Goal: Task Accomplishment & Management: Use online tool/utility

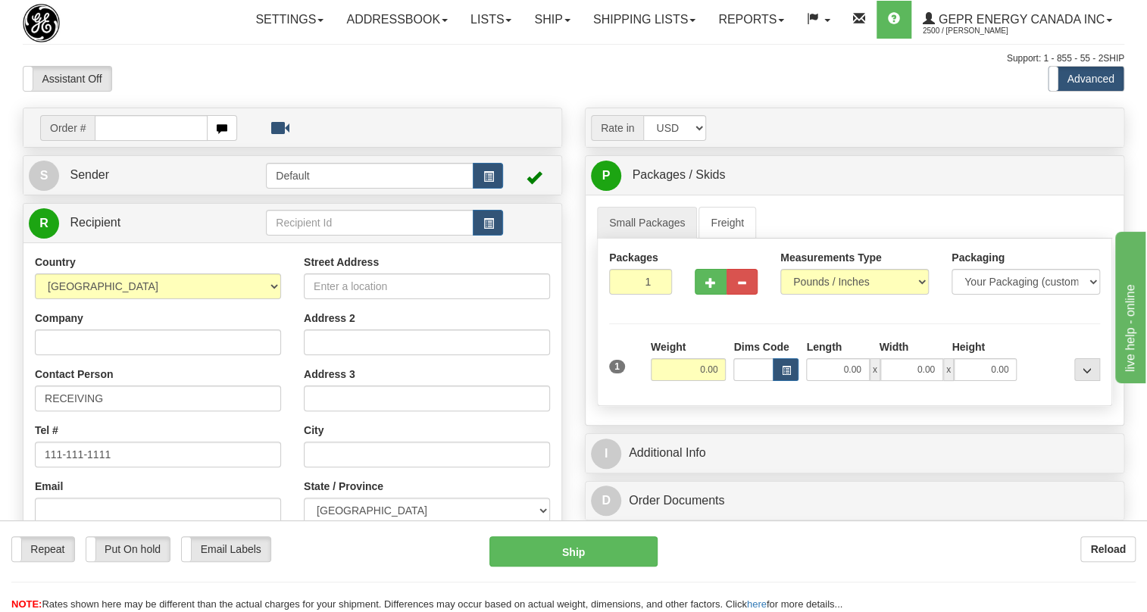
drag, startPoint x: 0, startPoint y: 0, endPoint x: 144, endPoint y: 123, distance: 189.2
click at [144, 92] on div "Assistant On Assistant Off Do a return Do a return" at bounding box center [245, 79] width 468 height 26
click at [118, 141] on input "text" at bounding box center [151, 128] width 113 height 26
paste input "0086695818"
click at [114, 141] on input "0086695818" at bounding box center [151, 128] width 113 height 26
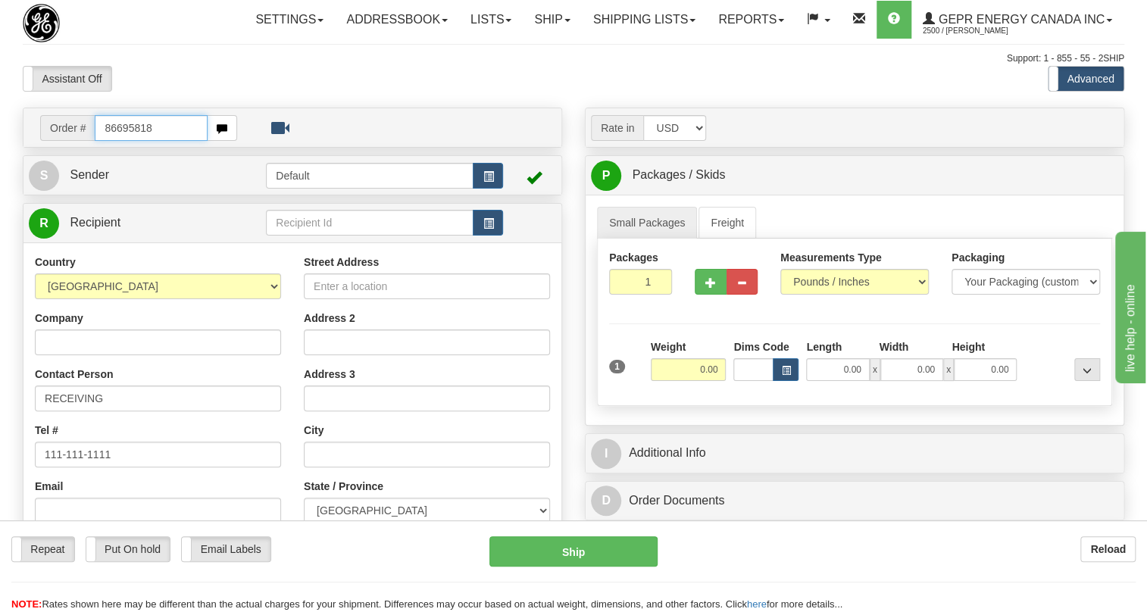
type input "86695818"
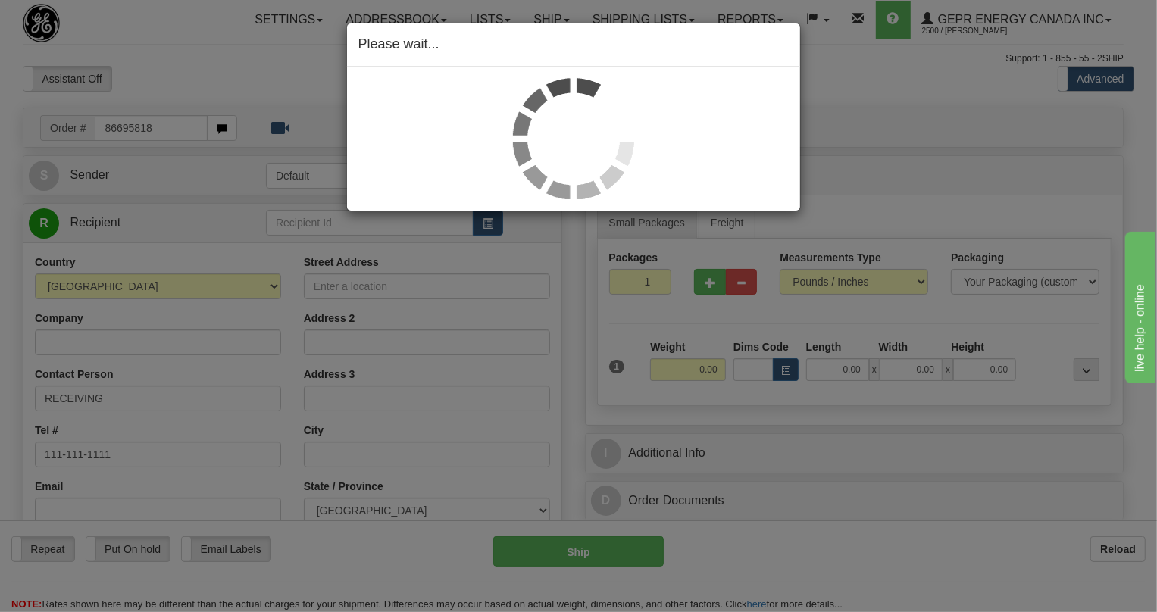
click at [179, 112] on div "Toggle navigation Settings Shipping Preferences Fields Preferences New" at bounding box center [573, 427] width 1147 height 854
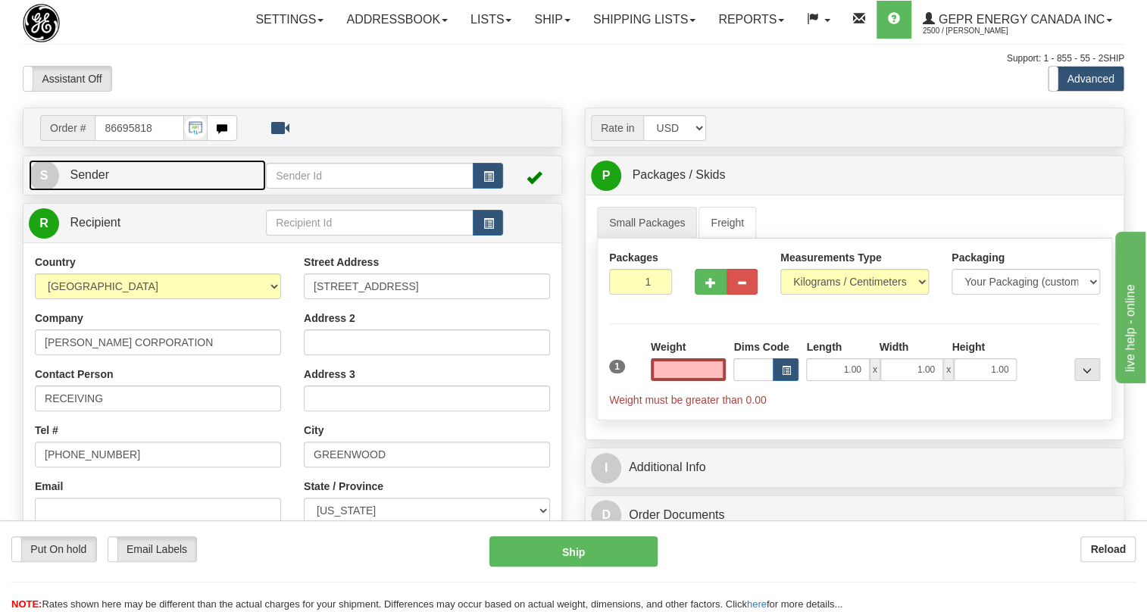
type input "0.00"
click at [102, 181] on span "Sender" at bounding box center [89, 174] width 39 height 13
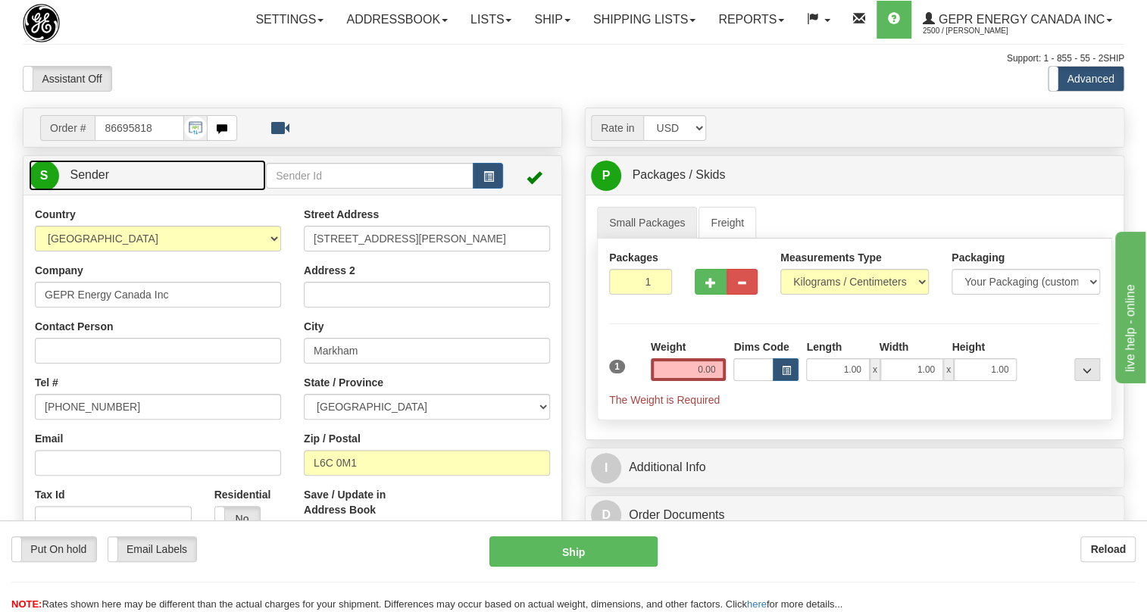
type input "MARKHAM"
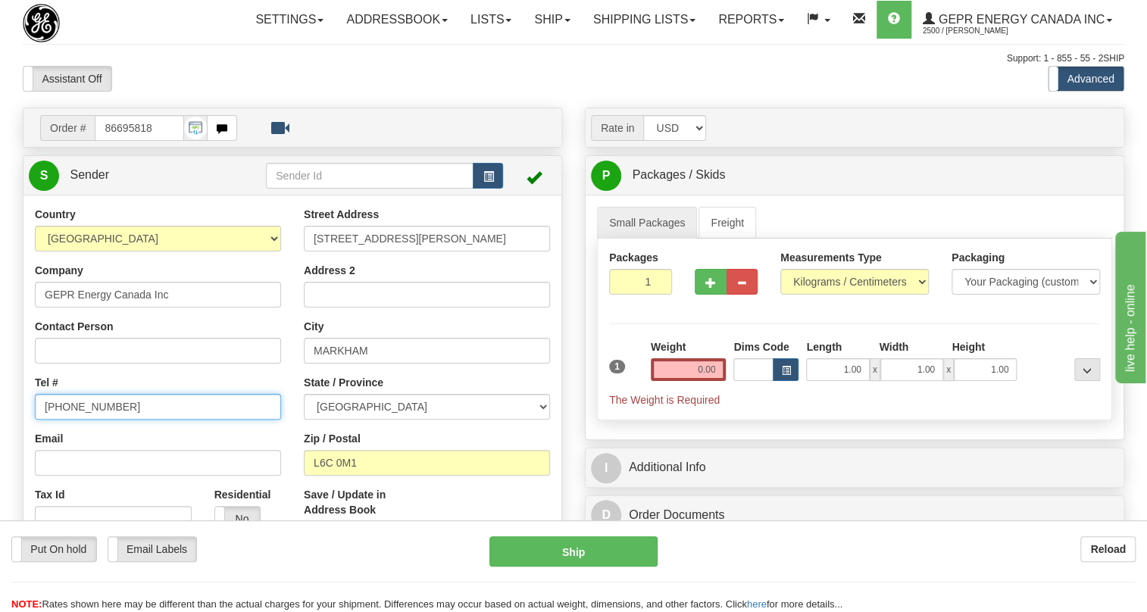
click at [93, 420] on input "(779)7960565" at bounding box center [158, 407] width 246 height 26
paste input "905-927-5013"
type input "905-927-5013"
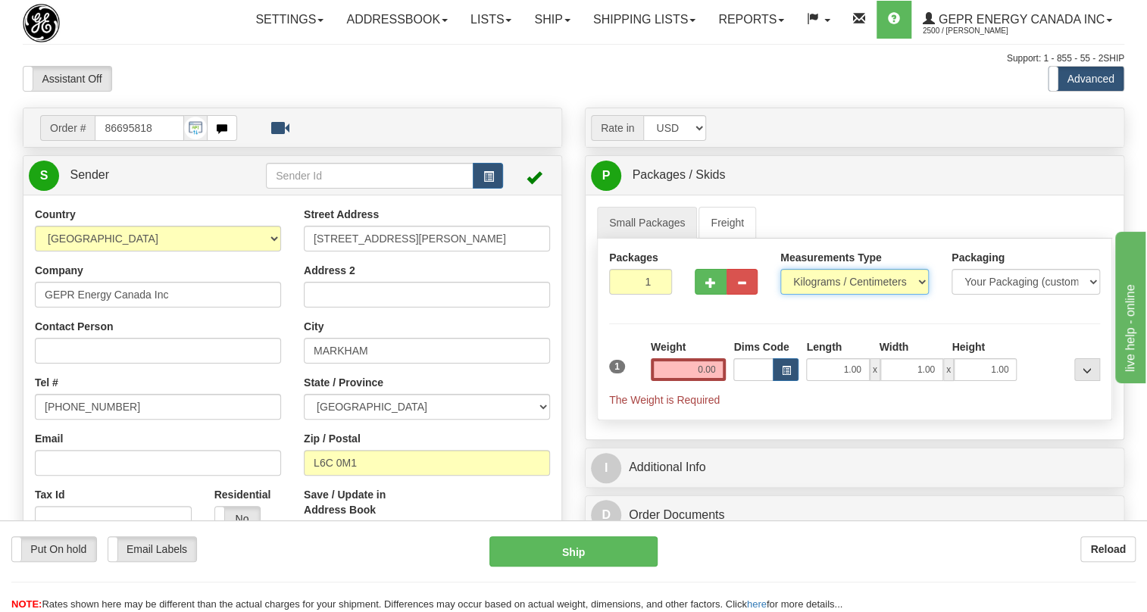
click at [831, 295] on select "Pounds / Inches Kilograms / Centimeters" at bounding box center [855, 282] width 149 height 26
select select "0"
click at [781, 295] on select "Pounds / Inches Kilograms / Centimeters" at bounding box center [855, 282] width 149 height 26
click at [703, 381] on input "0.00" at bounding box center [689, 369] width 76 height 23
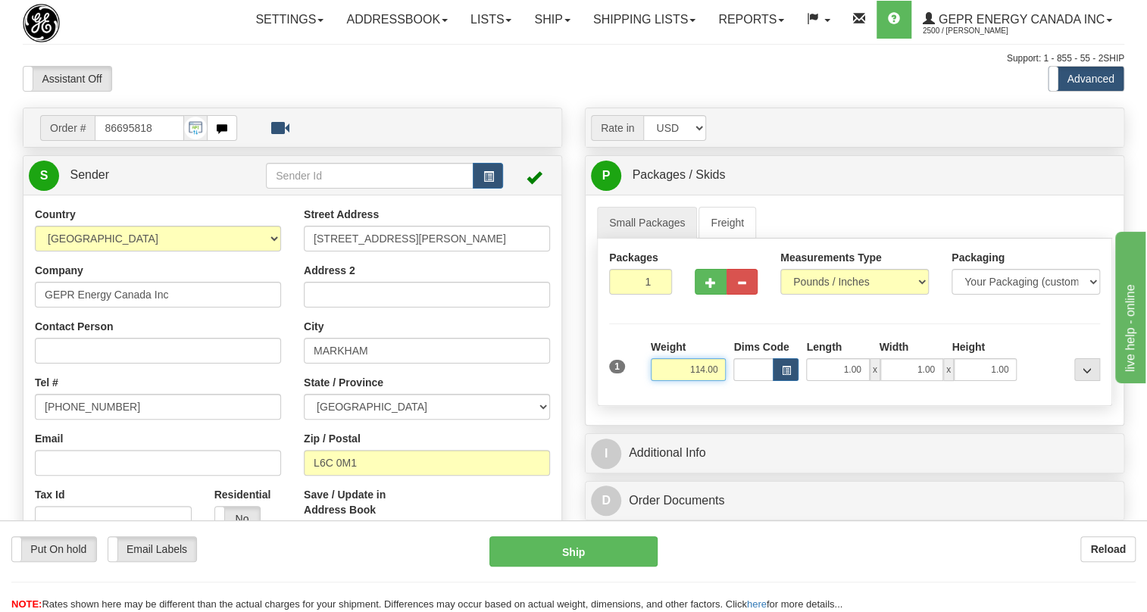
type input "114.00"
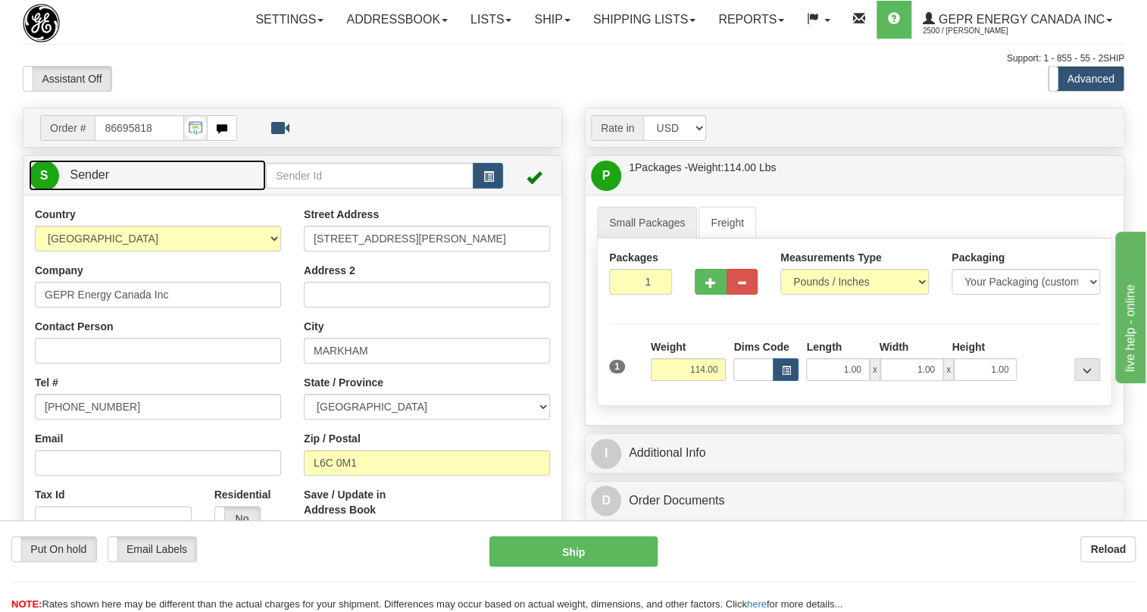
click at [102, 181] on span "Sender" at bounding box center [89, 174] width 39 height 13
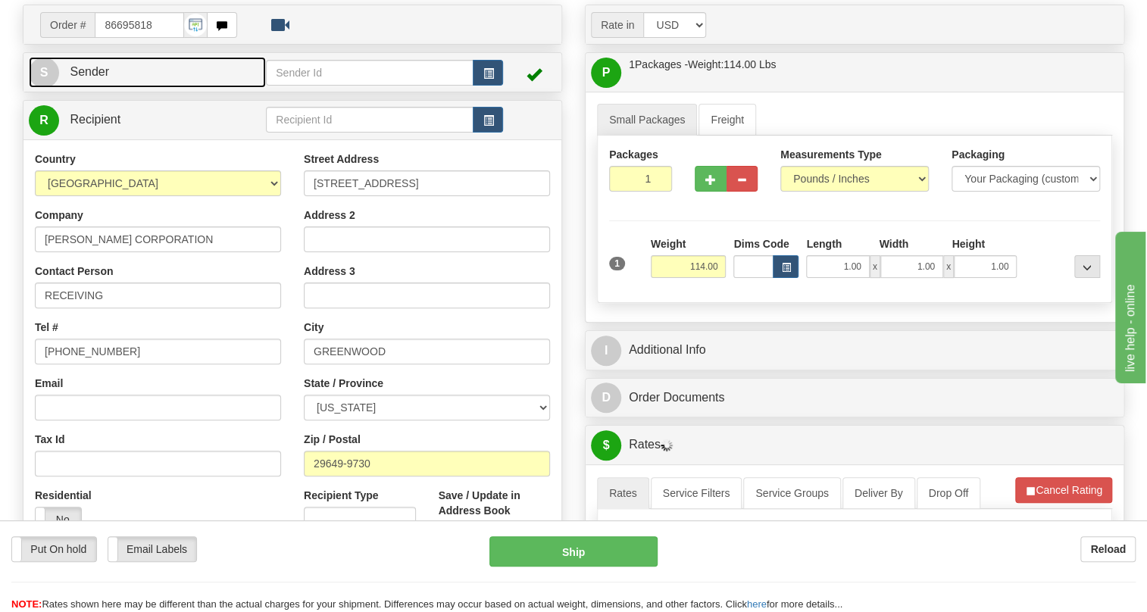
scroll to position [137, 0]
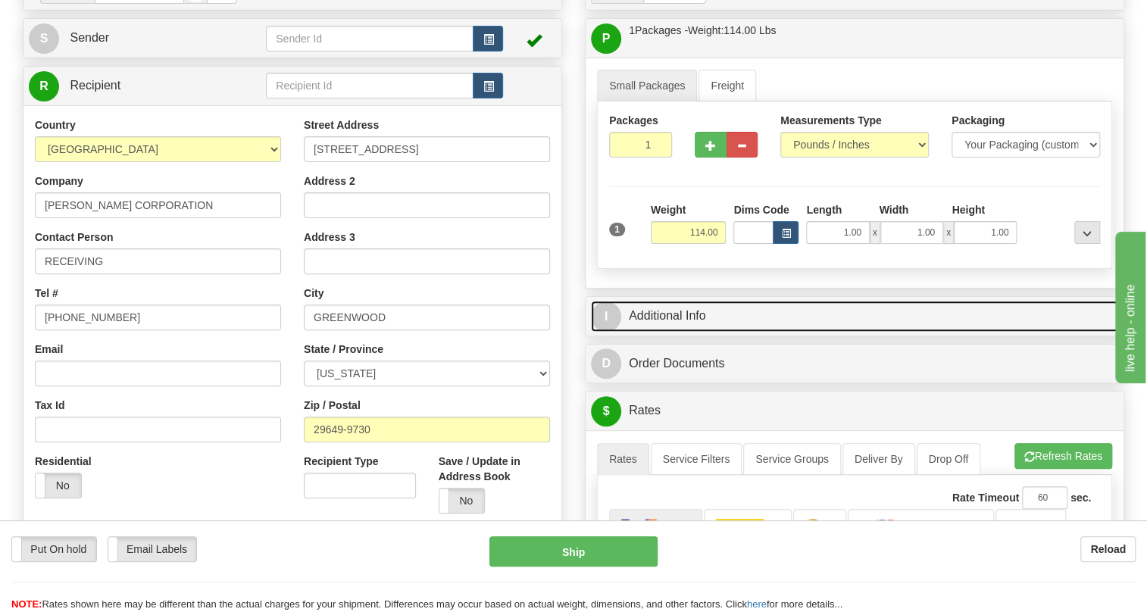
click at [684, 332] on link "I Additional Info" at bounding box center [854, 316] width 527 height 31
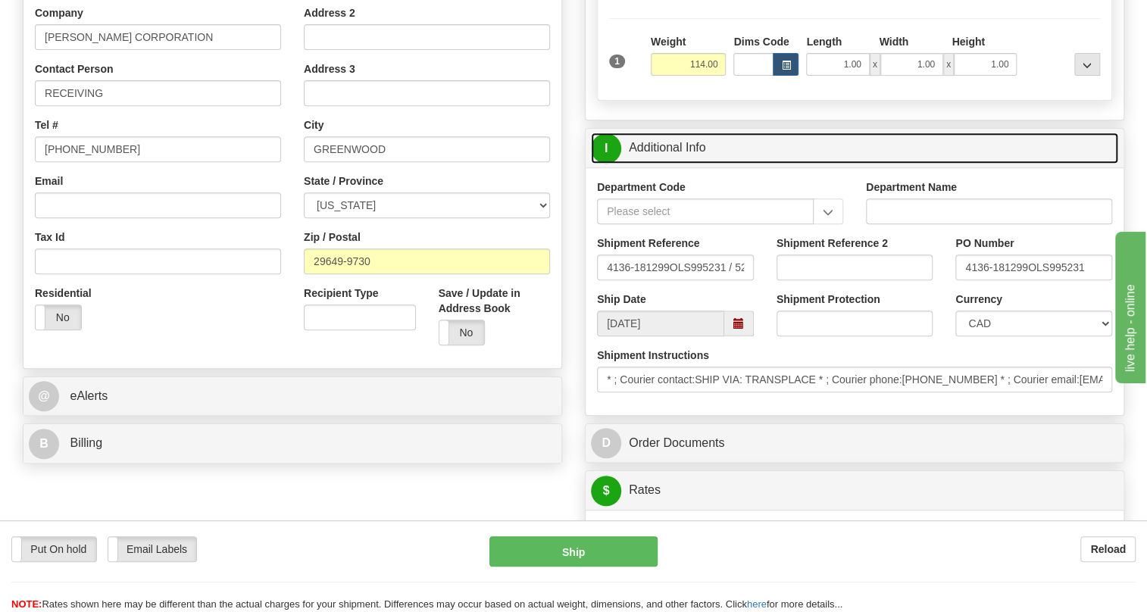
scroll to position [344, 0]
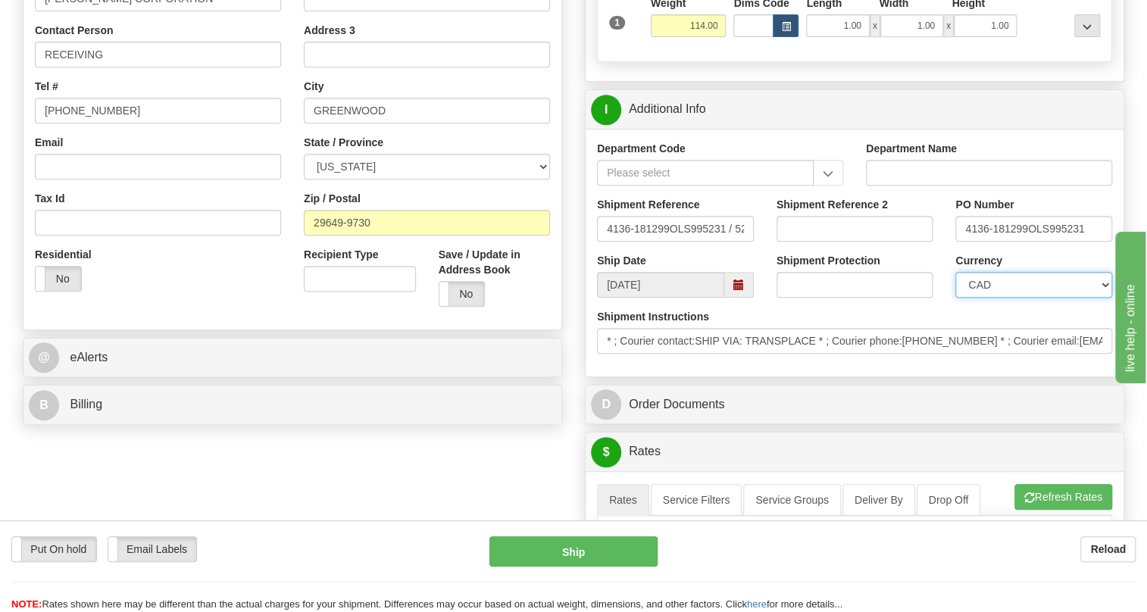
click at [1038, 298] on select "CAD USD EUR ZAR RON ANG ARN AUD AUS AWG BBD BFR BGN BHD BMD BND BRC BRL CHP CKZ…" at bounding box center [1034, 285] width 157 height 26
select select "1"
click at [956, 298] on select "CAD USD EUR ZAR RON ANG ARN AUD AUS AWG BBD BFR BGN BHD BMD BND BRC BRL CHP CKZ…" at bounding box center [1034, 285] width 157 height 26
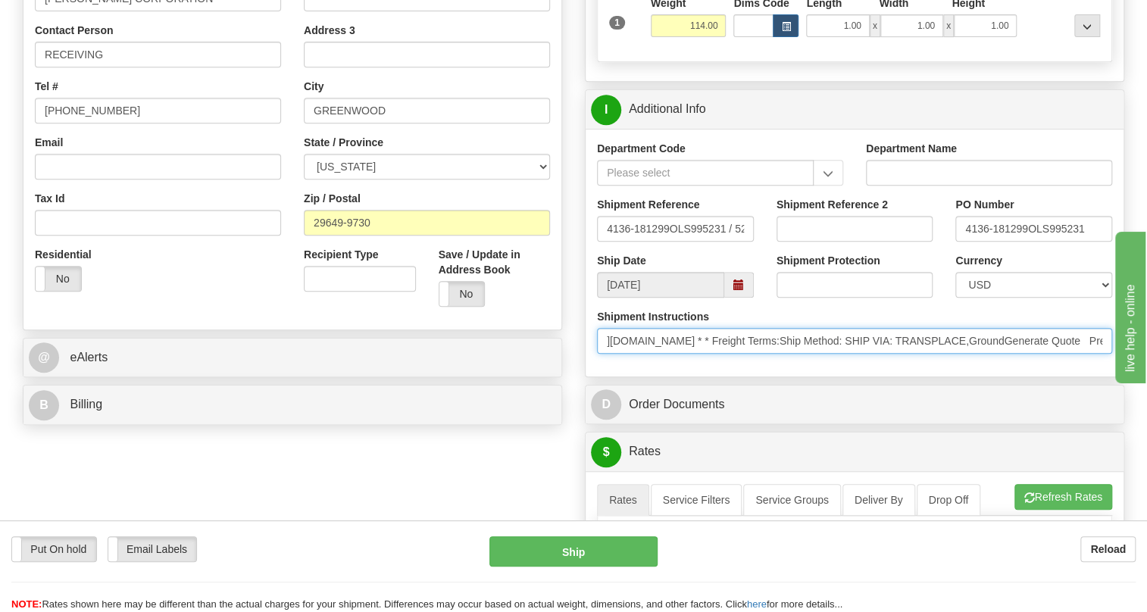
scroll to position [0, 841]
drag, startPoint x: 1008, startPoint y: 373, endPoint x: 1142, endPoint y: 389, distance: 135.2
click at [1142, 389] on div "Toggle navigation Settings Shipping Preferences Fields Preferences New" at bounding box center [573, 482] width 1147 height 1653
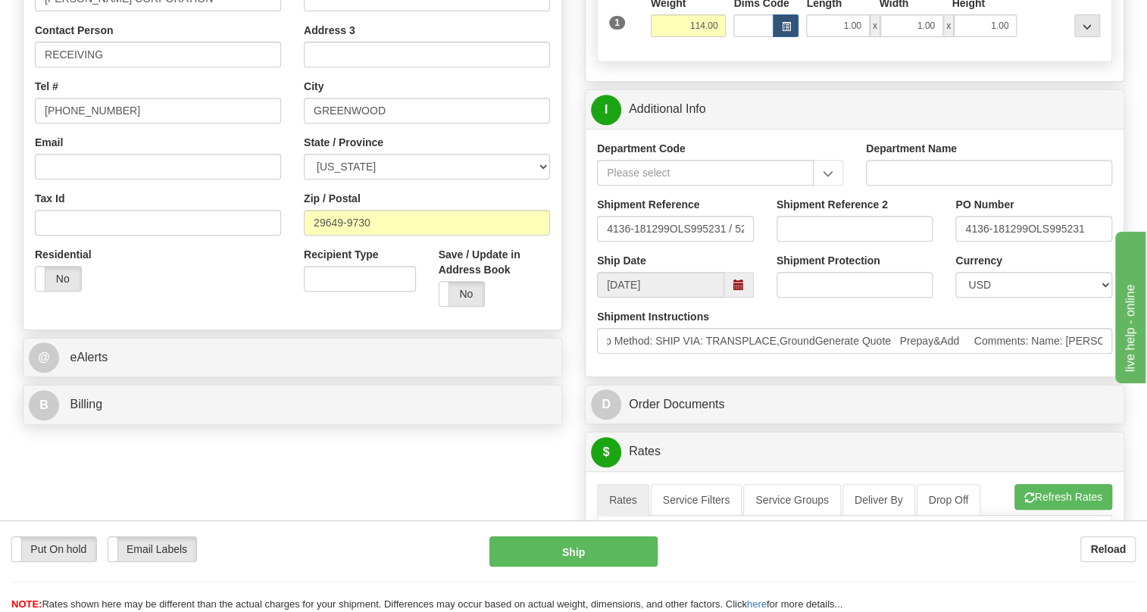
scroll to position [0, 0]
click at [986, 377] on div "Department Code Department Name Shipment Reference 4136-181299OLS995231 / 52892…" at bounding box center [855, 253] width 538 height 248
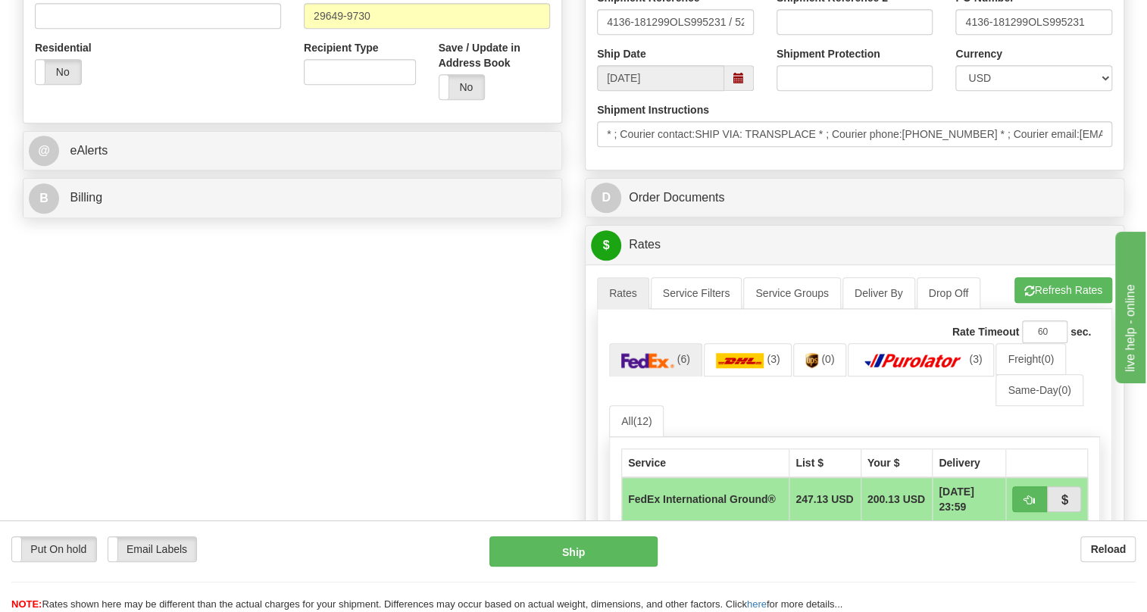
scroll to position [482, 0]
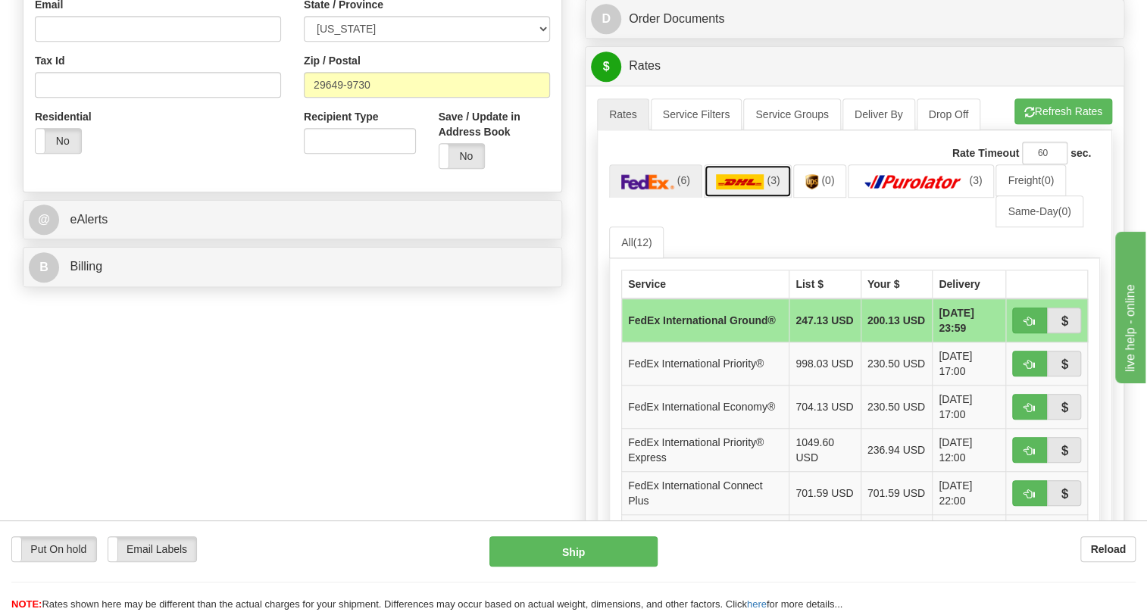
click at [731, 189] on img at bounding box center [740, 181] width 48 height 15
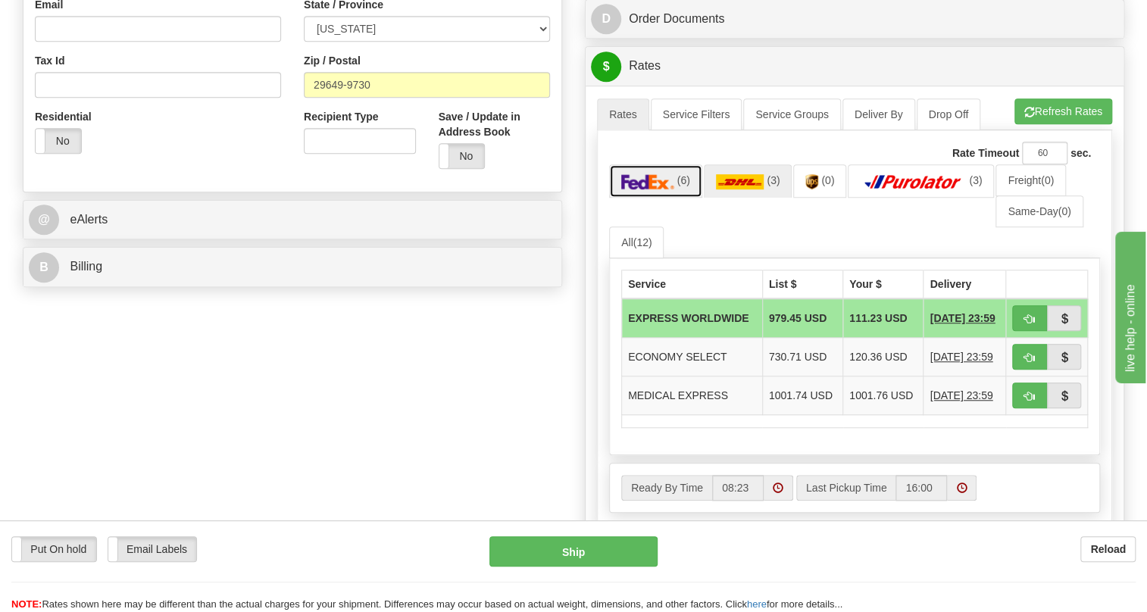
click at [665, 189] on img at bounding box center [647, 181] width 53 height 15
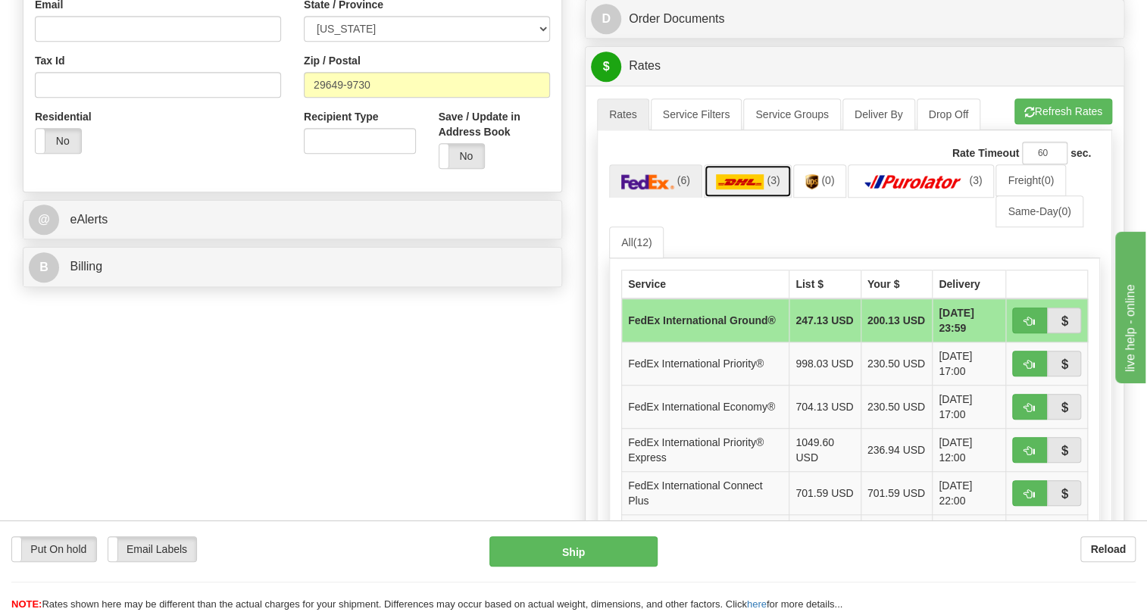
click at [749, 189] on img at bounding box center [740, 181] width 48 height 15
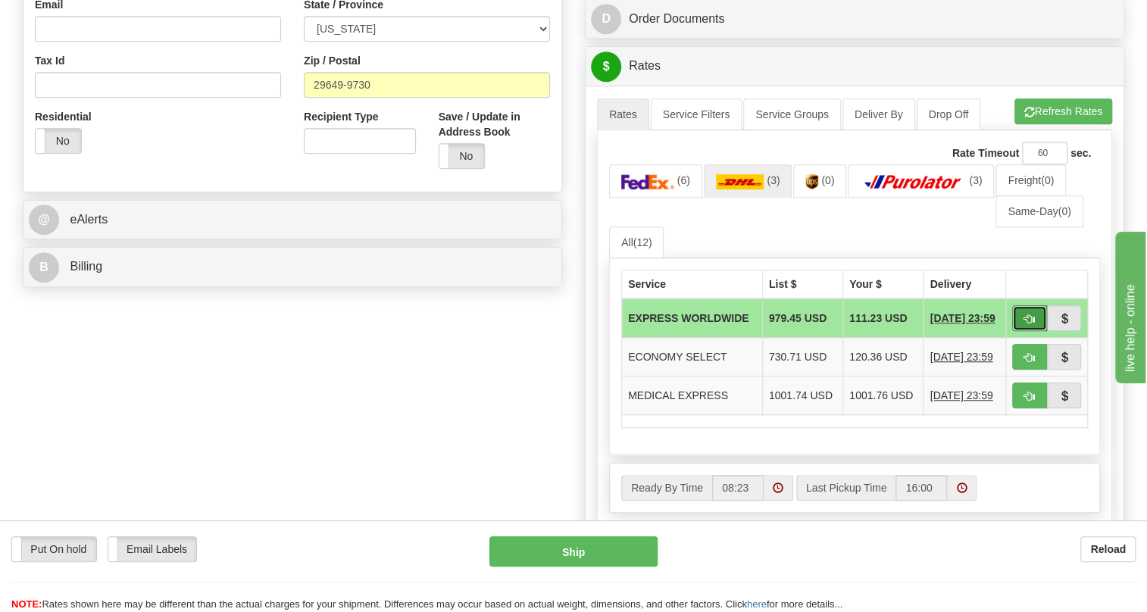
drag, startPoint x: 1027, startPoint y: 353, endPoint x: 1018, endPoint y: 349, distance: 10.2
click at [1027, 324] on span "button" at bounding box center [1030, 319] width 11 height 10
type input "P"
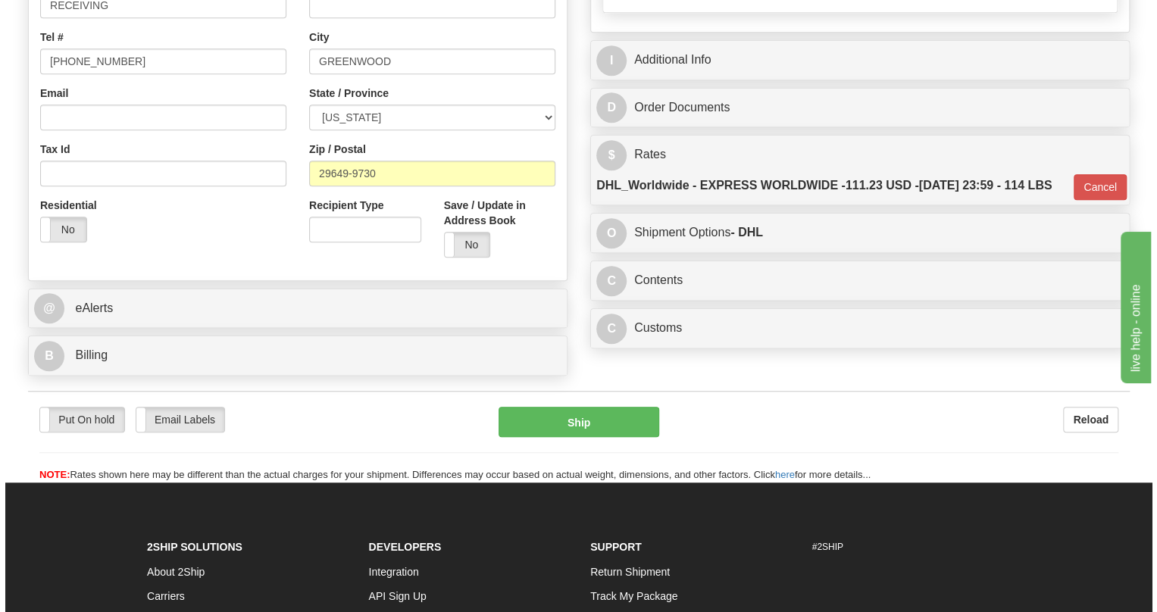
scroll to position [413, 0]
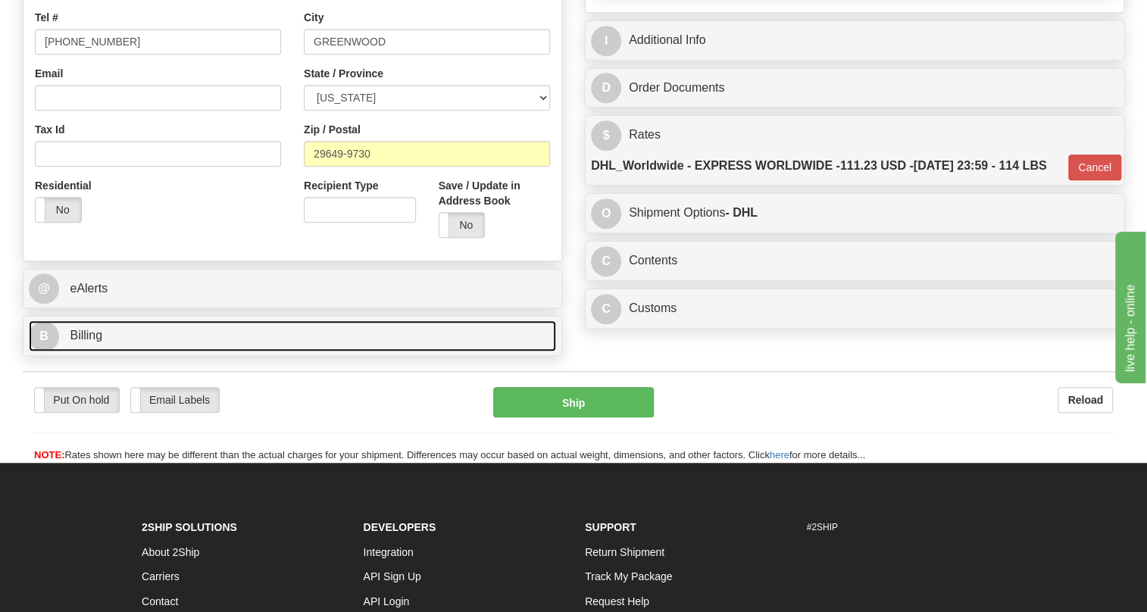
click at [86, 342] on span "Billing" at bounding box center [86, 335] width 33 height 13
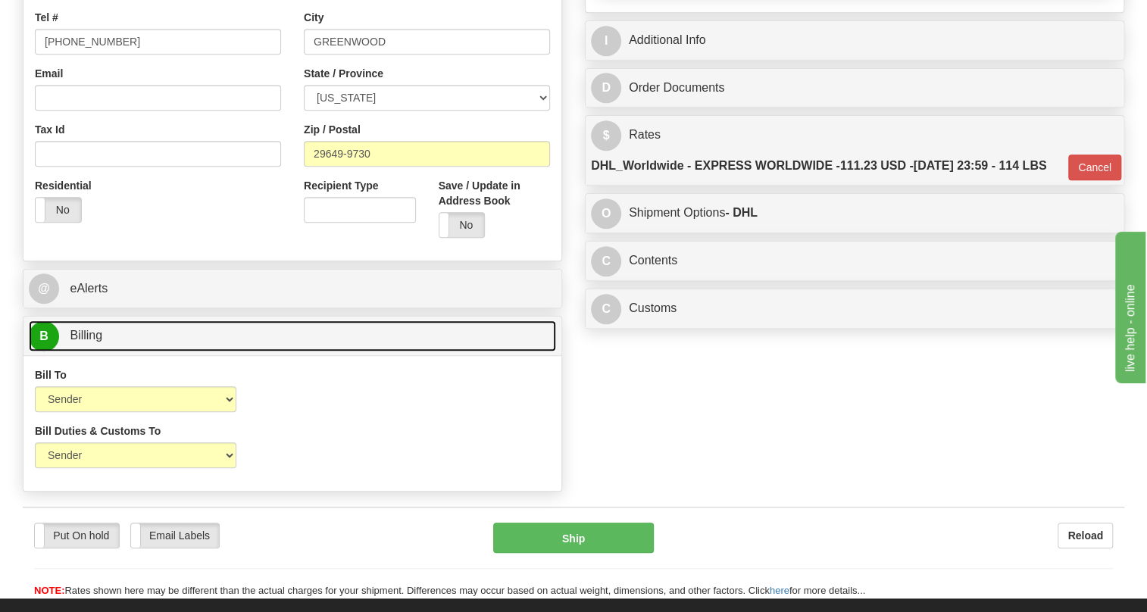
click at [86, 342] on span "Billing" at bounding box center [86, 335] width 33 height 13
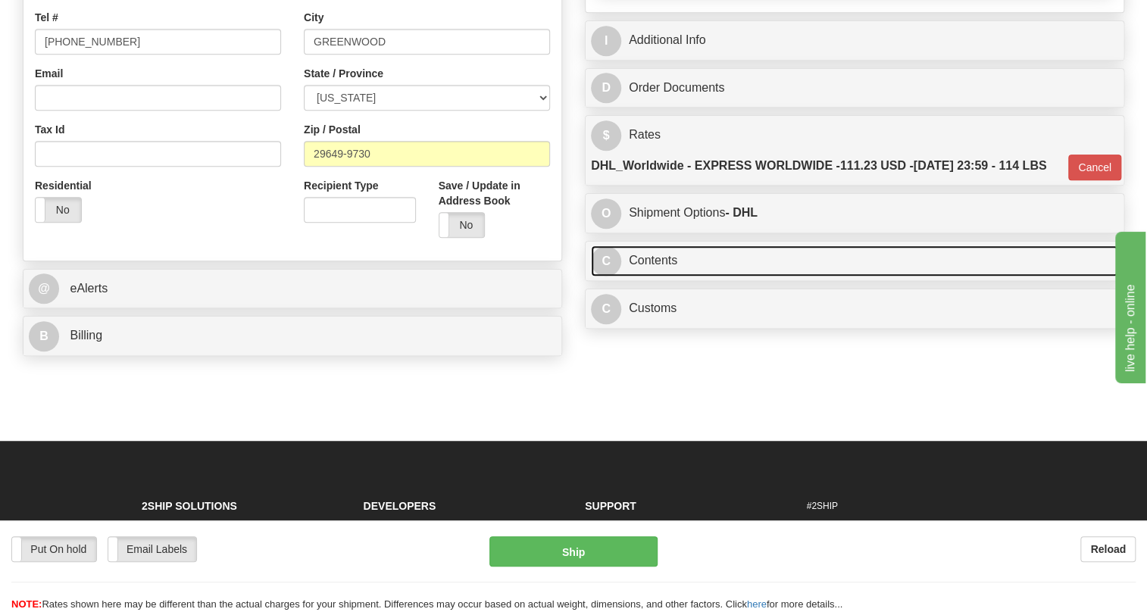
click at [659, 277] on link "C Contents" at bounding box center [854, 261] width 527 height 31
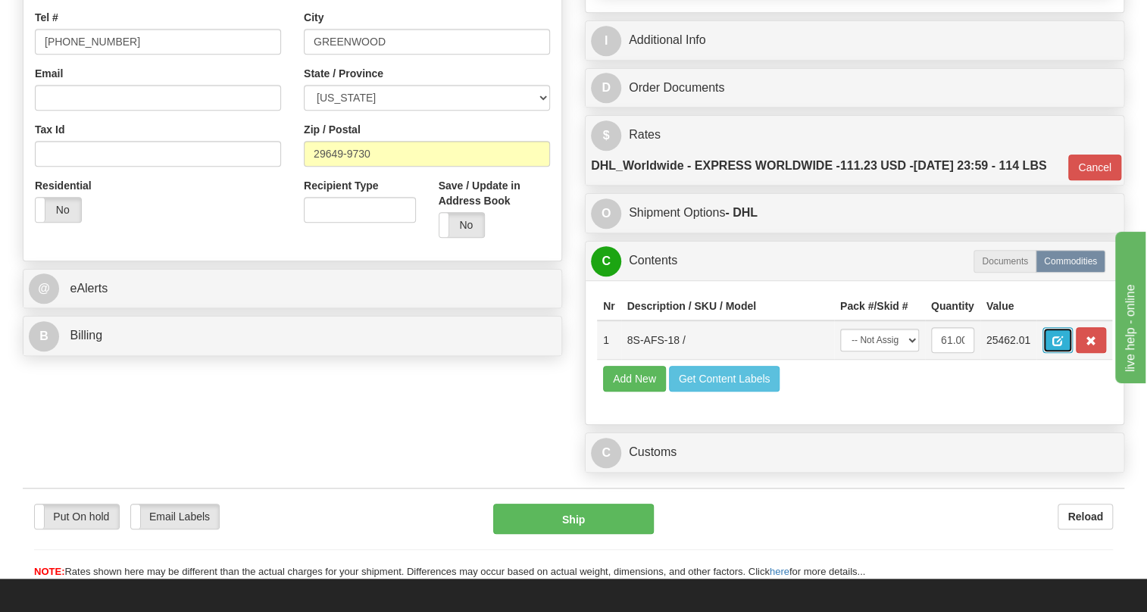
click at [1056, 346] on span "button" at bounding box center [1058, 341] width 11 height 10
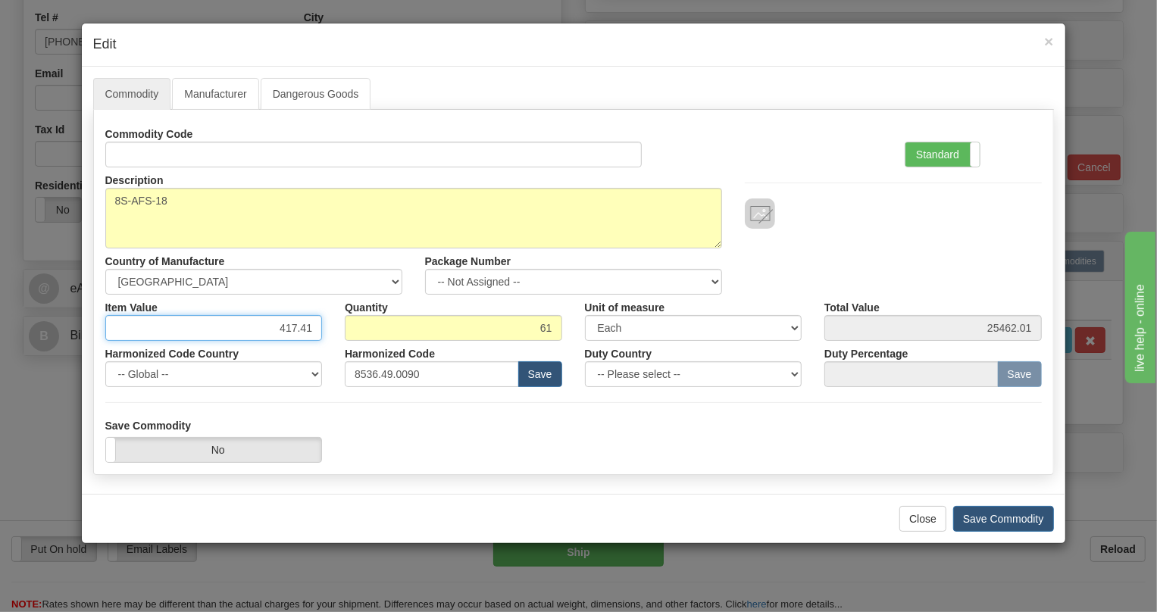
click at [295, 330] on input "417.41" at bounding box center [213, 328] width 217 height 26
paste input "304,23"
click at [298, 336] on input "304,23" at bounding box center [213, 328] width 217 height 26
type input "304.23"
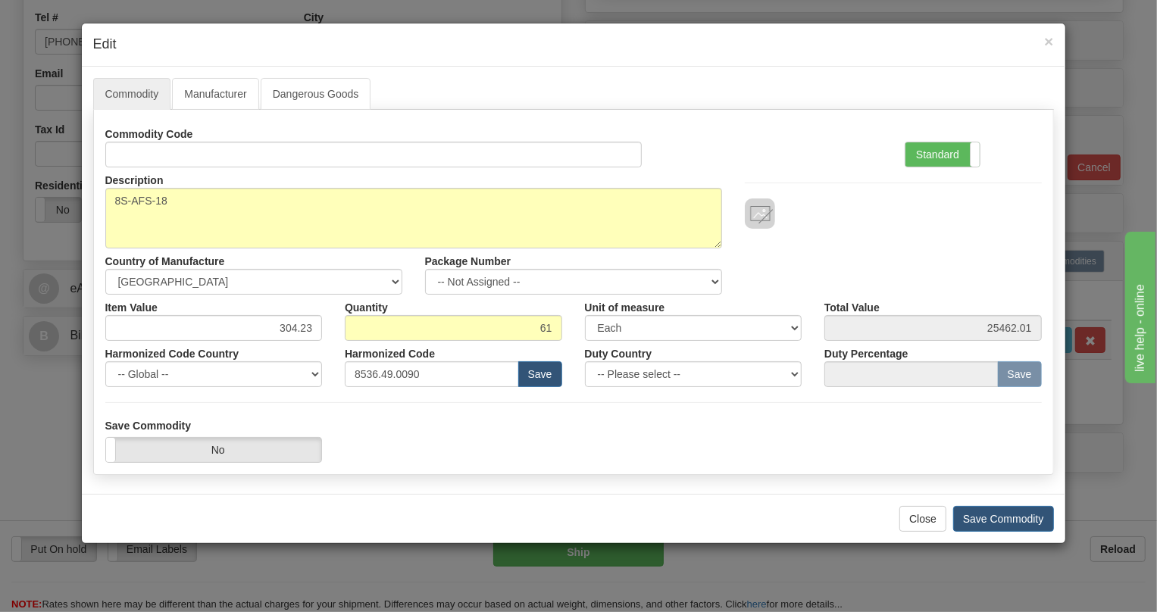
type input "18558.03"
click at [330, 344] on div "Harmonized Code Country -- Global -- AFGHANISTAN ALAND ISLANDS ALBANIA ALGERIA …" at bounding box center [214, 364] width 240 height 46
drag, startPoint x: 926, startPoint y: 155, endPoint x: 909, endPoint y: 155, distance: 16.7
click at [924, 155] on label "Standard" at bounding box center [943, 154] width 74 height 24
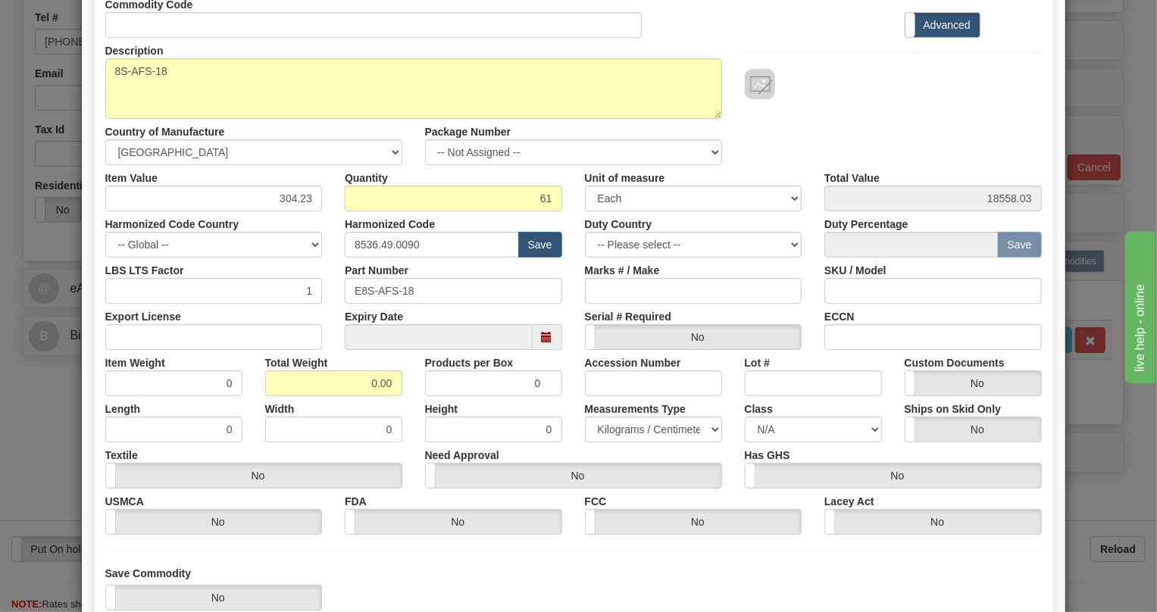
scroll to position [137, 0]
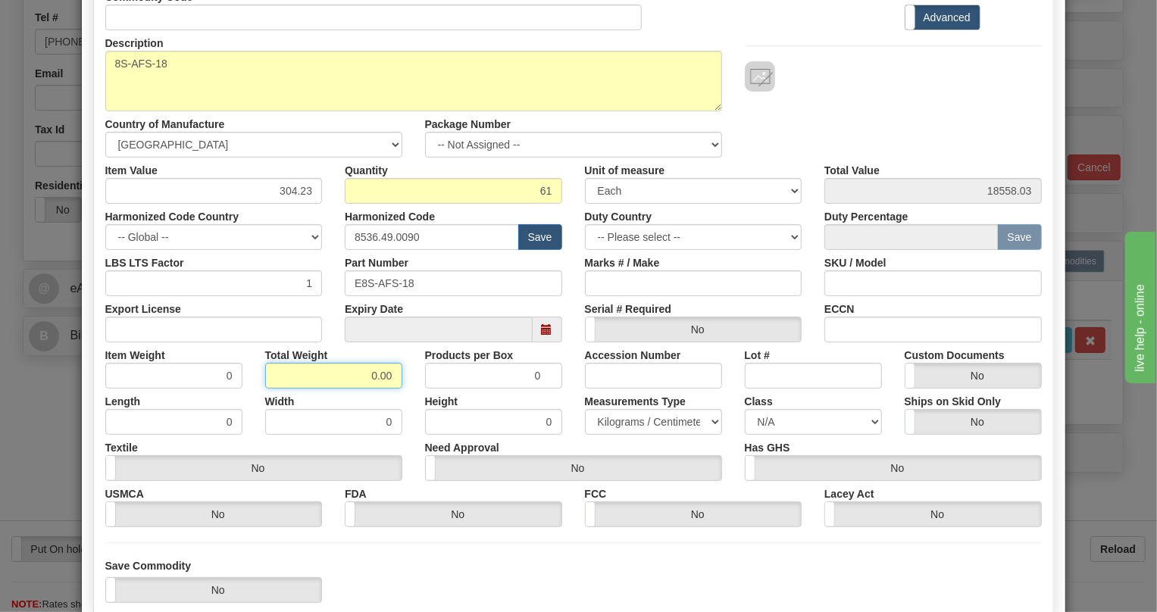
click at [357, 375] on input "0.00" at bounding box center [333, 376] width 137 height 26
type input "1.00"
type input "0.0164"
click at [640, 419] on select "Pounds / Inches Kilograms / Centimeters" at bounding box center [653, 422] width 137 height 26
select select "0"
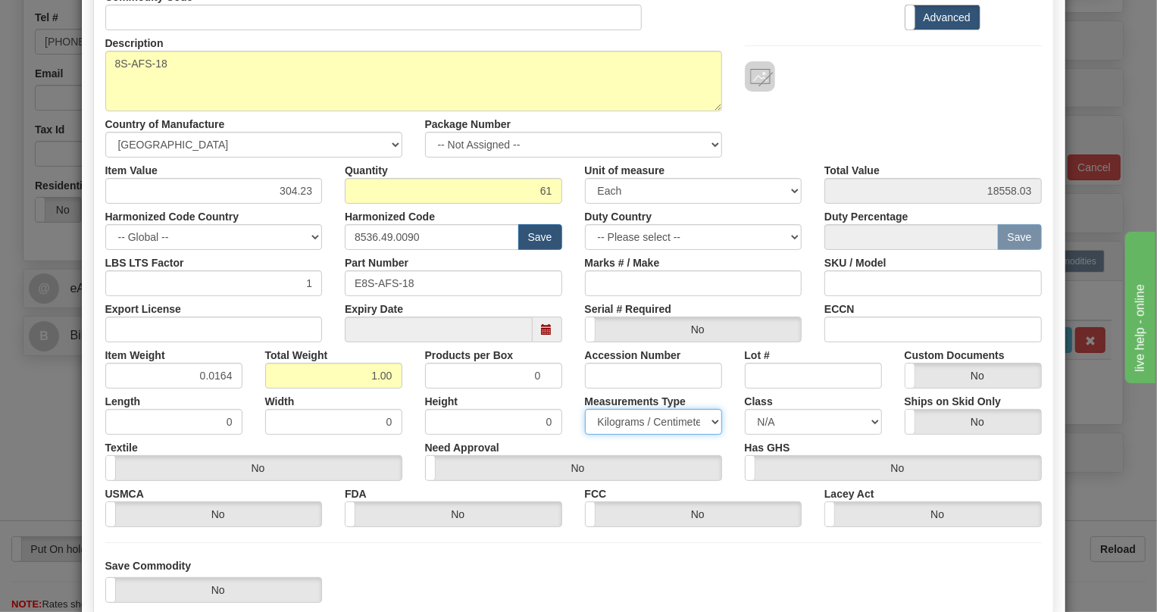
click at [585, 409] on select "Pounds / Inches Kilograms / Centimeters" at bounding box center [653, 422] width 137 height 26
click at [565, 405] on div "Height 0" at bounding box center [494, 412] width 160 height 46
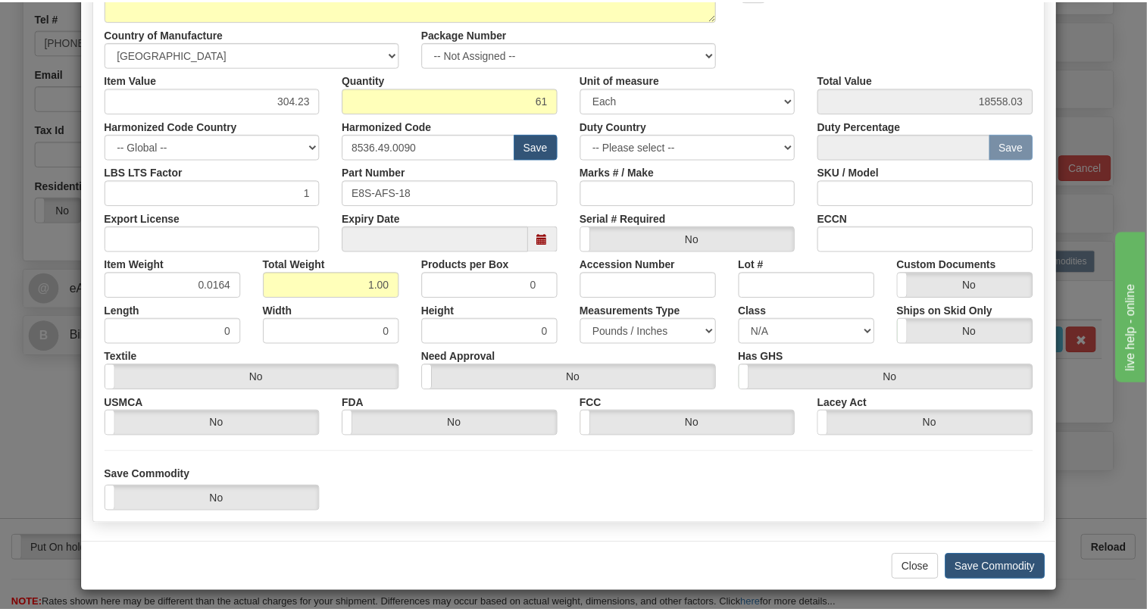
scroll to position [230, 0]
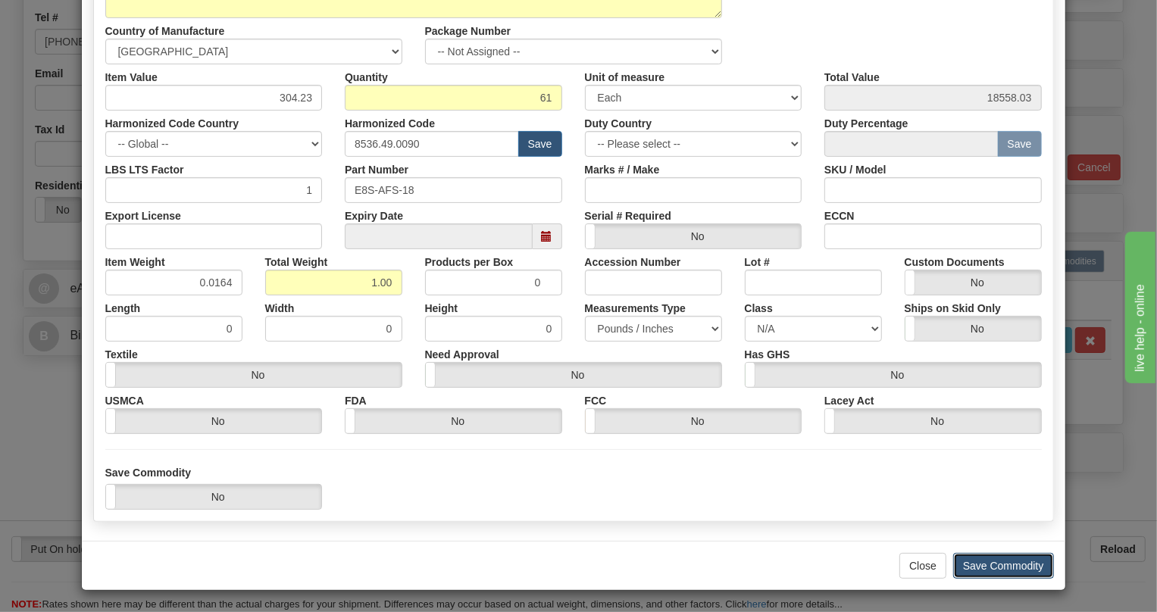
click at [997, 564] on button "Save Commodity" at bounding box center [1003, 566] width 101 height 26
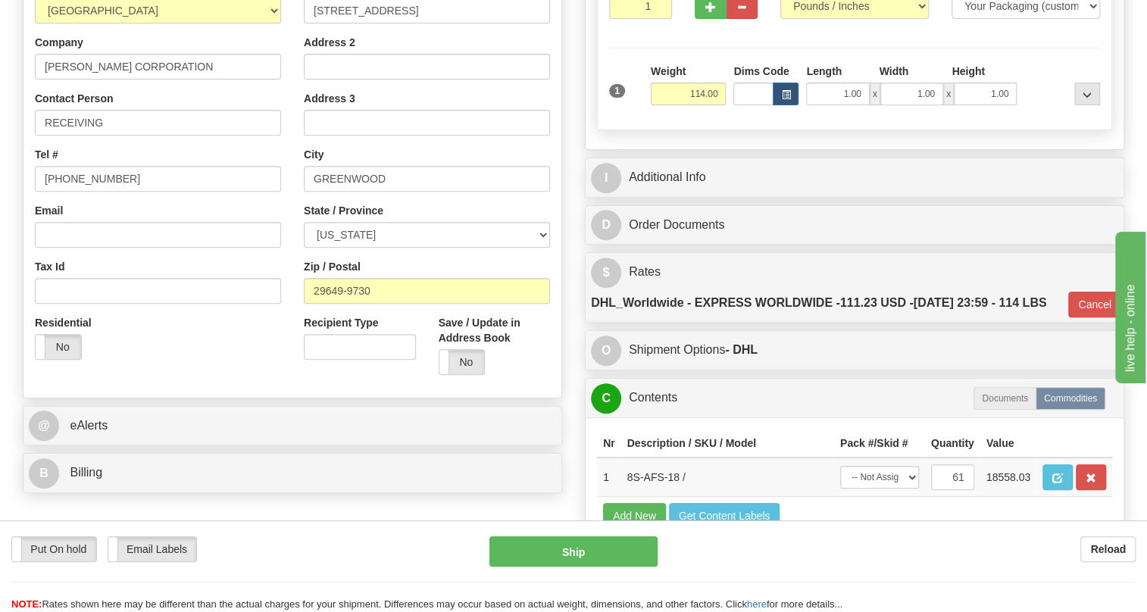
scroll to position [275, 0]
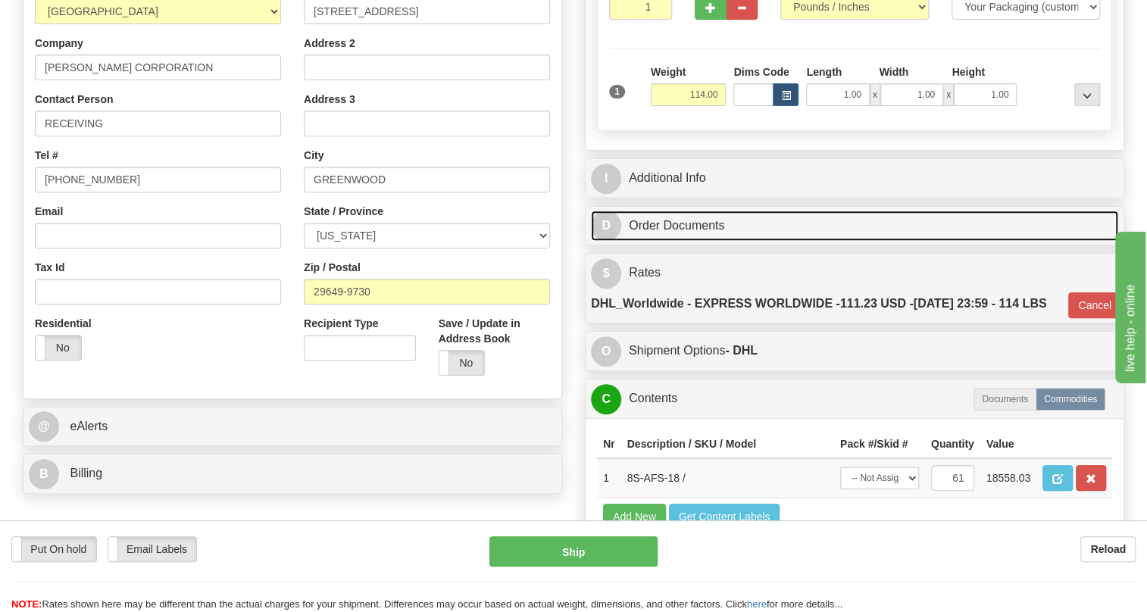
click at [670, 242] on link "D Order Documents" at bounding box center [854, 226] width 527 height 31
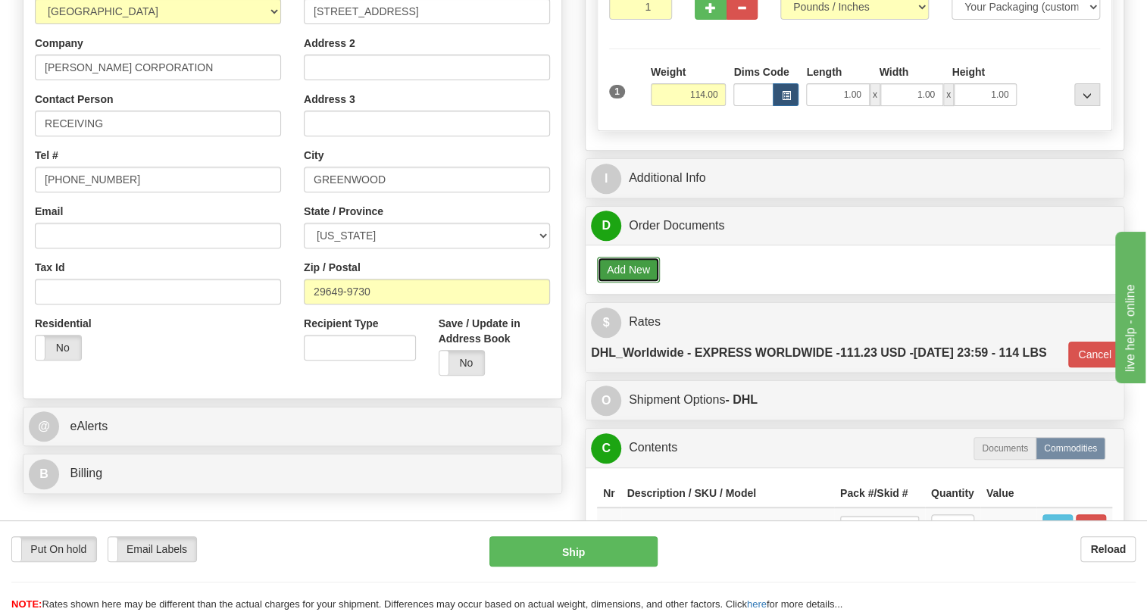
click at [627, 283] on button "Add New" at bounding box center [628, 270] width 63 height 26
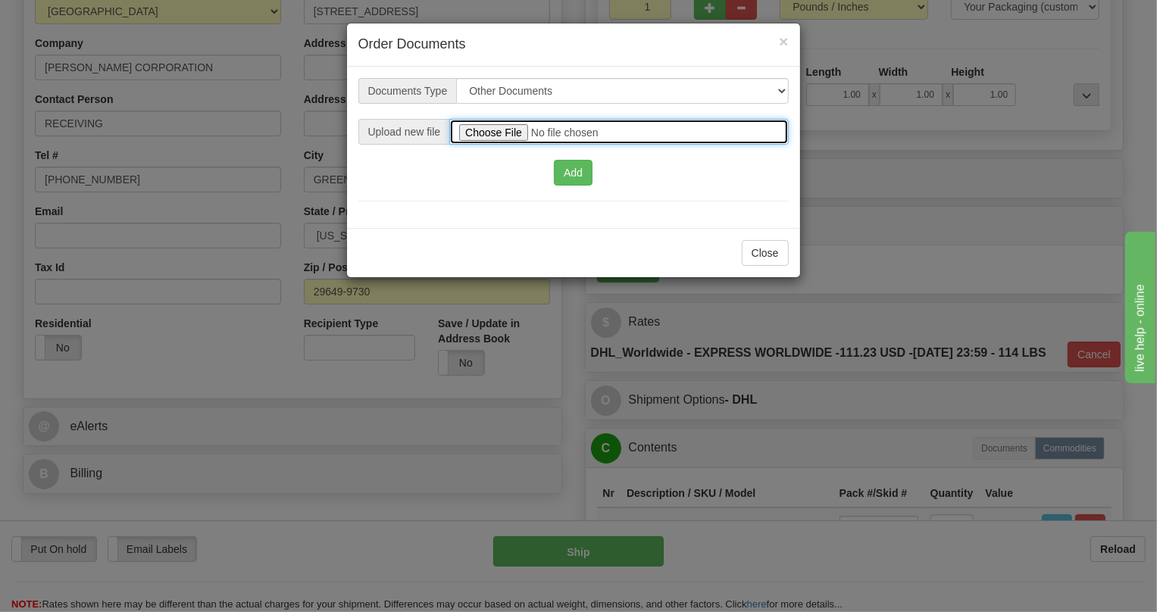
click at [496, 130] on input "file" at bounding box center [618, 132] width 339 height 26
type input "C:\fakepath\2025_USMCA_GE Grid Solutions LLC_2025I1-1-855-USMCA-1.pdf"
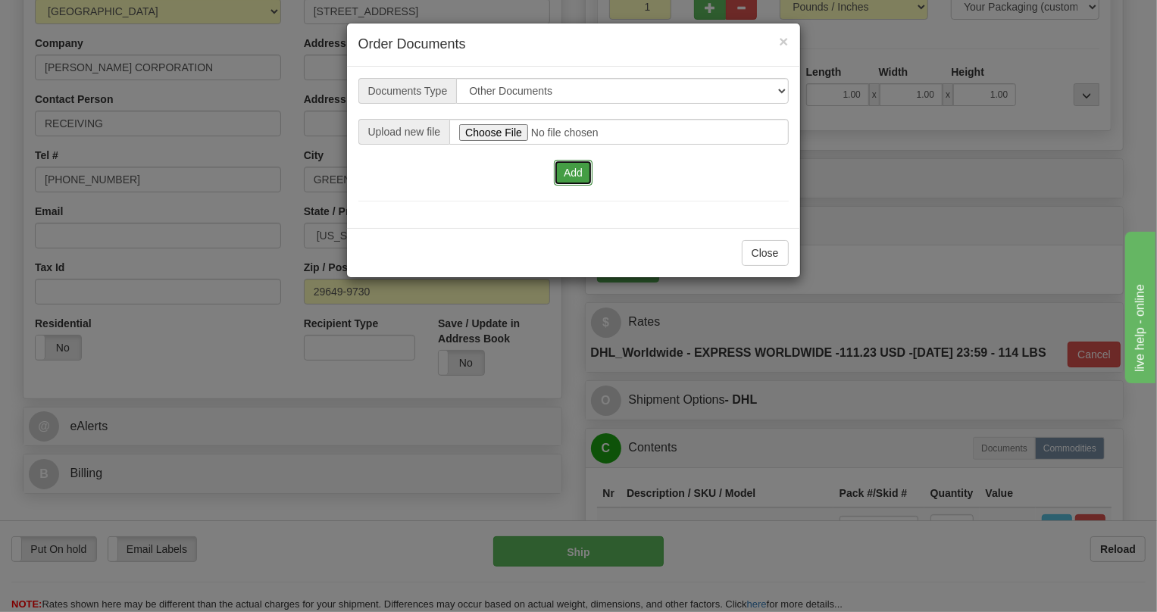
click at [574, 174] on button "Add" at bounding box center [573, 173] width 39 height 26
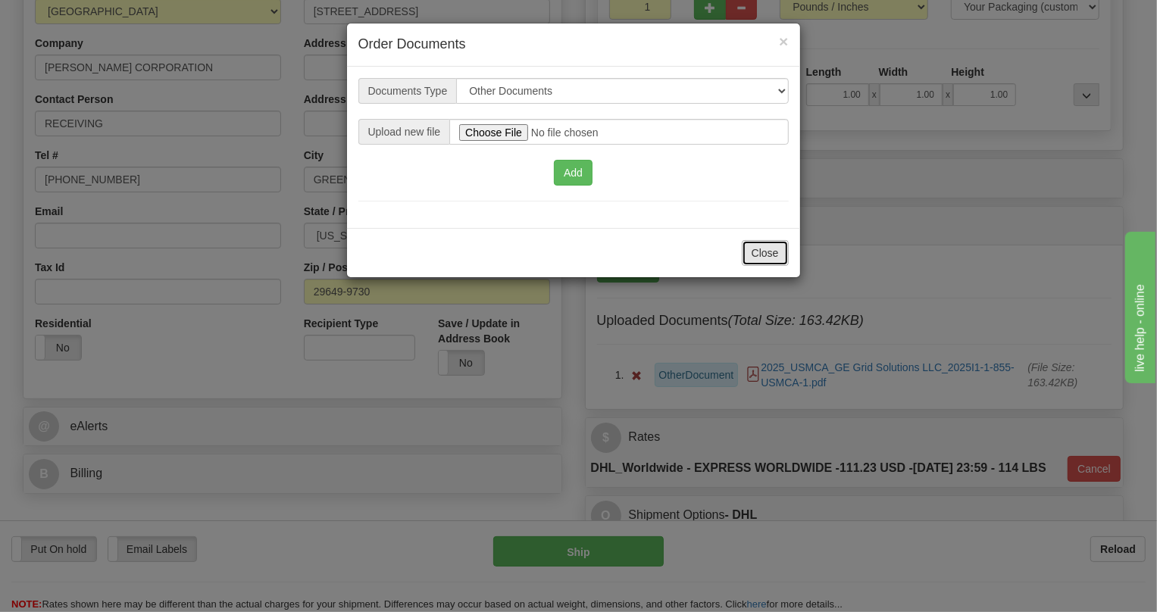
click at [768, 252] on button "Close" at bounding box center [765, 253] width 47 height 26
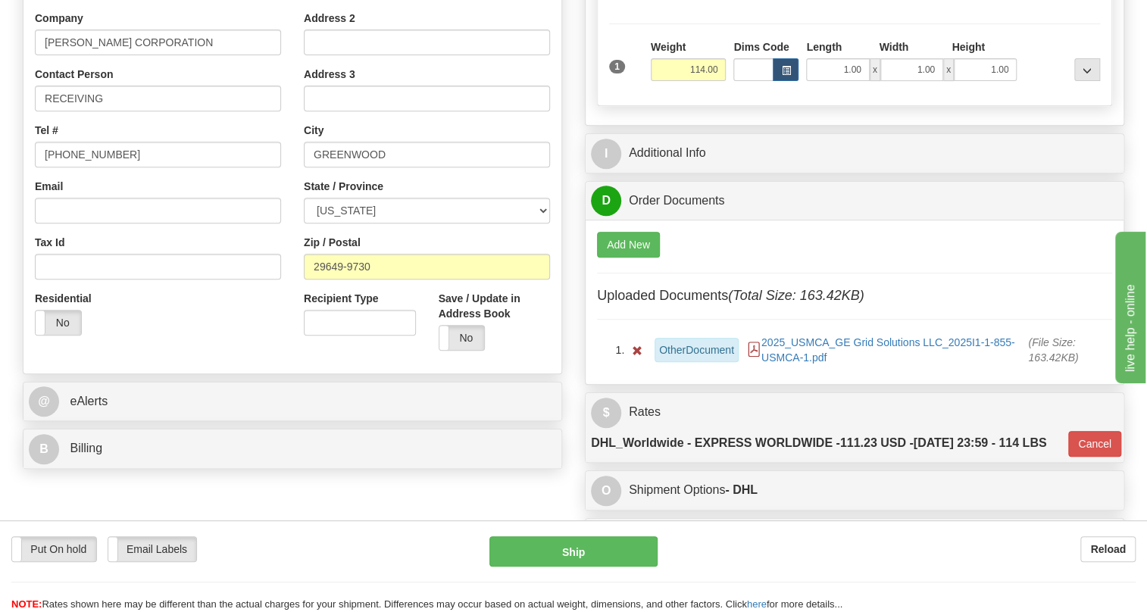
scroll to position [344, 0]
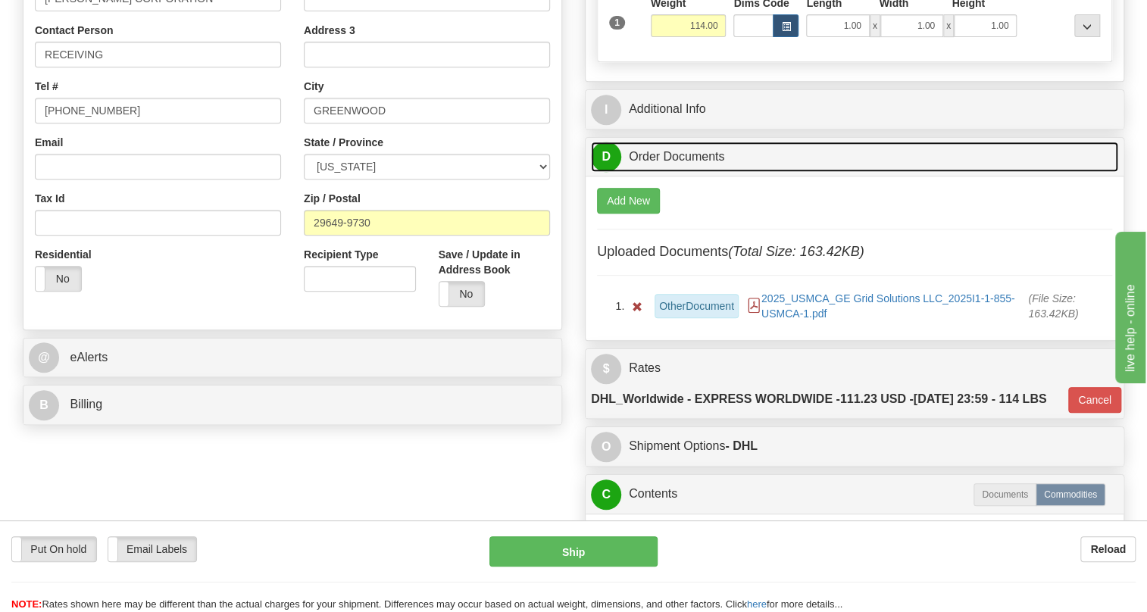
click at [669, 173] on link "D Order Documents" at bounding box center [854, 157] width 527 height 31
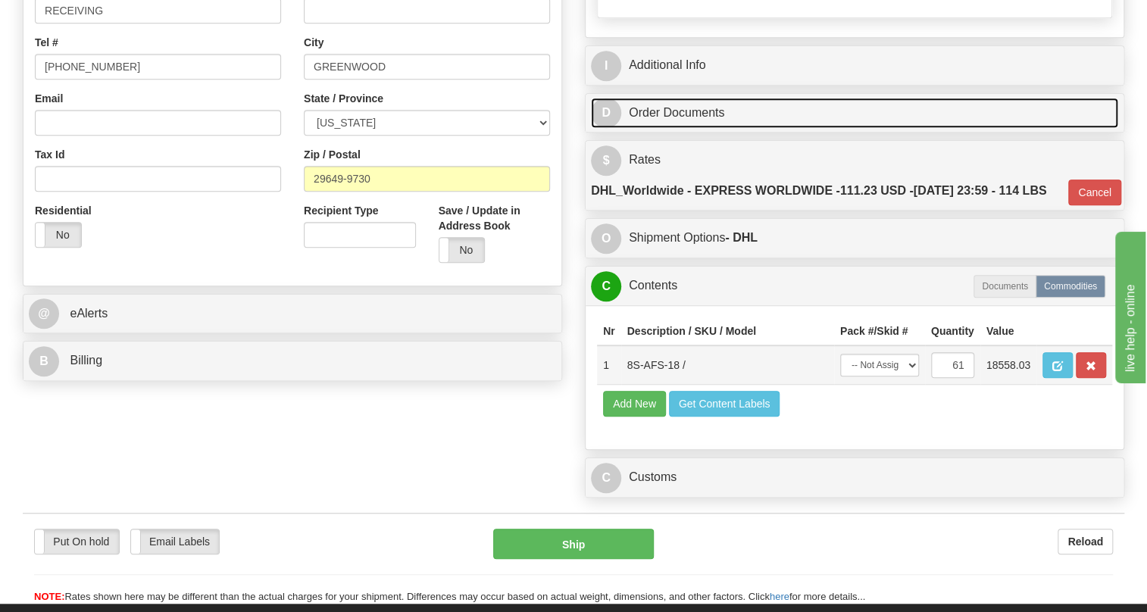
scroll to position [551, 0]
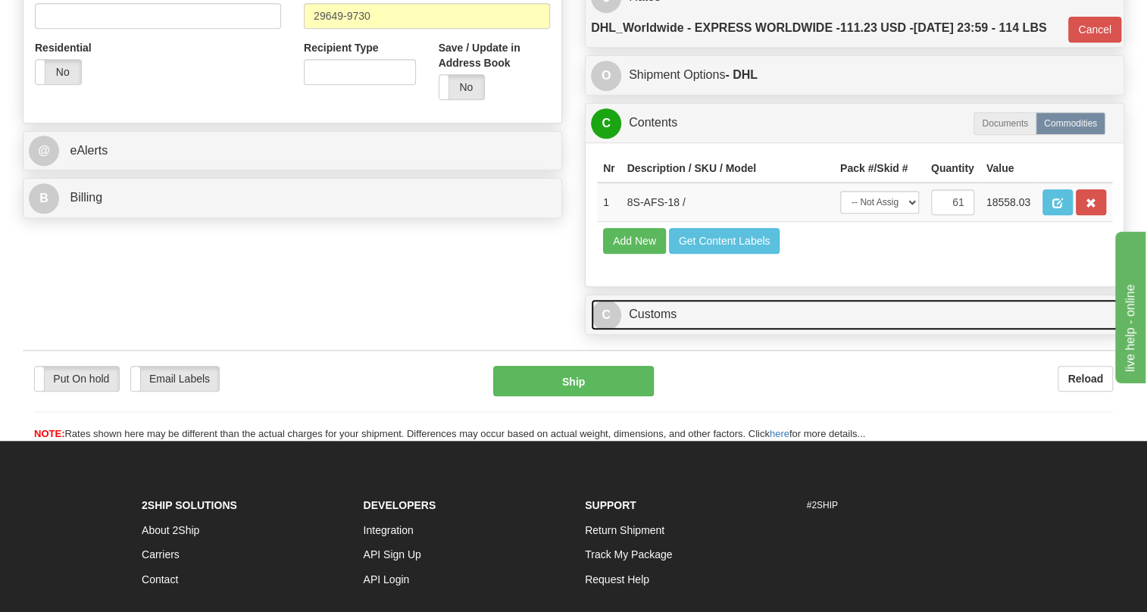
drag, startPoint x: 664, startPoint y: 380, endPoint x: 872, endPoint y: 376, distance: 208.4
click at [664, 330] on link "C Customs" at bounding box center [854, 314] width 527 height 31
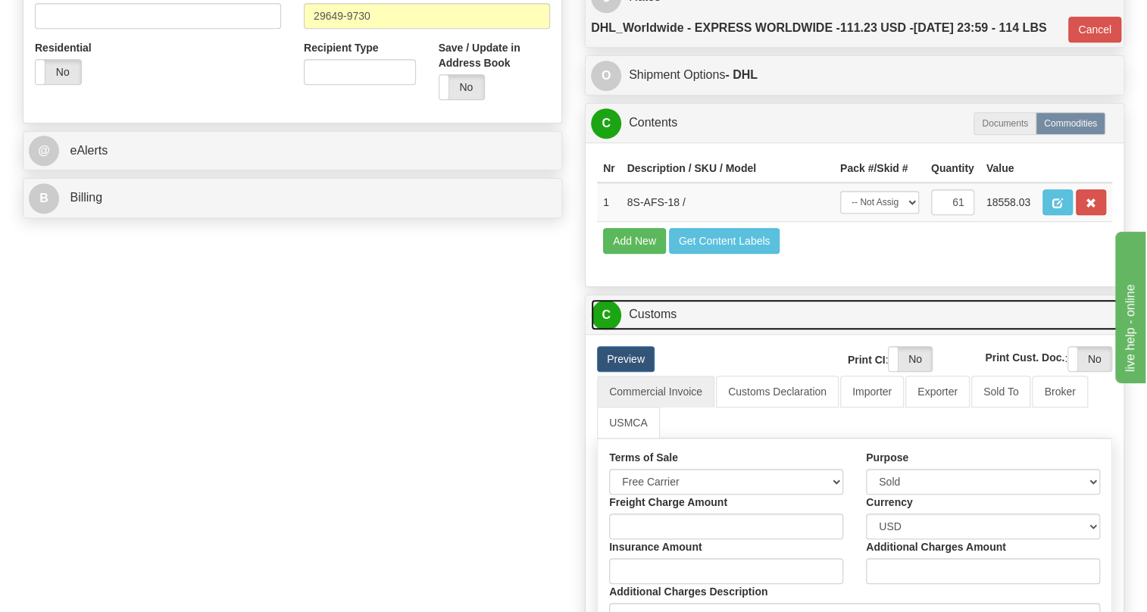
click at [663, 330] on link "C Customs" at bounding box center [854, 314] width 527 height 31
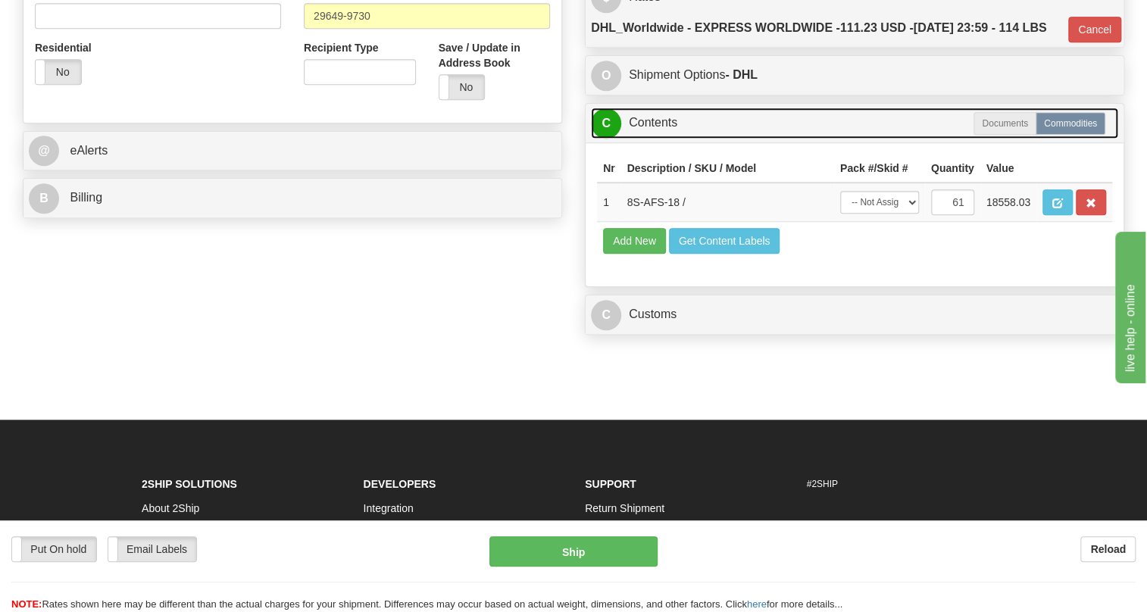
click at [649, 139] on link "C Contents" at bounding box center [854, 123] width 527 height 31
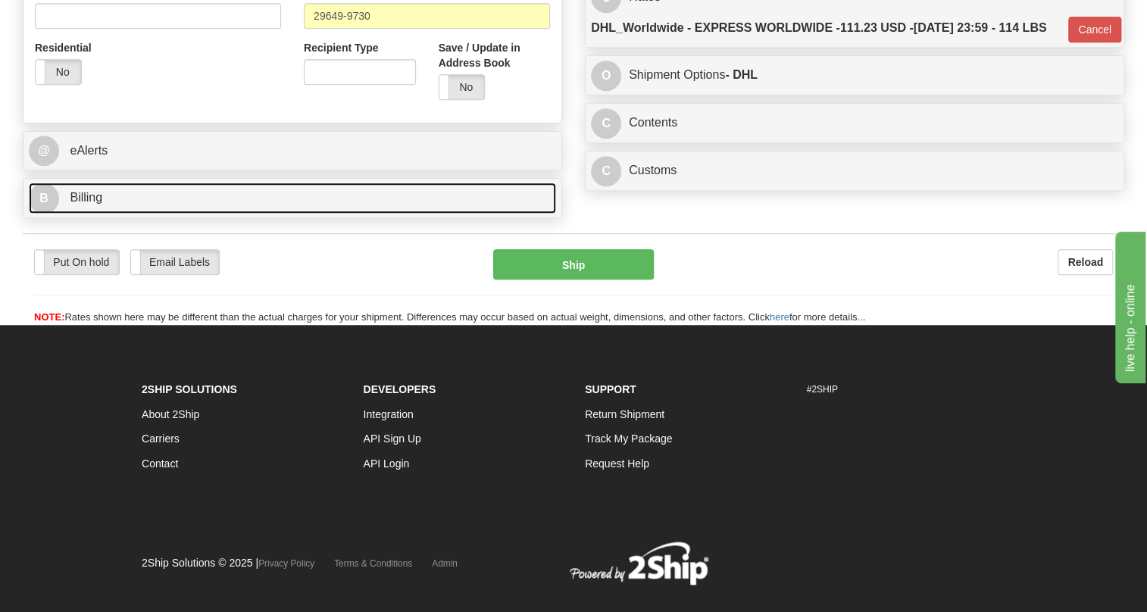
click at [77, 204] on span "Billing" at bounding box center [86, 197] width 33 height 13
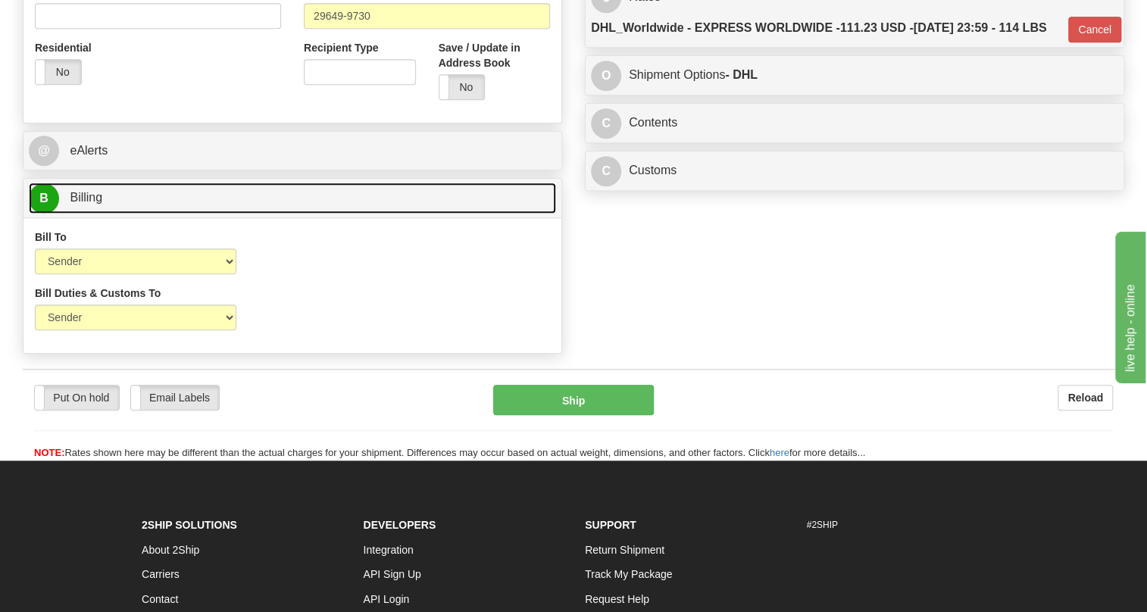
click at [77, 204] on span "Billing" at bounding box center [86, 197] width 33 height 13
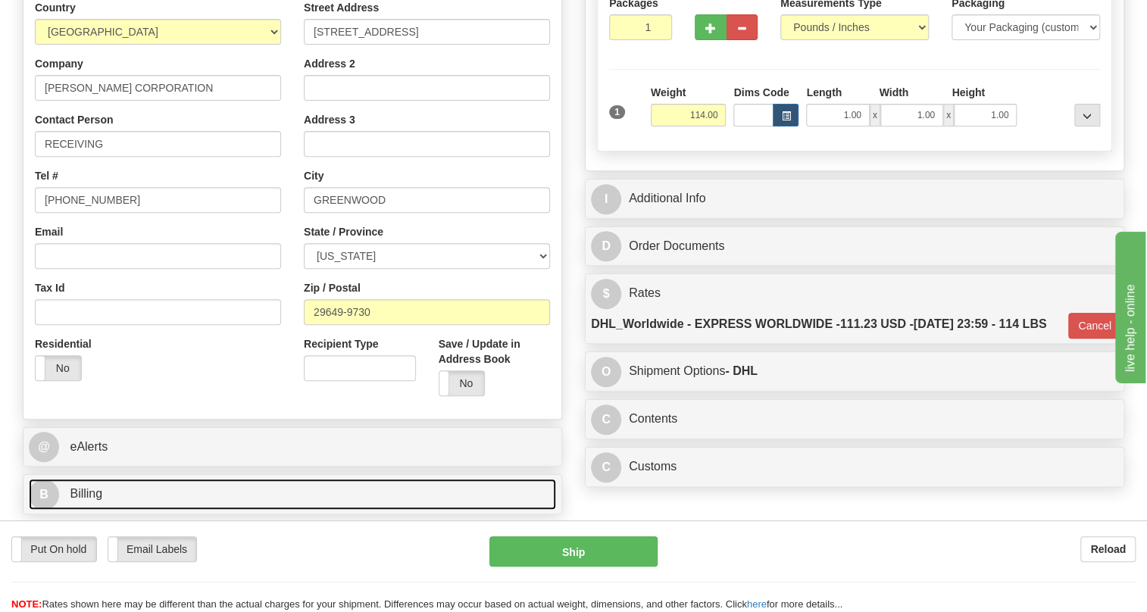
scroll to position [206, 0]
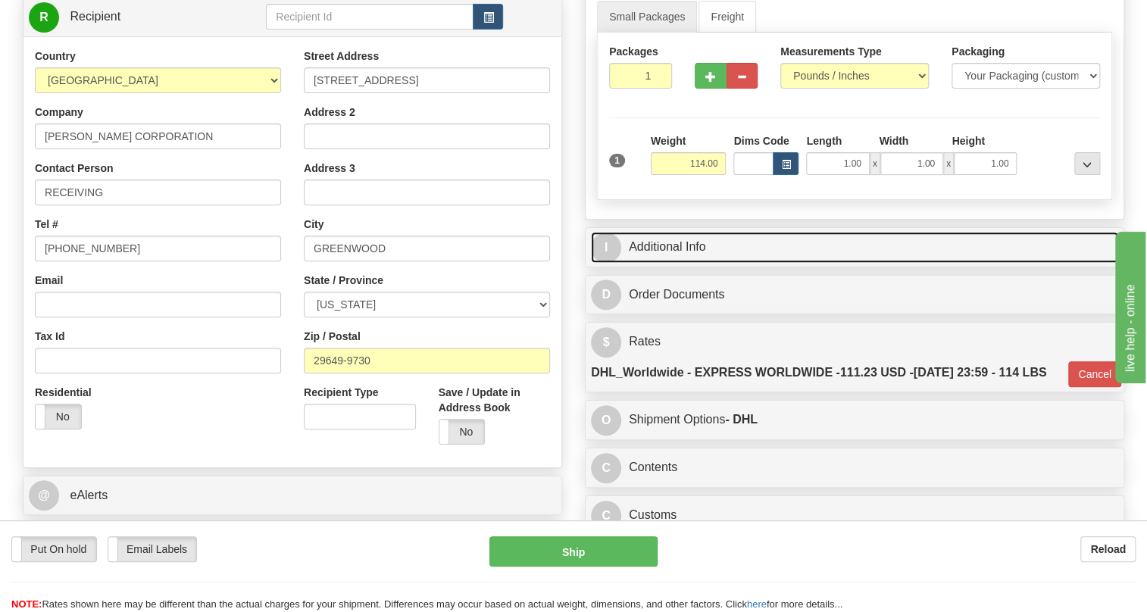
click at [676, 263] on link "I Additional Info" at bounding box center [854, 247] width 527 height 31
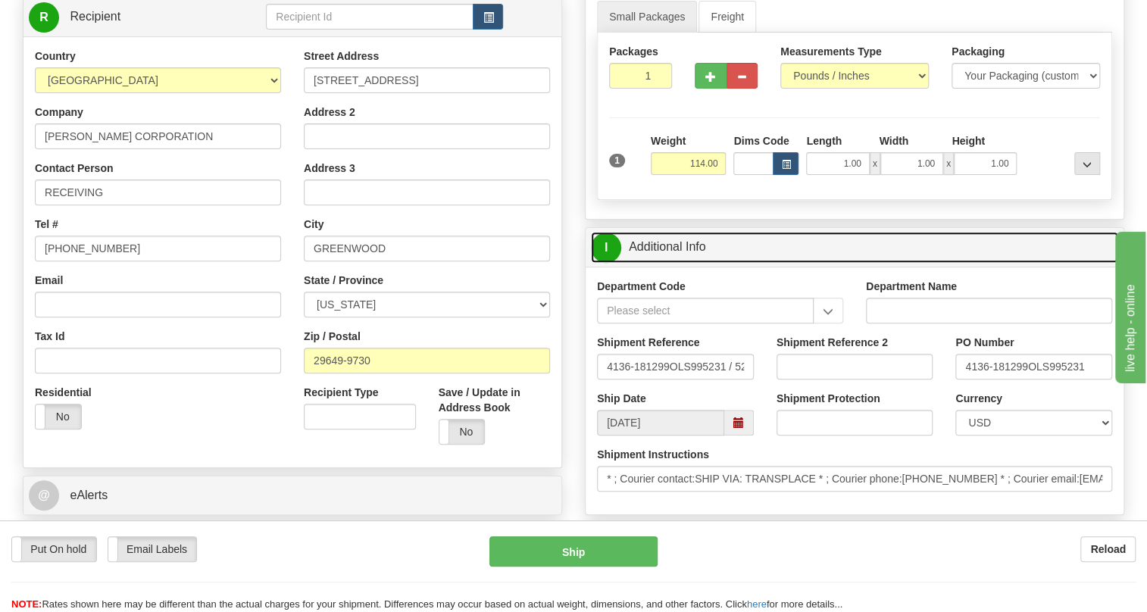
scroll to position [275, 0]
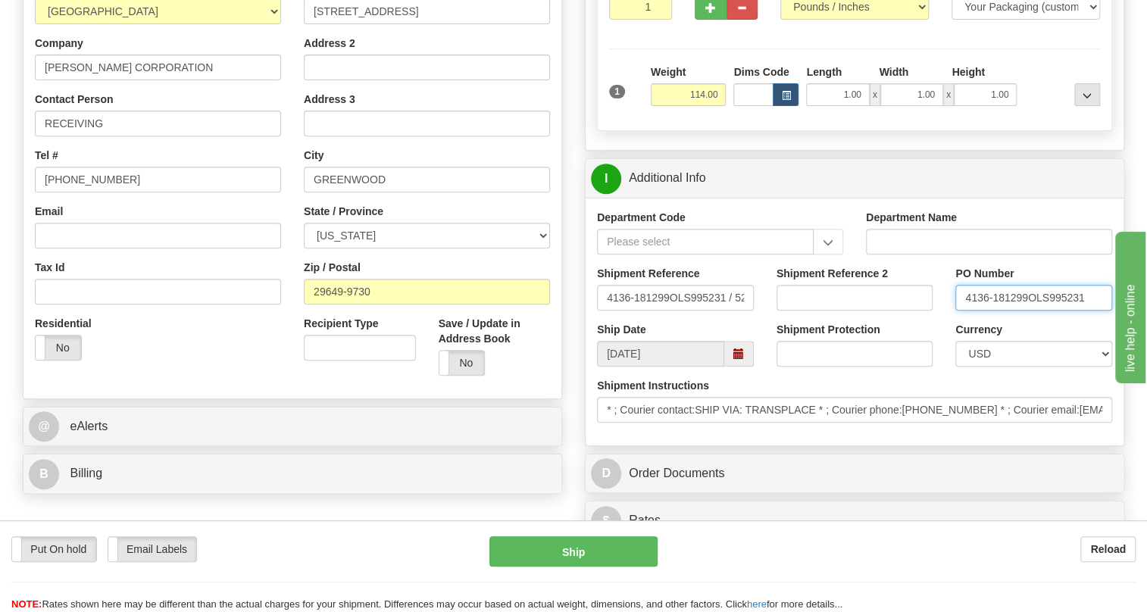
drag, startPoint x: 1026, startPoint y: 332, endPoint x: 961, endPoint y: 335, distance: 65.2
click at [961, 311] on input "4136-181299OLS995231" at bounding box center [1034, 298] width 157 height 26
click at [136, 136] on input "RECEIVING" at bounding box center [158, 124] width 246 height 26
paste input "4136-181299"
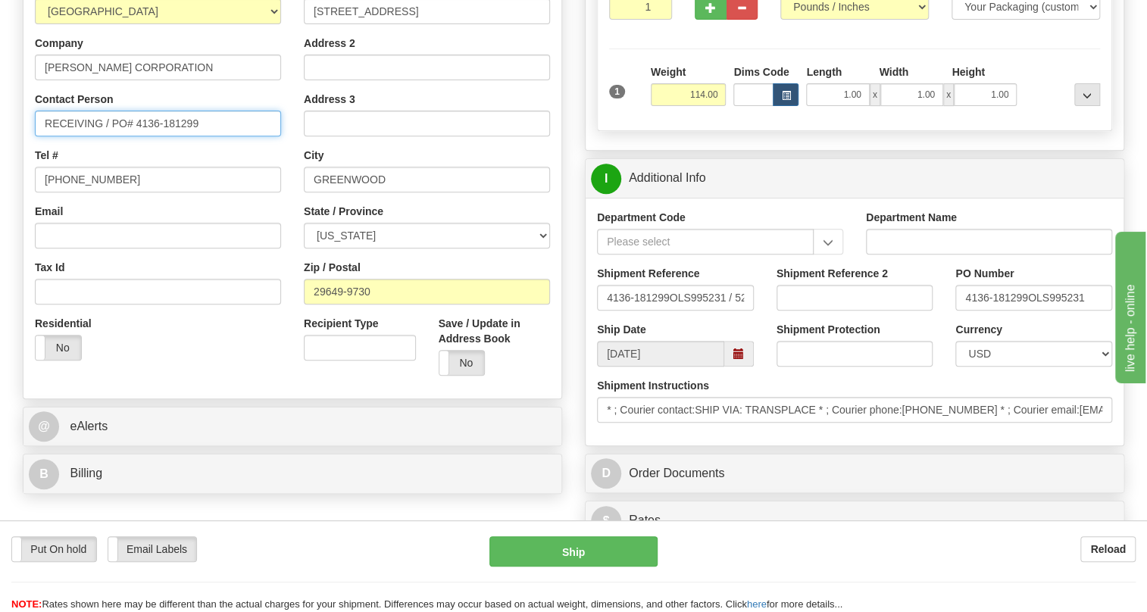
type input "RECEIVING / PO# 4136-181299"
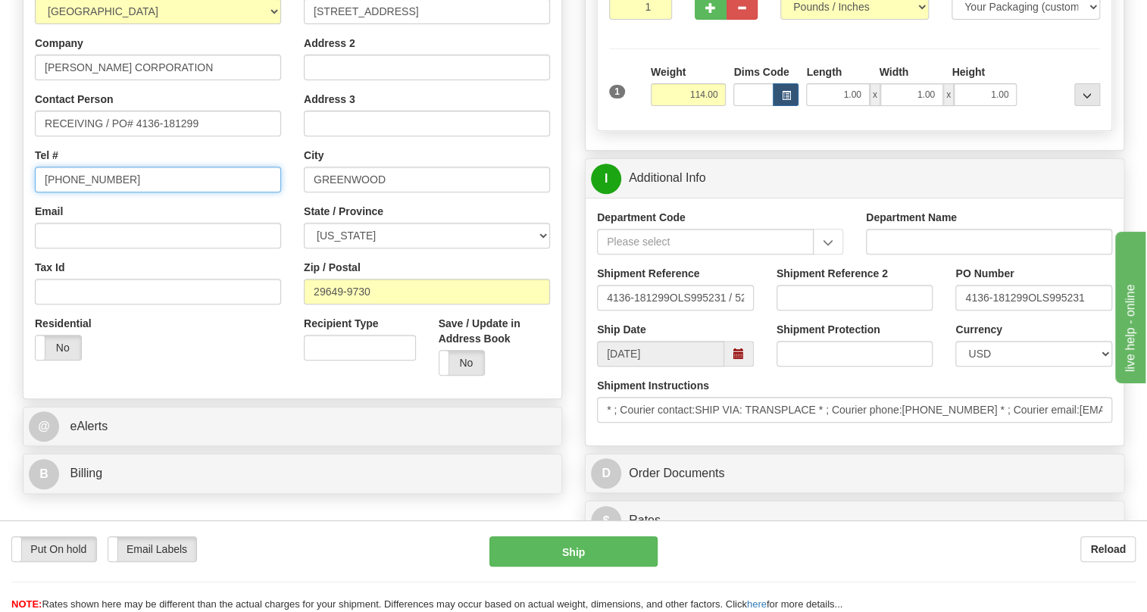
click at [91, 192] on input "(779)7960565" at bounding box center [158, 180] width 246 height 26
type input "111-111-1111"
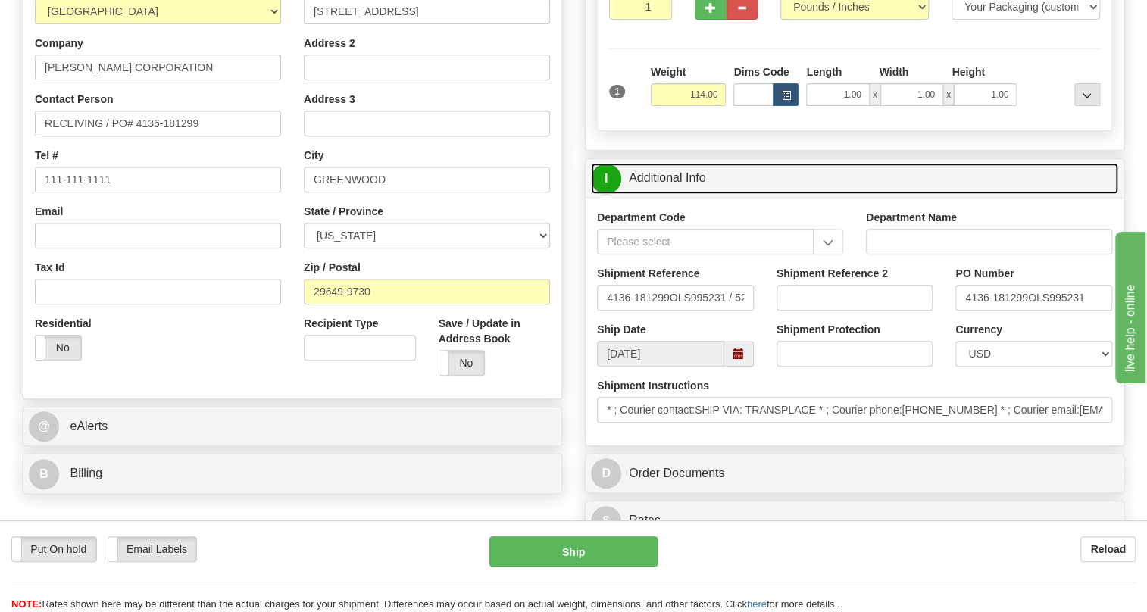
click at [669, 194] on link "I Additional Info" at bounding box center [854, 178] width 527 height 31
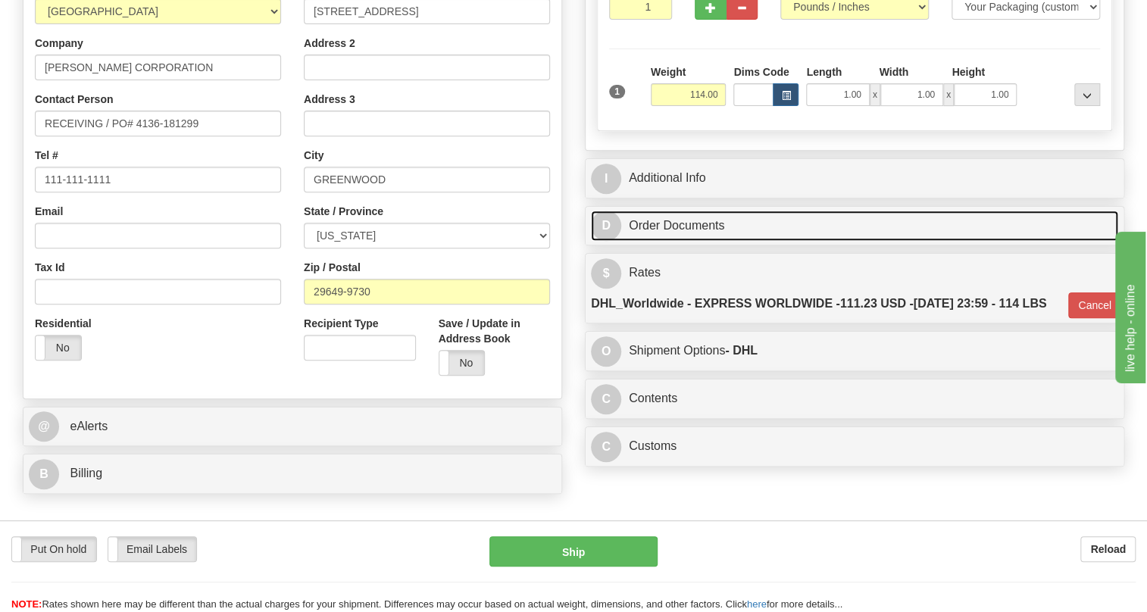
click at [684, 242] on link "D Order Documents" at bounding box center [854, 226] width 527 height 31
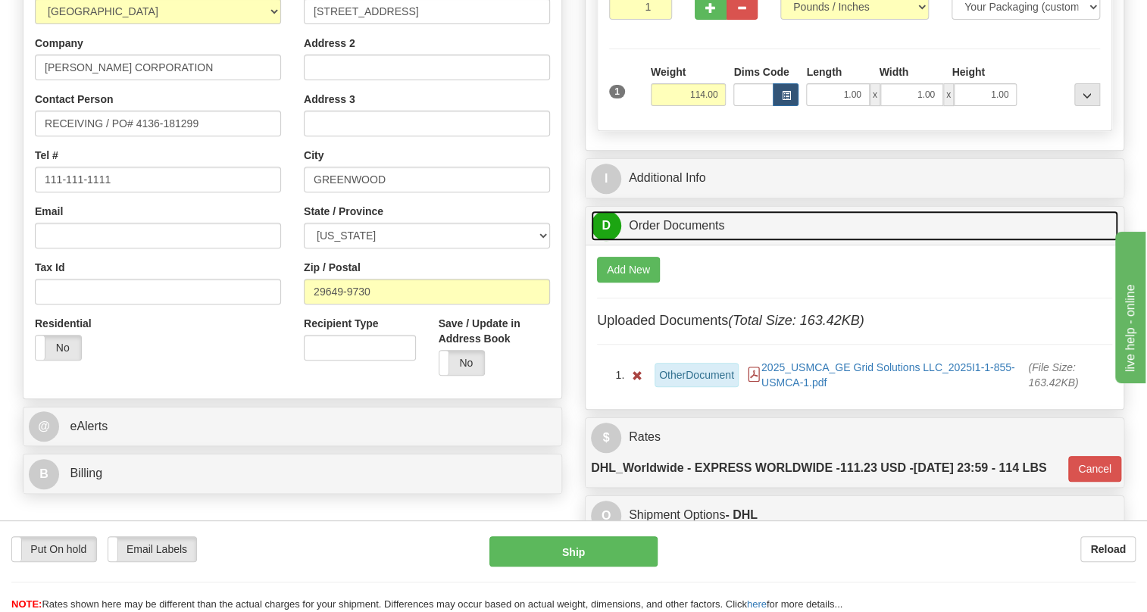
click at [684, 242] on link "D Order Documents" at bounding box center [854, 226] width 527 height 31
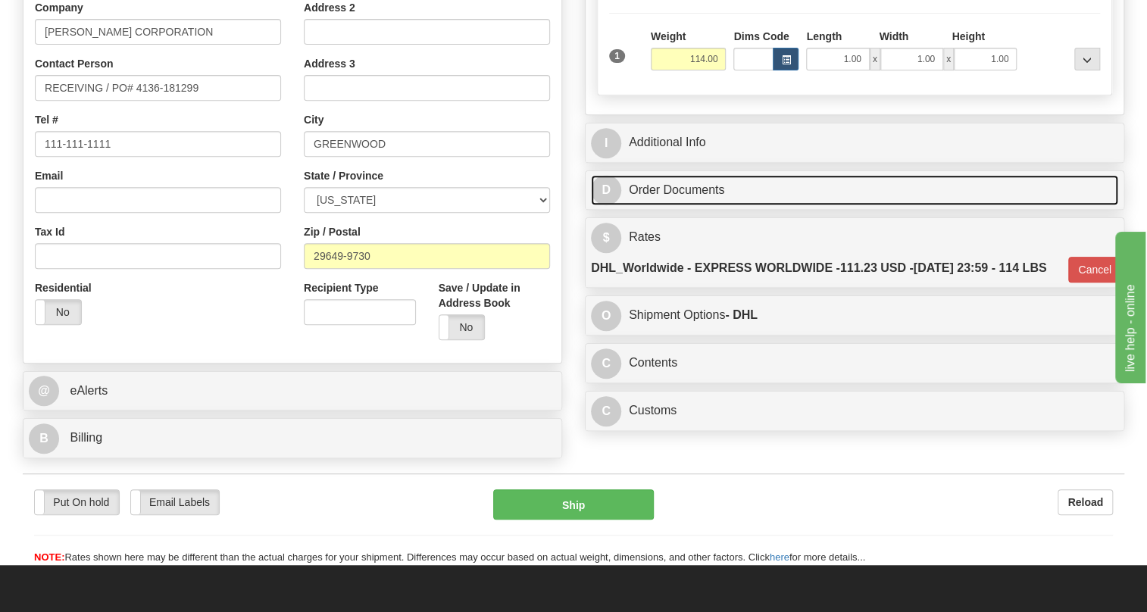
scroll to position [344, 0]
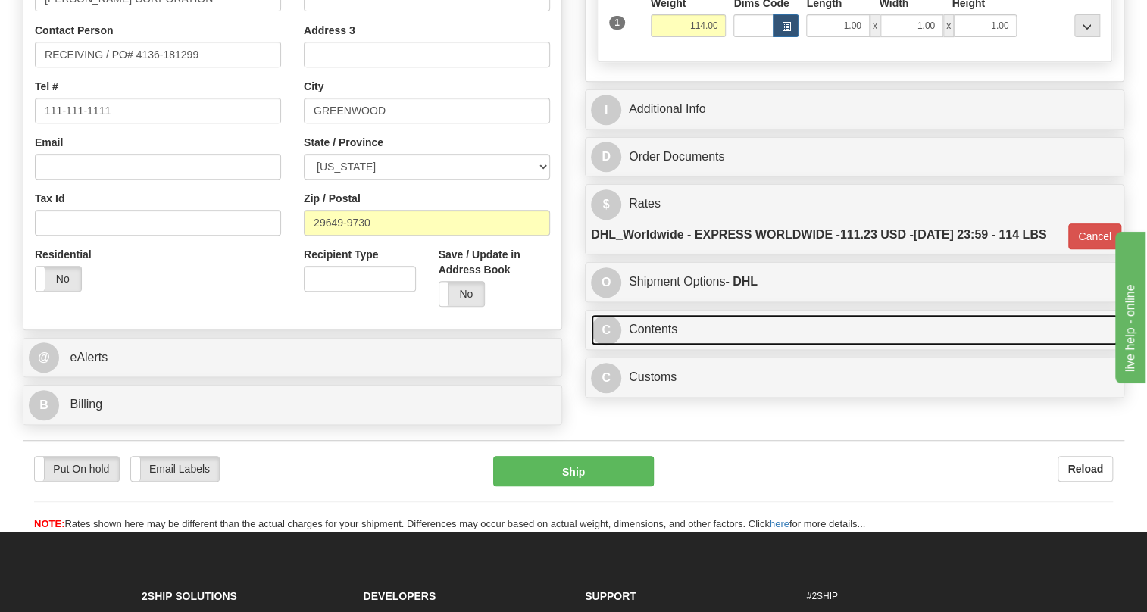
click at [663, 346] on link "C Contents" at bounding box center [854, 329] width 527 height 31
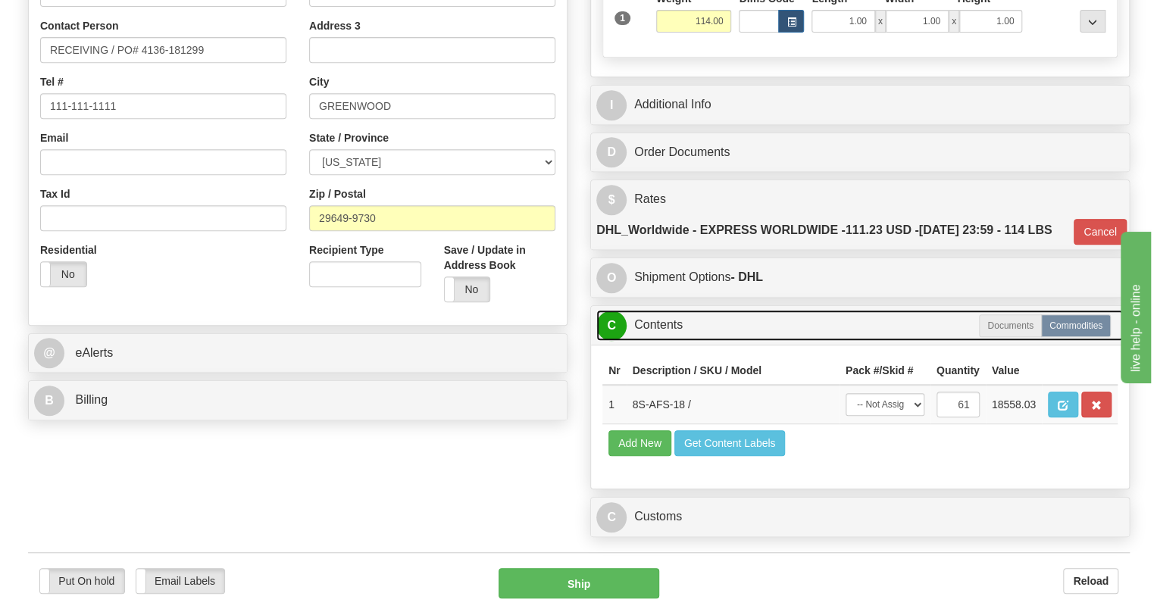
scroll to position [413, 0]
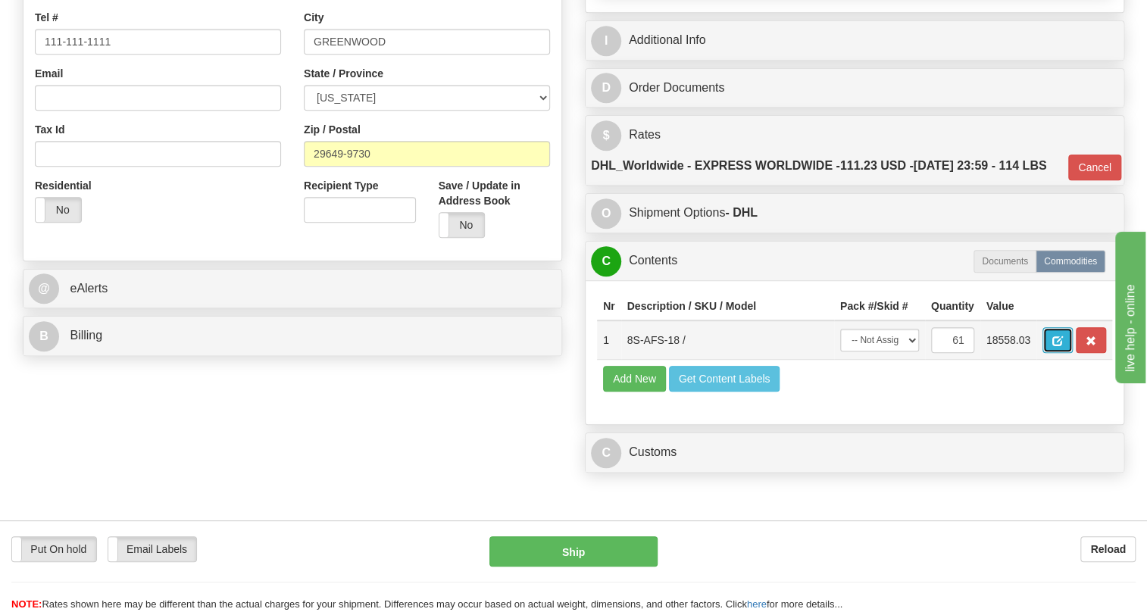
click at [1058, 346] on span "button" at bounding box center [1058, 341] width 11 height 10
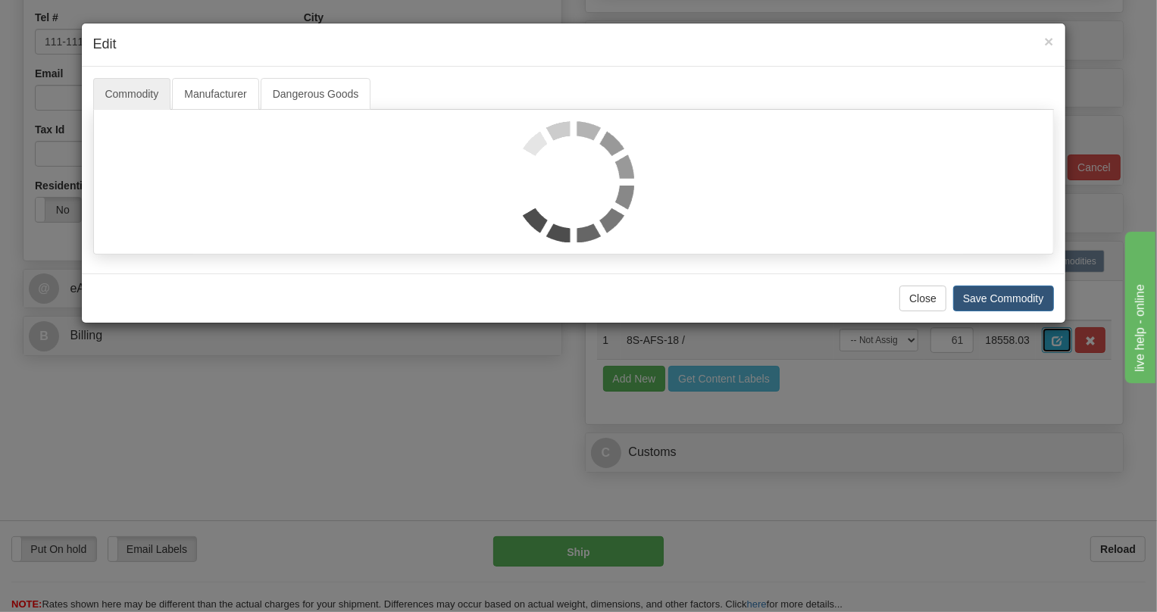
scroll to position [0, 0]
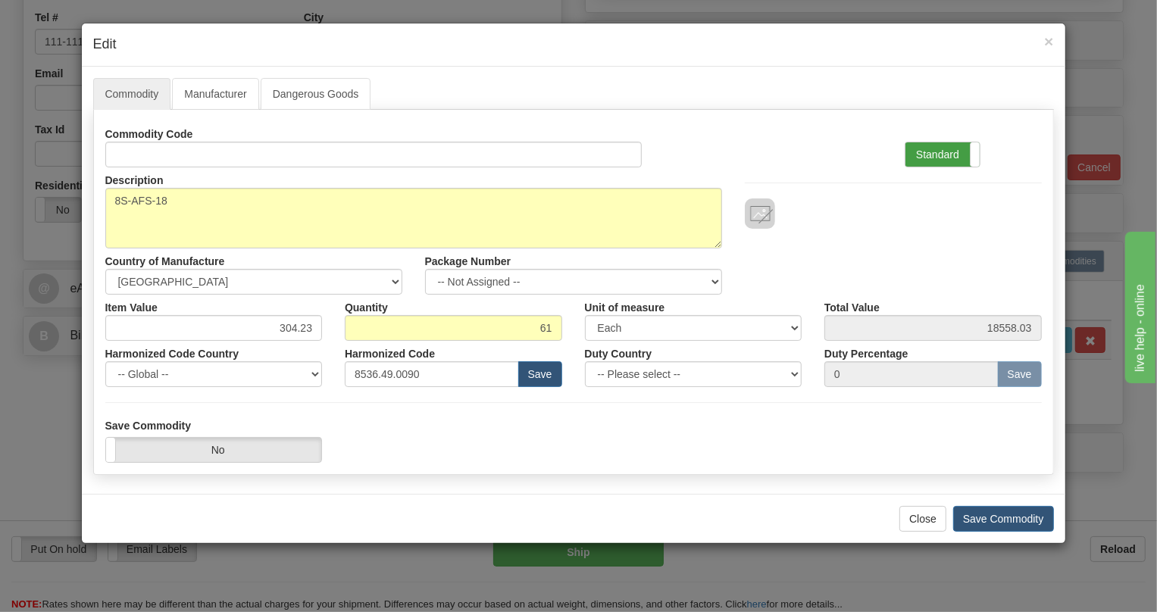
click at [924, 150] on label "Standard" at bounding box center [943, 154] width 74 height 24
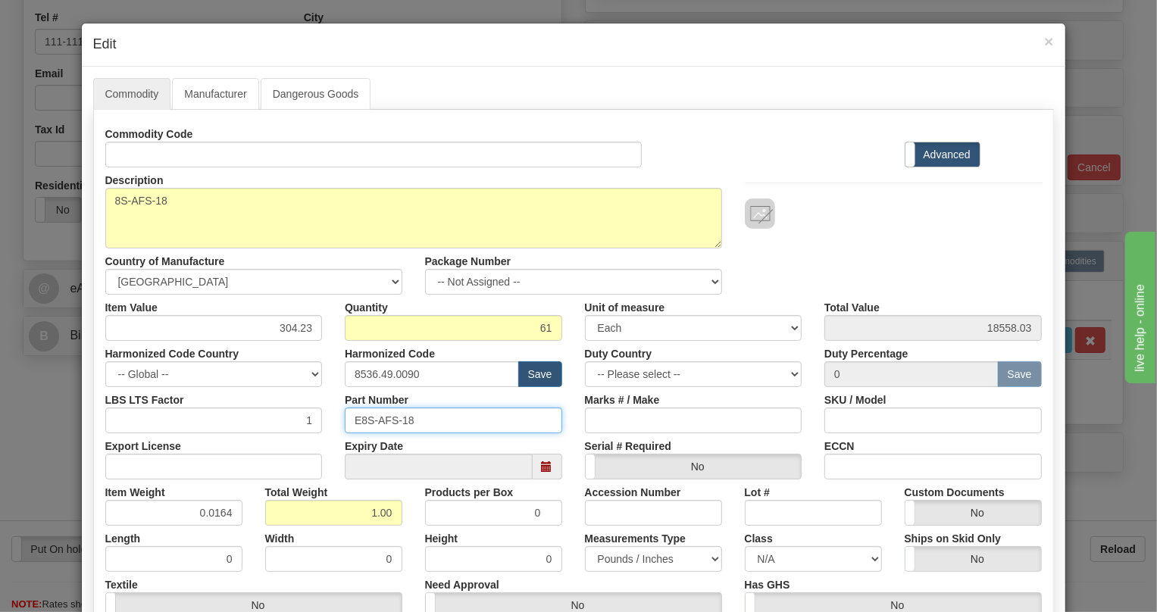
drag, startPoint x: 409, startPoint y: 419, endPoint x: 348, endPoint y: 423, distance: 61.5
click at [348, 423] on input "E8S-AFS-18" at bounding box center [453, 421] width 217 height 26
click at [389, 373] on input "8536.49.0090" at bounding box center [432, 374] width 174 height 26
paste input "9027.50.406"
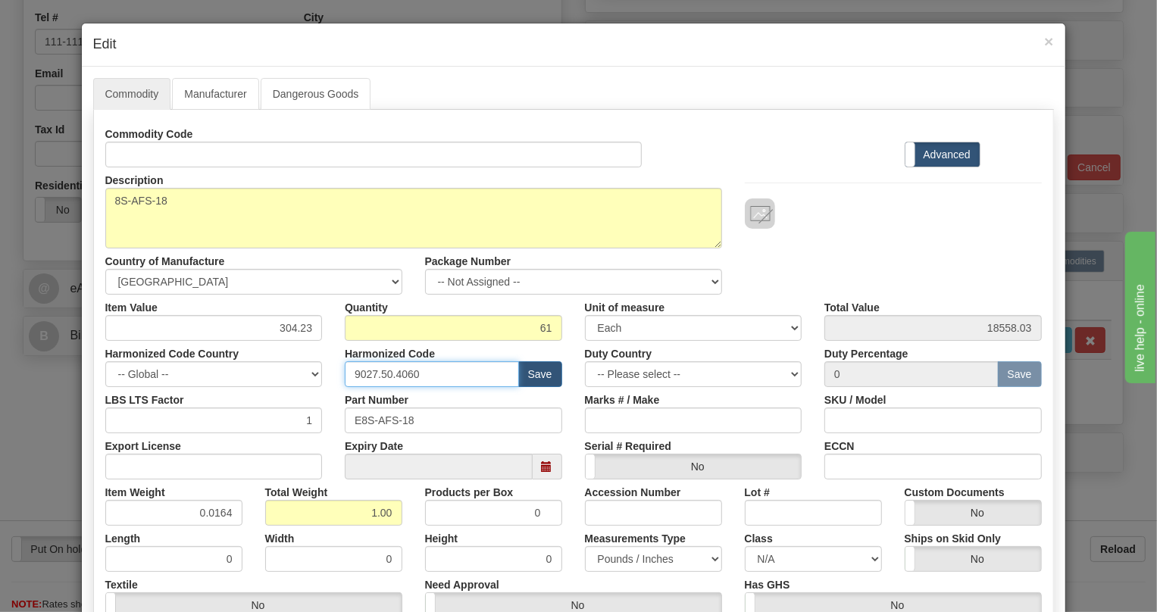
type input "9027.50.4060"
click at [574, 402] on div "Marks # / Make" at bounding box center [694, 410] width 240 height 46
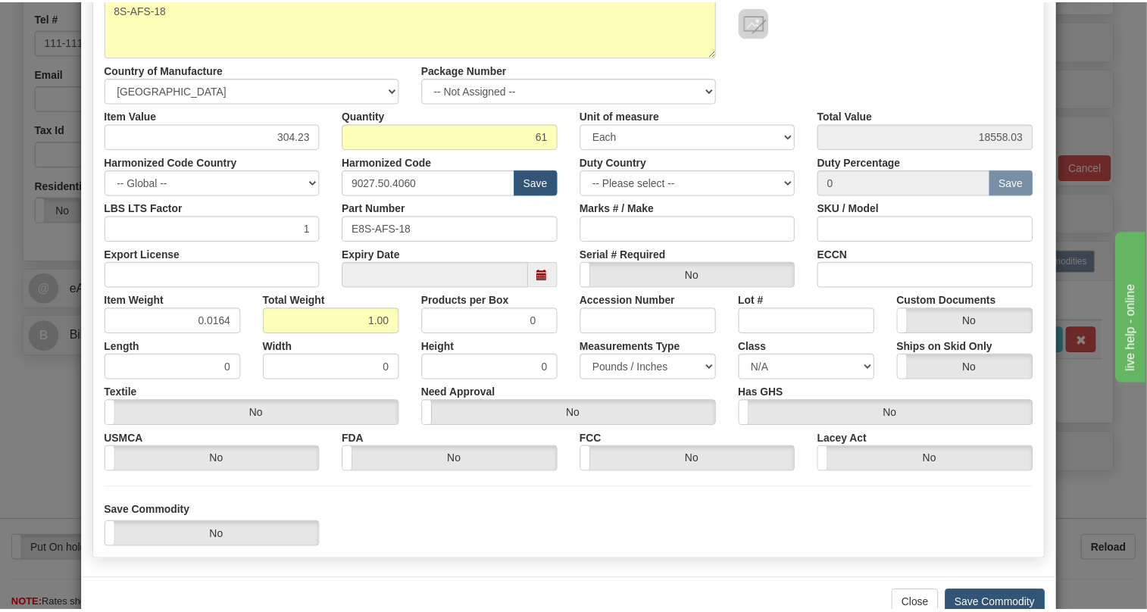
scroll to position [230, 0]
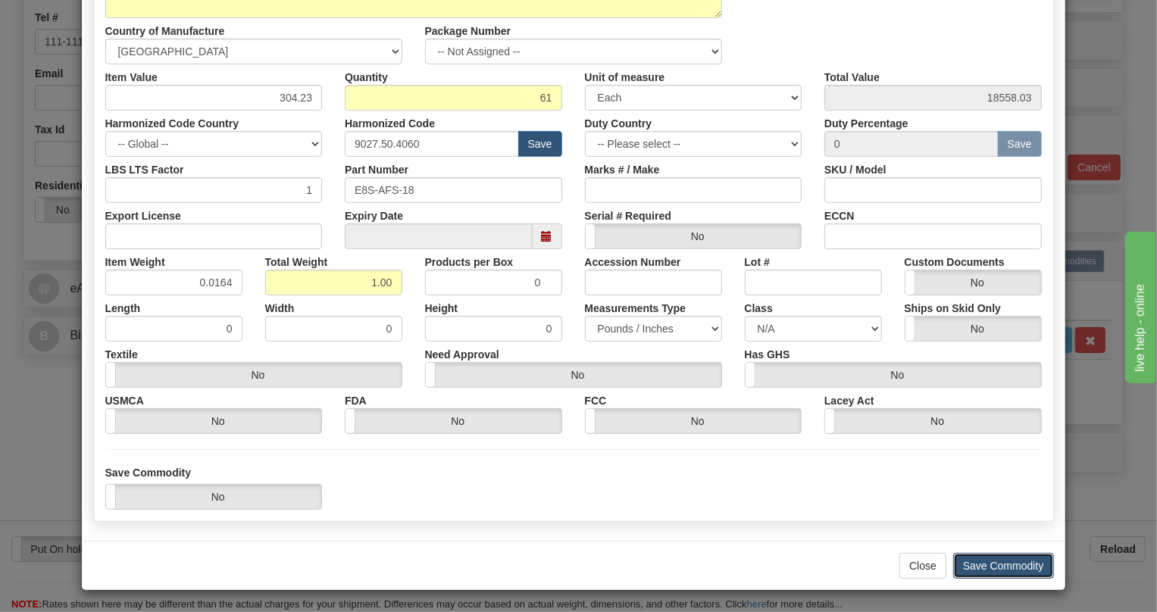
click at [997, 565] on button "Save Commodity" at bounding box center [1003, 566] width 101 height 26
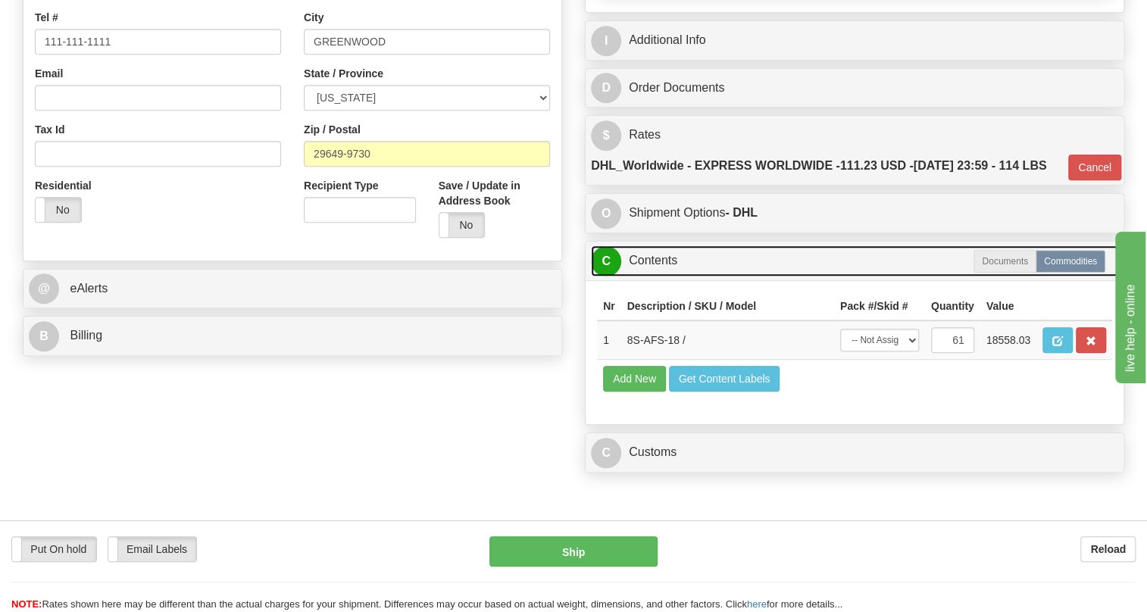
click at [662, 277] on link "C Contents" at bounding box center [854, 261] width 527 height 31
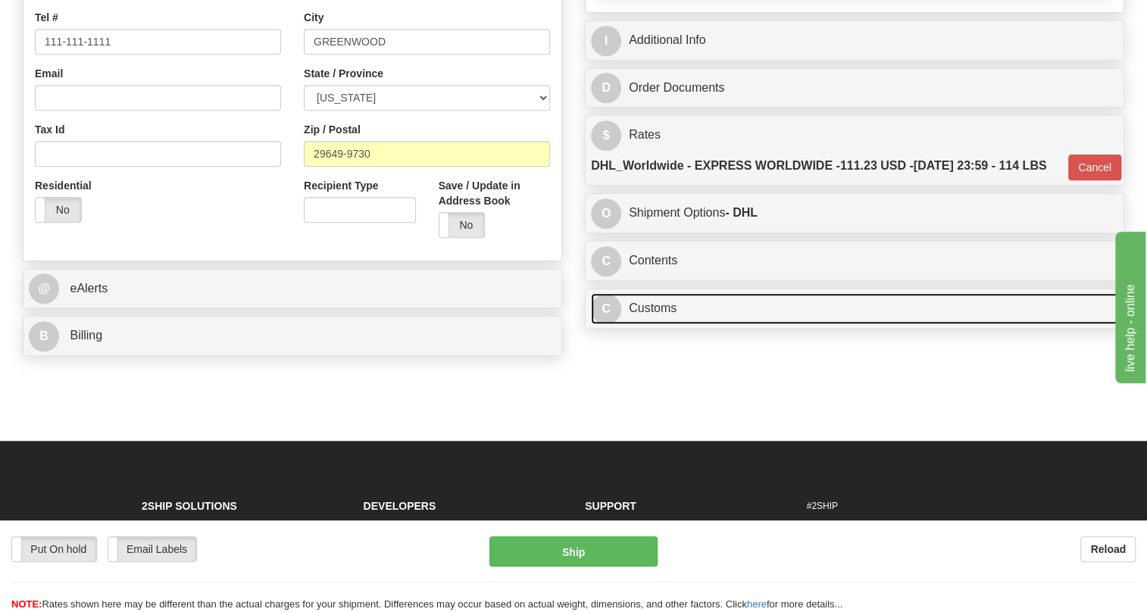
click at [662, 324] on link "C Customs" at bounding box center [854, 308] width 527 height 31
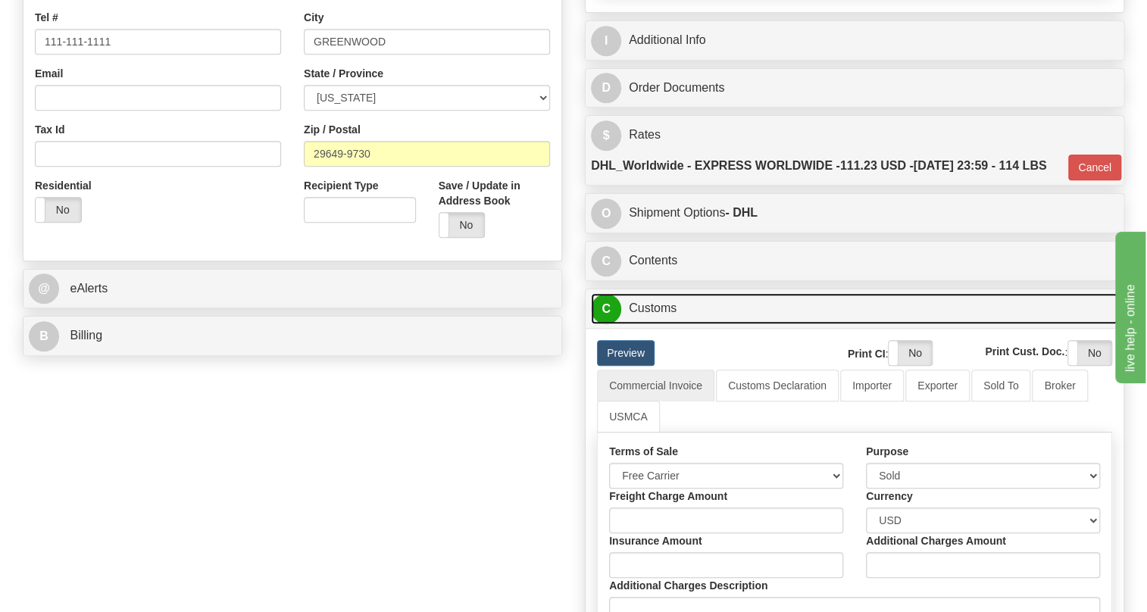
click at [662, 324] on link "C Customs" at bounding box center [854, 308] width 527 height 31
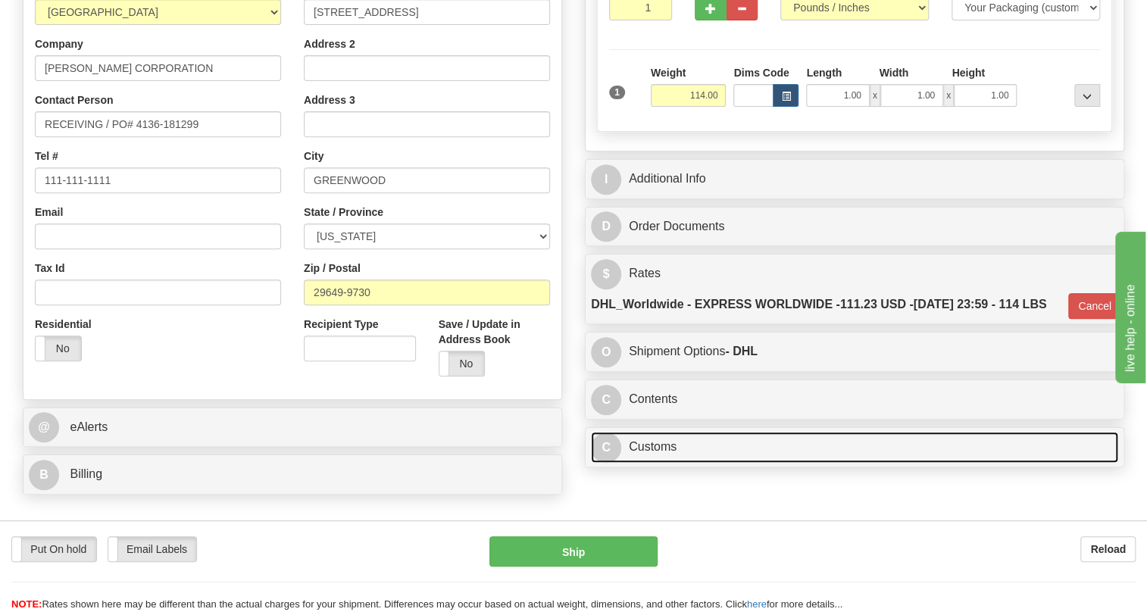
scroll to position [206, 0]
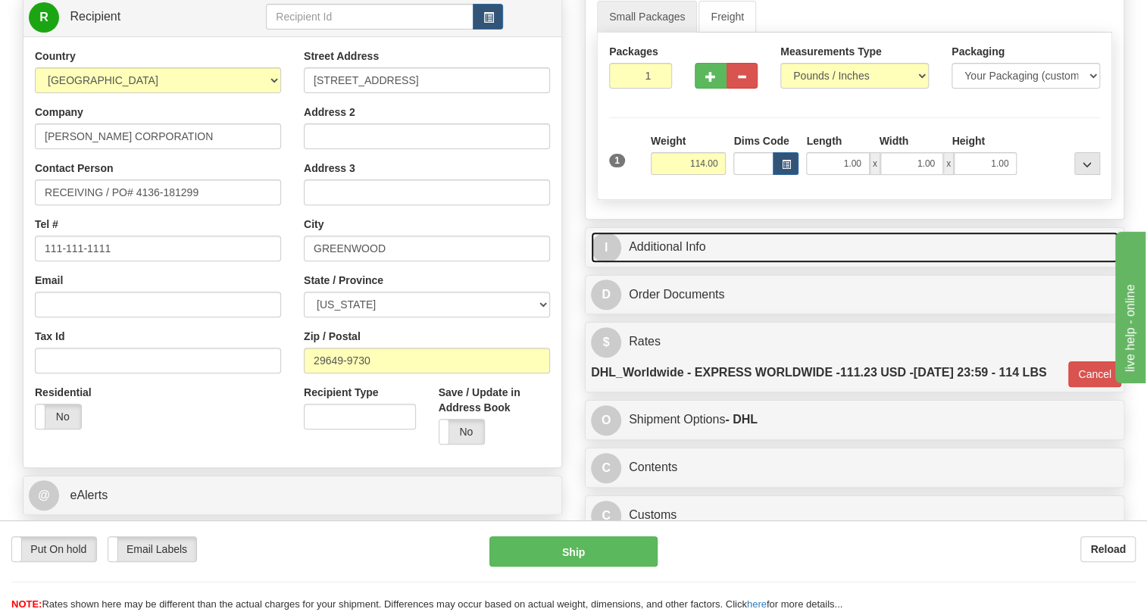
click at [677, 263] on link "I Additional Info" at bounding box center [854, 247] width 527 height 31
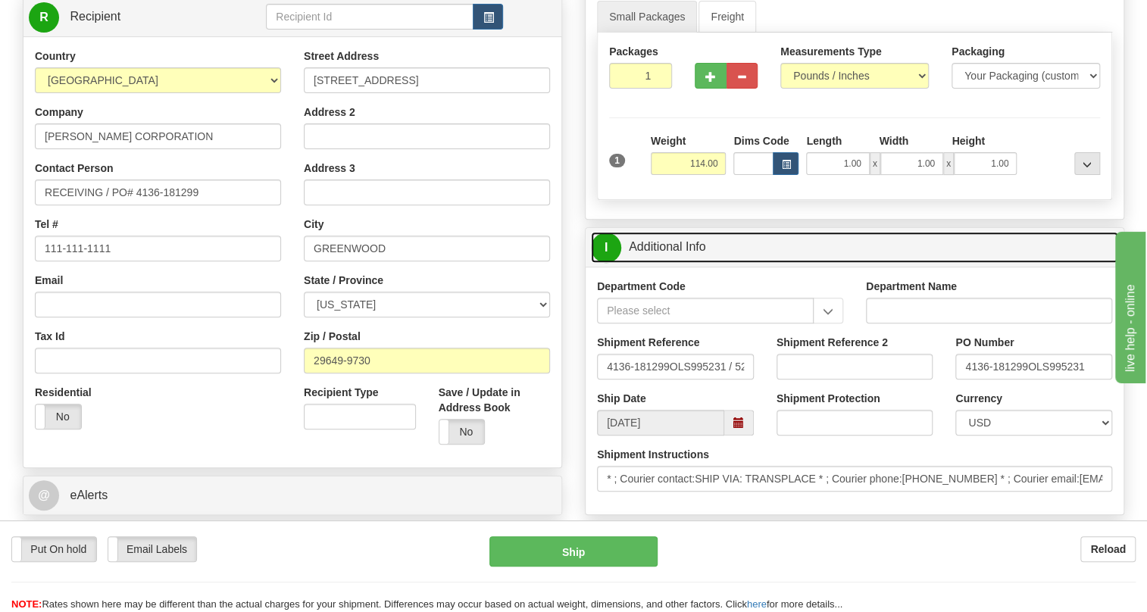
click at [677, 263] on link "I Additional Info" at bounding box center [854, 247] width 527 height 31
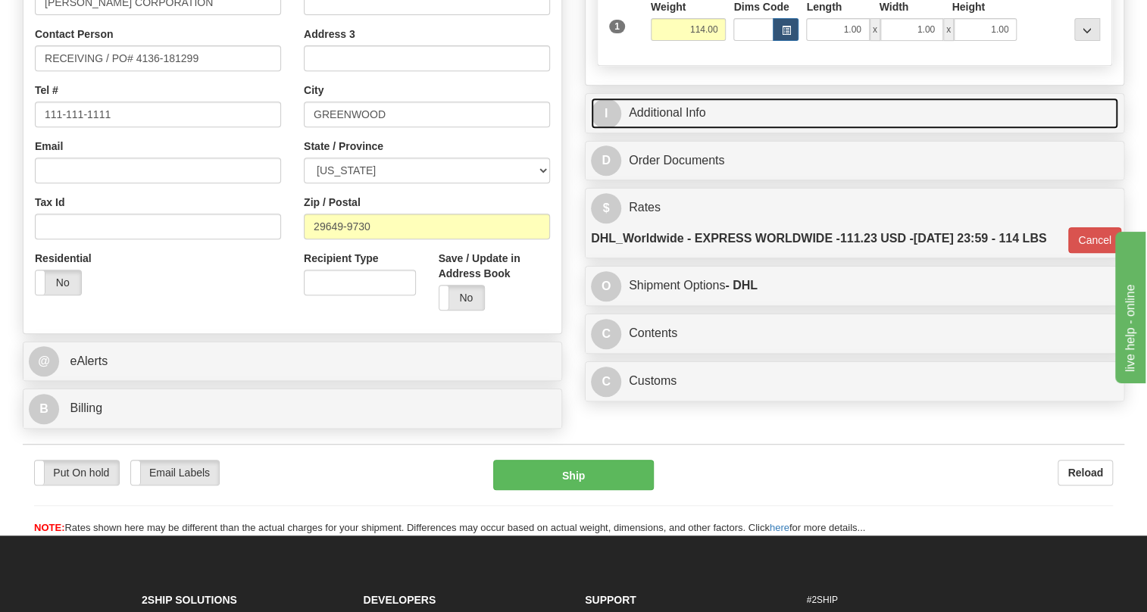
scroll to position [344, 0]
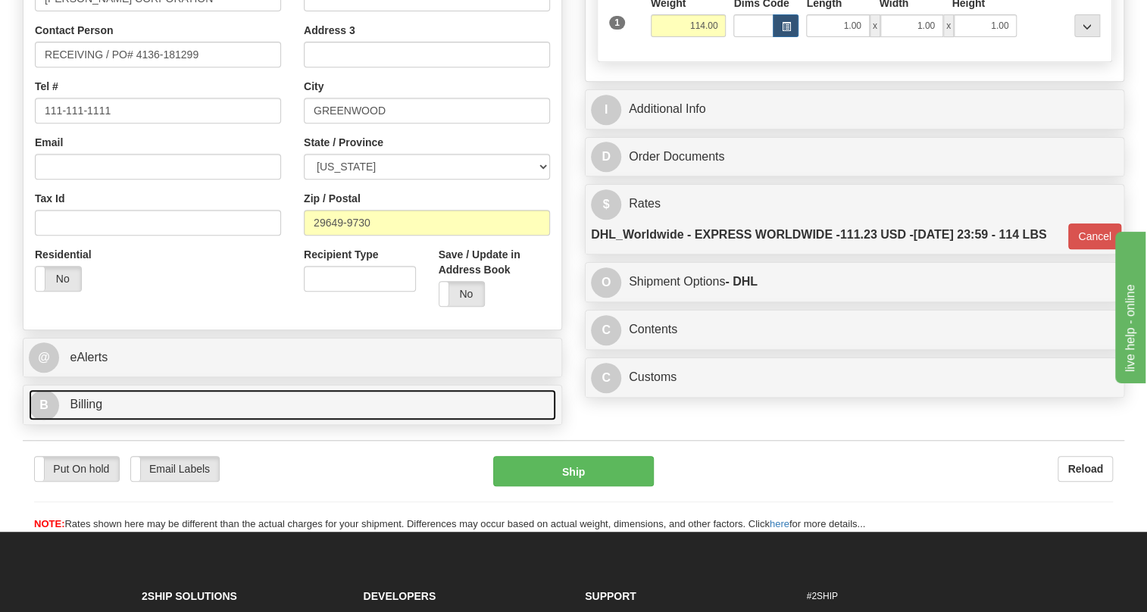
click at [92, 411] on span "Billing" at bounding box center [86, 404] width 33 height 13
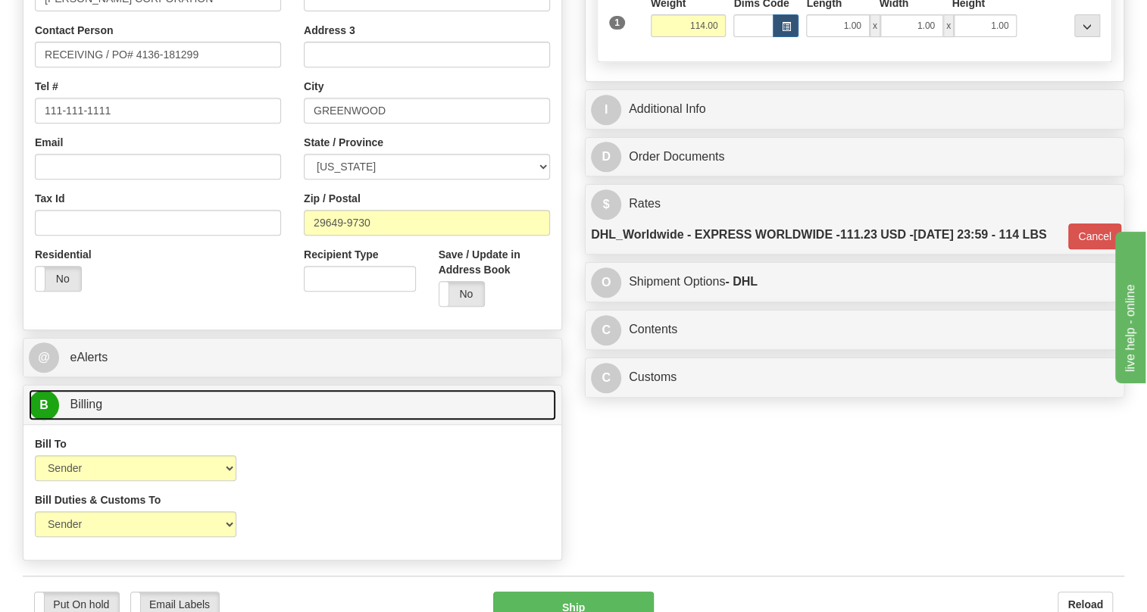
click at [92, 411] on span "Billing" at bounding box center [86, 404] width 33 height 13
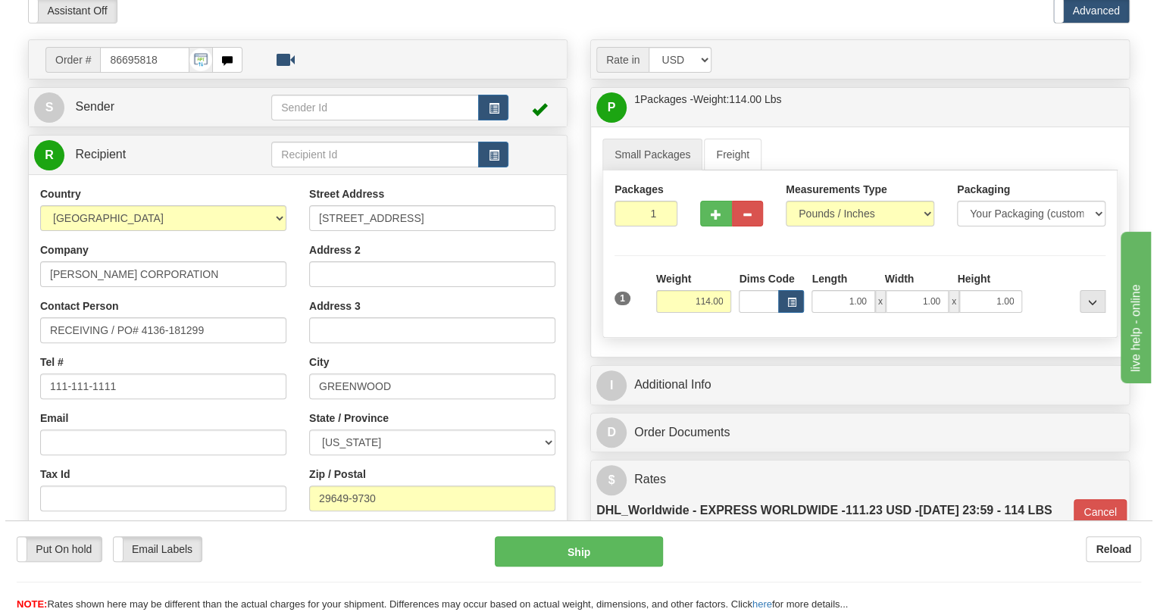
scroll to position [137, 0]
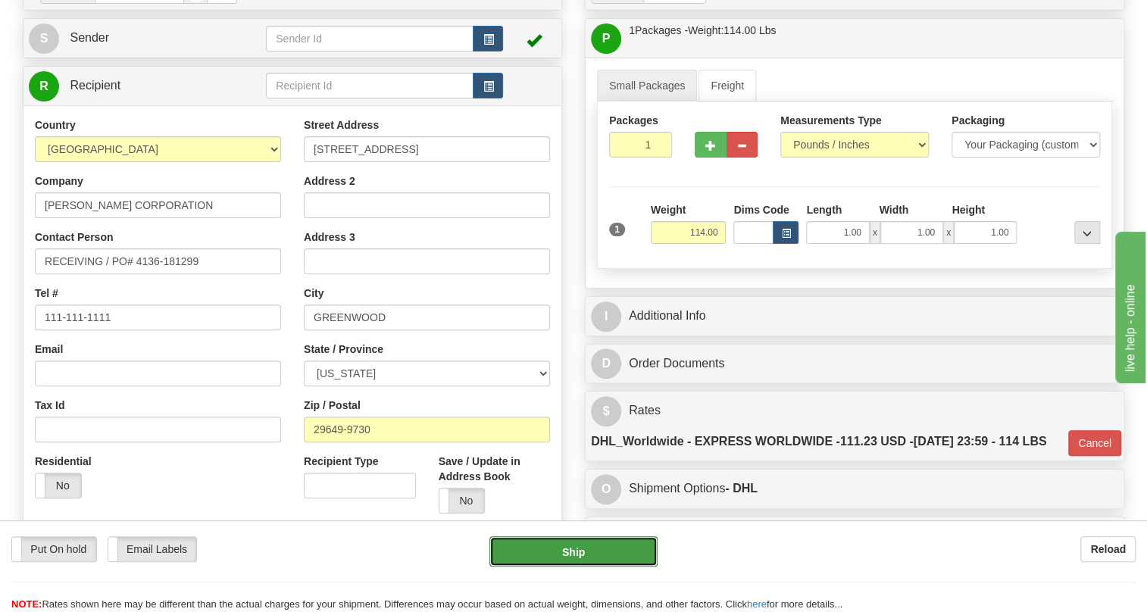
click at [574, 554] on button "Ship" at bounding box center [574, 552] width 168 height 30
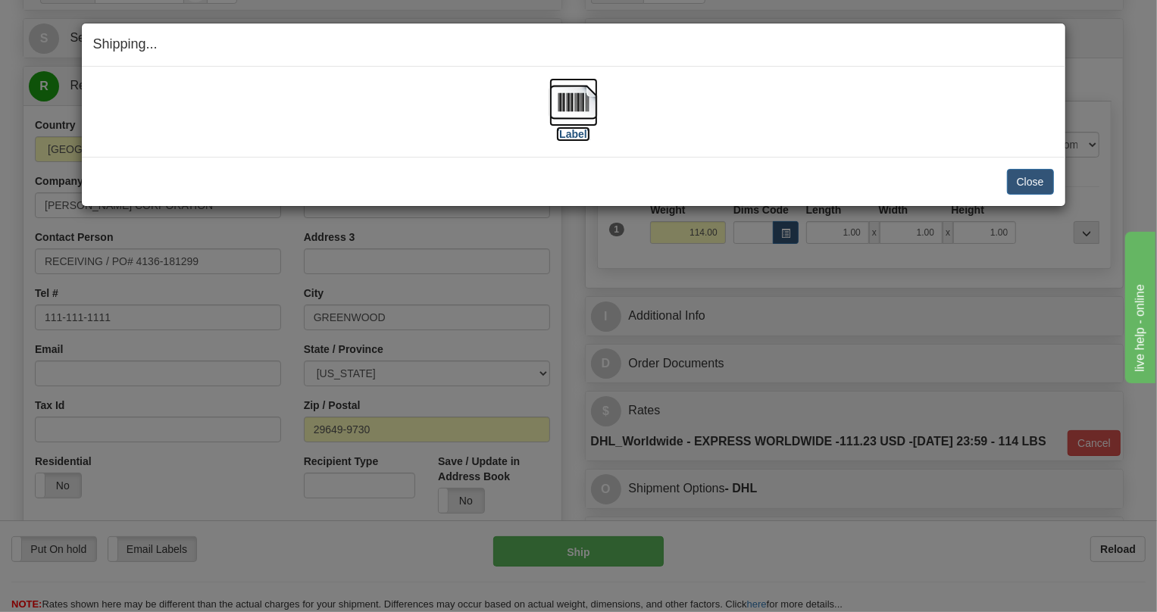
click at [575, 95] on img at bounding box center [573, 102] width 48 height 48
drag, startPoint x: 1010, startPoint y: 0, endPoint x: 769, endPoint y: 68, distance: 250.4
click at [1010, 0] on div "Shipping... Your SHIPMENT will EXPIRE in [Label] IMPORTANT NOTICE Embassy / Con…" at bounding box center [578, 306] width 1157 height 612
click at [579, 105] on img at bounding box center [573, 102] width 48 height 48
click at [1031, 181] on button "Close" at bounding box center [1030, 182] width 47 height 26
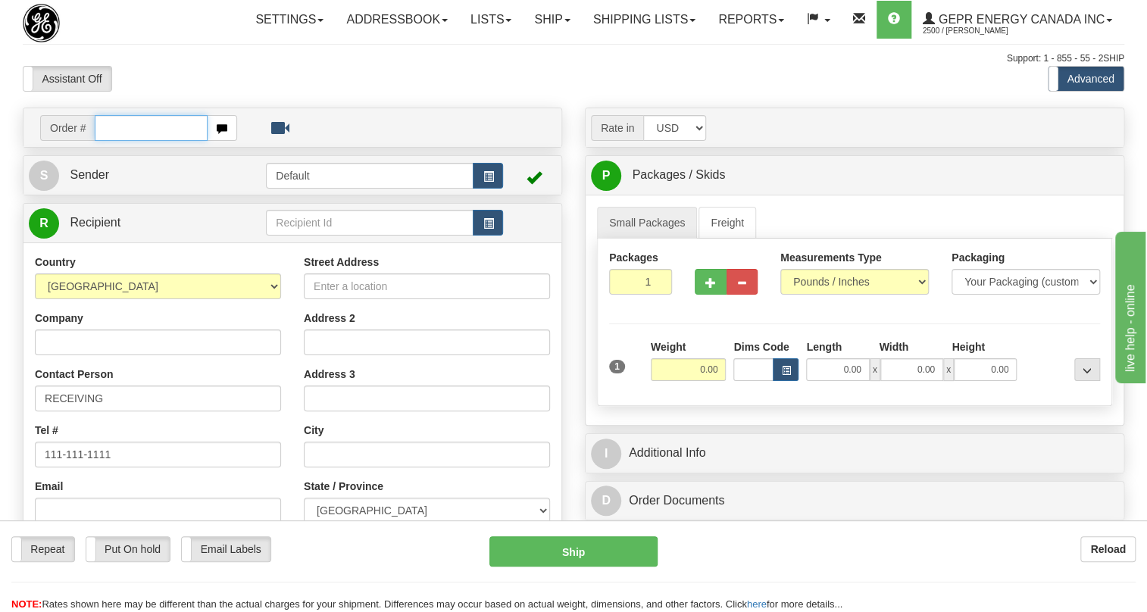
click at [112, 141] on input "text" at bounding box center [151, 128] width 113 height 26
paste input "0086682721"
click at [118, 141] on input "0086682721" at bounding box center [151, 128] width 113 height 26
type input "86682721"
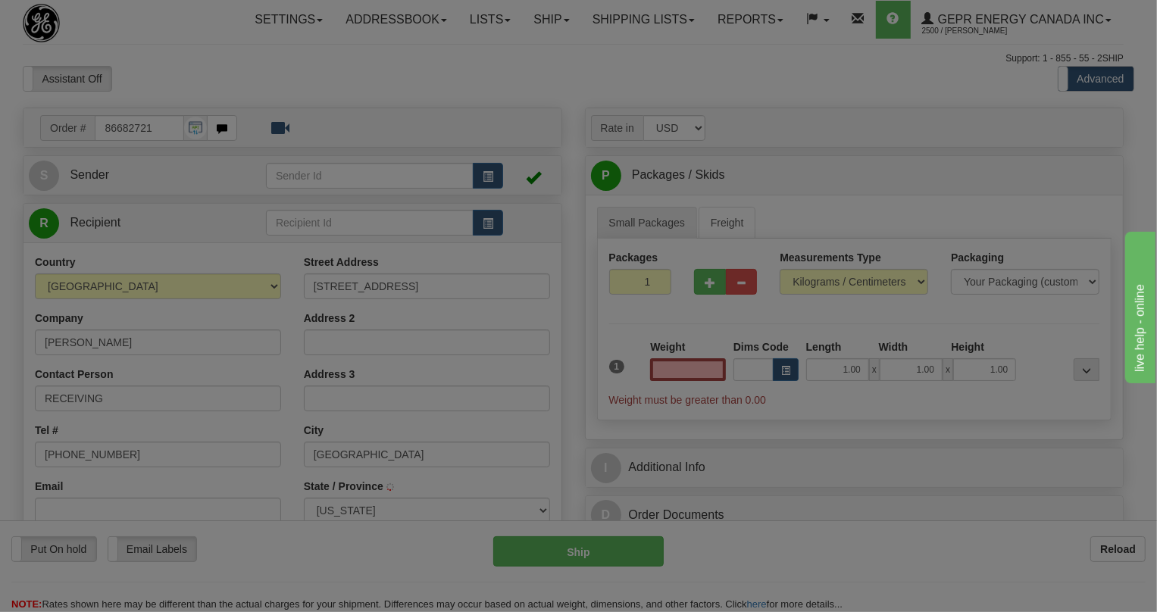
type input "EL PASO"
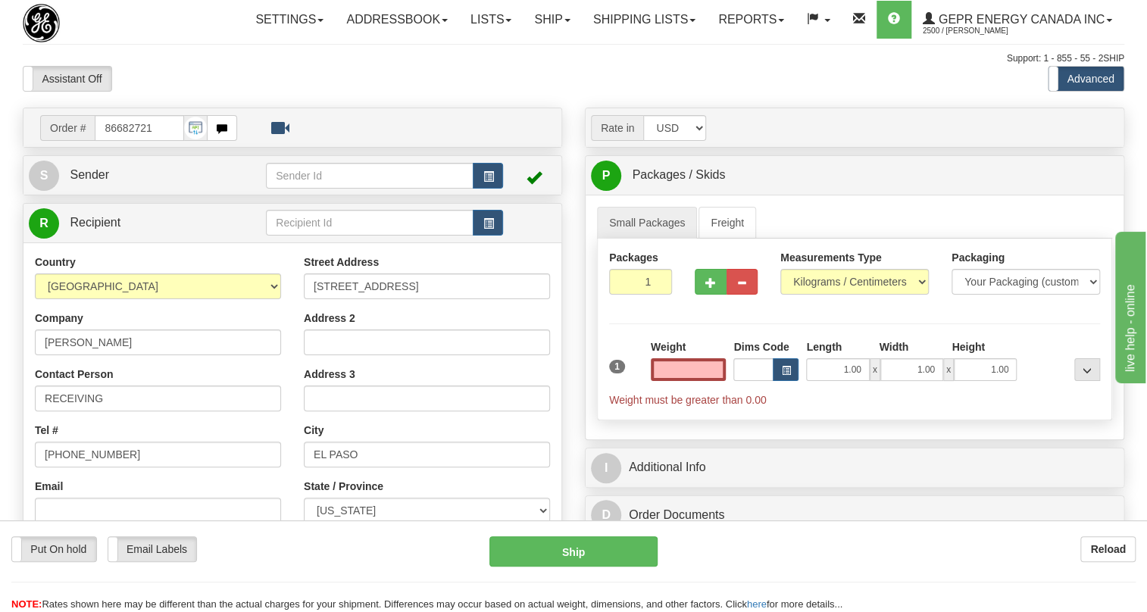
scroll to position [68, 0]
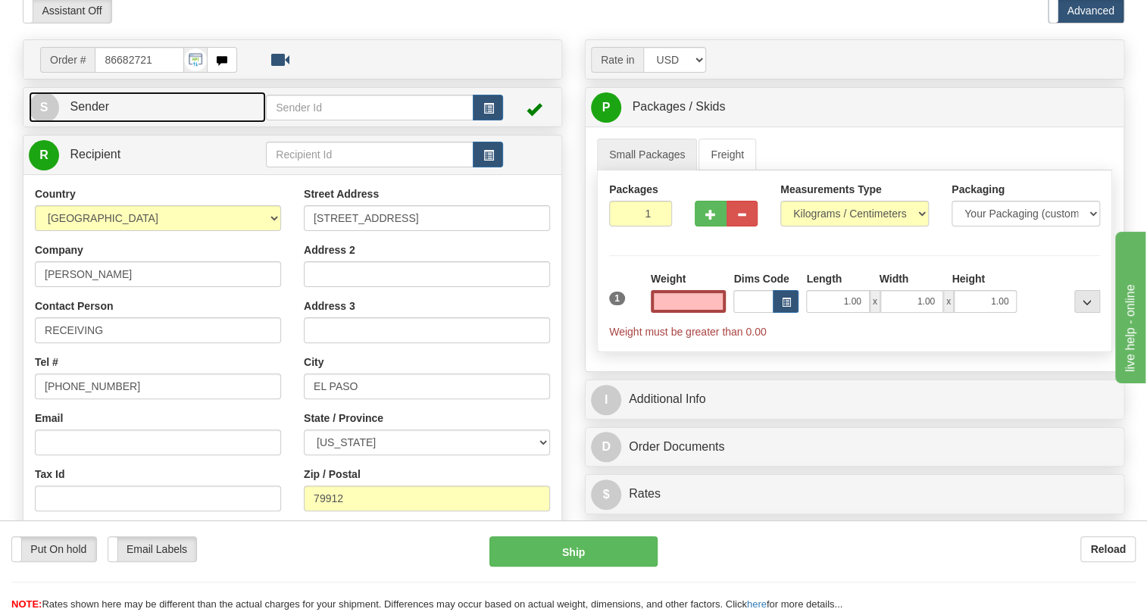
type input "0.00"
click at [94, 113] on span "Sender" at bounding box center [89, 106] width 39 height 13
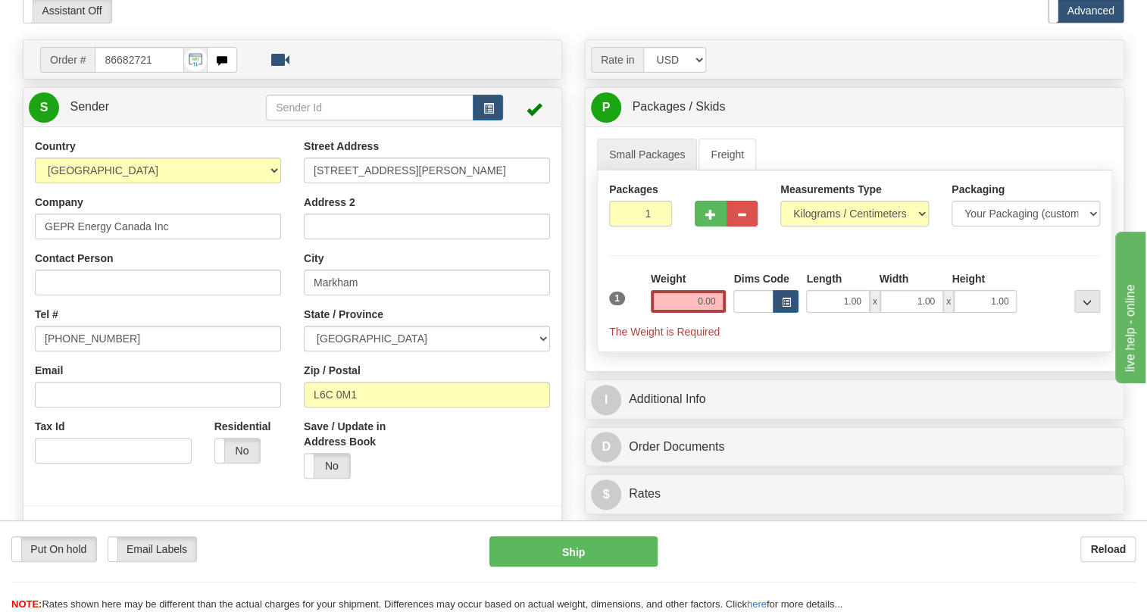
type input "MARKHAM"
click at [83, 352] on input "(779)7960565" at bounding box center [158, 339] width 246 height 26
paste input "905-927-5013"
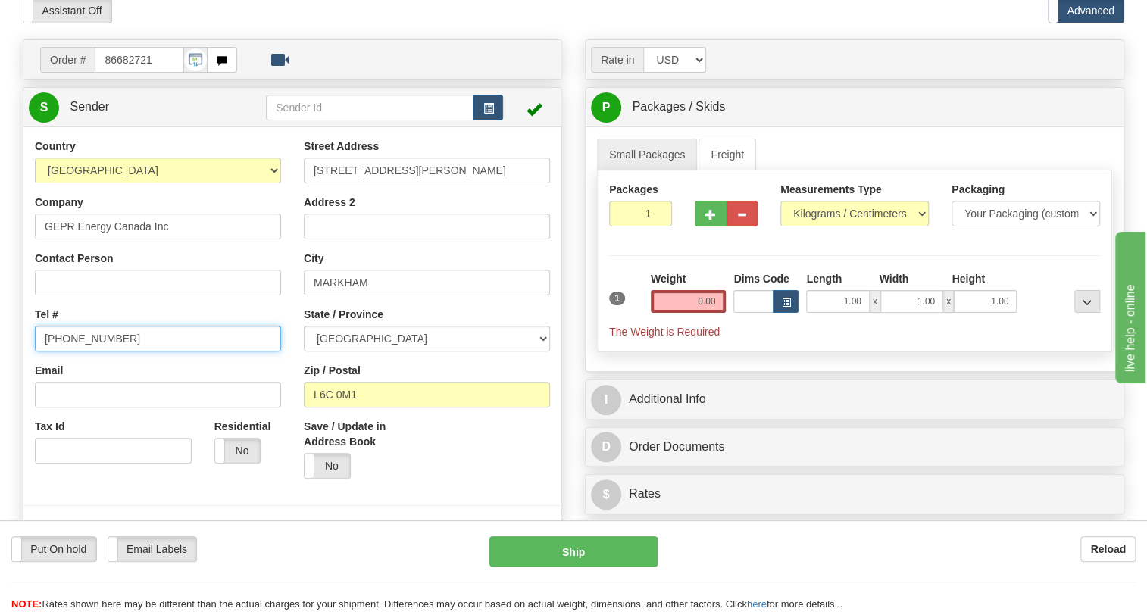
type input "905-927-5013"
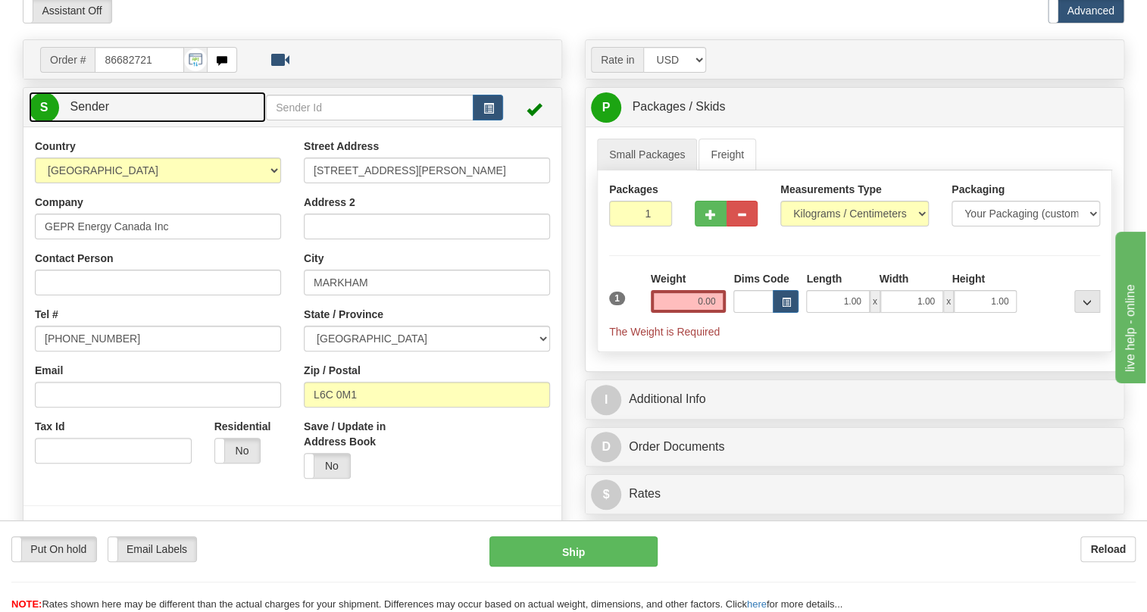
drag, startPoint x: 90, startPoint y: 139, endPoint x: 217, endPoint y: 139, distance: 126.5
click at [92, 113] on span "Sender" at bounding box center [89, 106] width 39 height 13
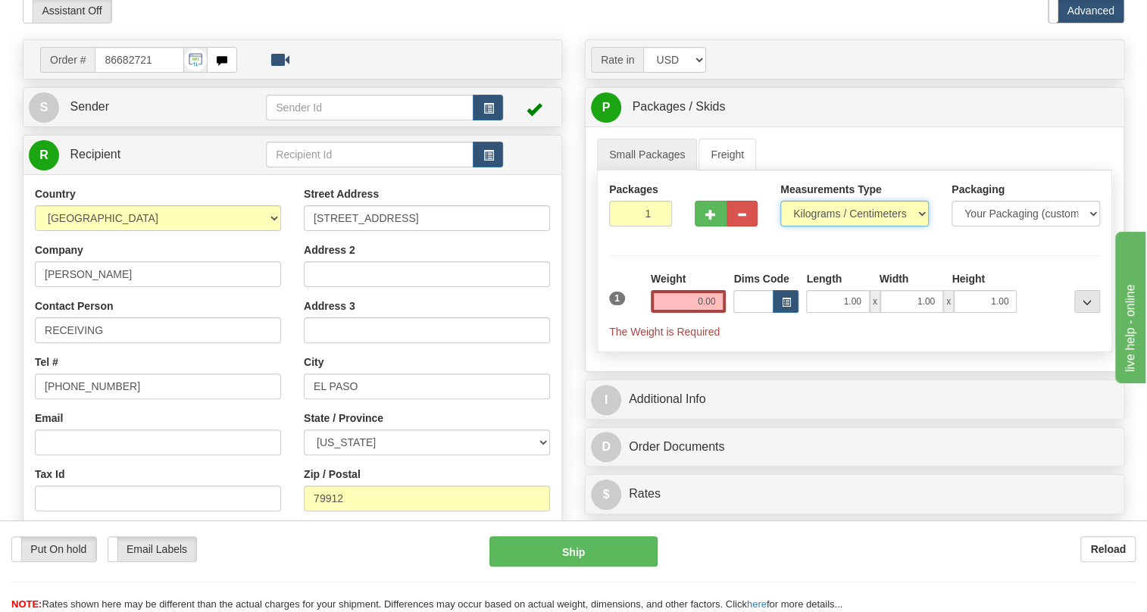
click at [834, 227] on select "Pounds / Inches Kilograms / Centimeters" at bounding box center [855, 214] width 149 height 26
select select "0"
click at [781, 227] on select "Pounds / Inches Kilograms / Centimeters" at bounding box center [855, 214] width 149 height 26
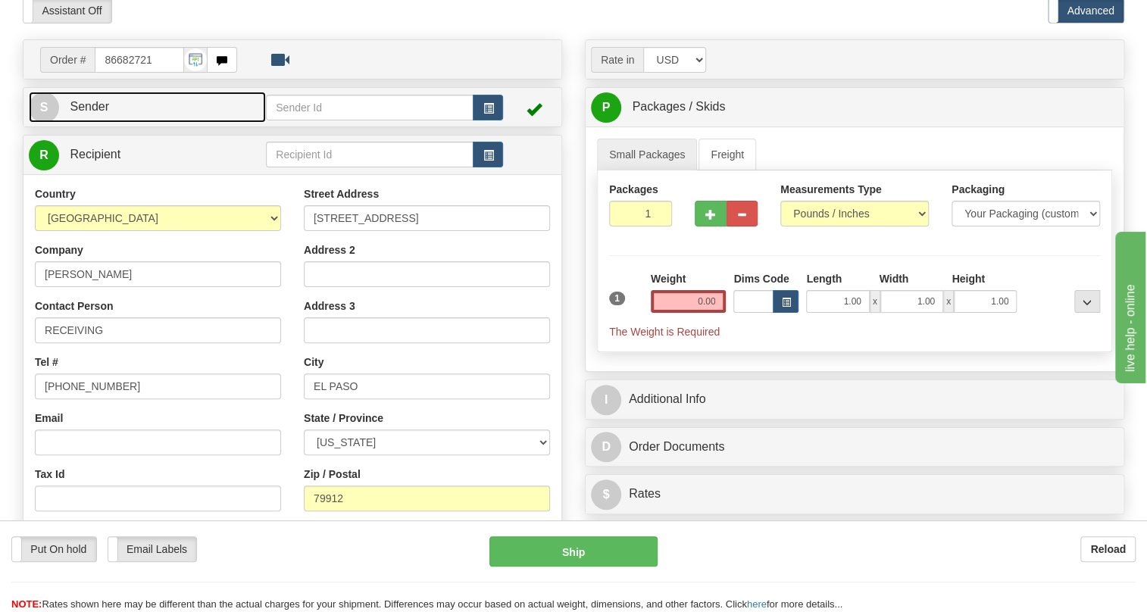
click at [89, 113] on span "Sender" at bounding box center [89, 106] width 39 height 13
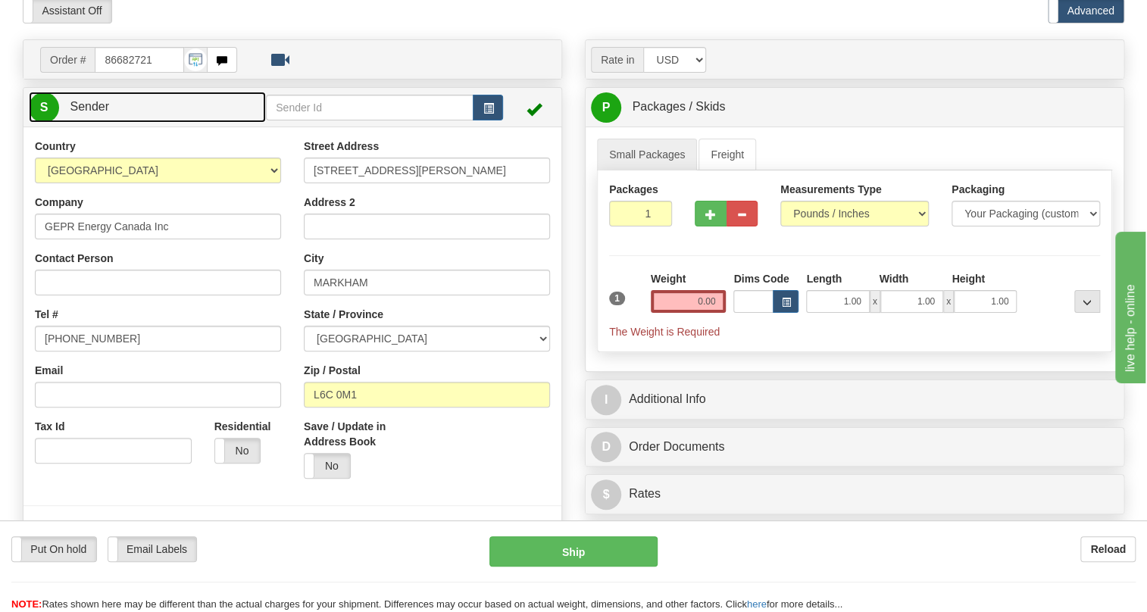
click at [97, 113] on span "Sender" at bounding box center [89, 106] width 39 height 13
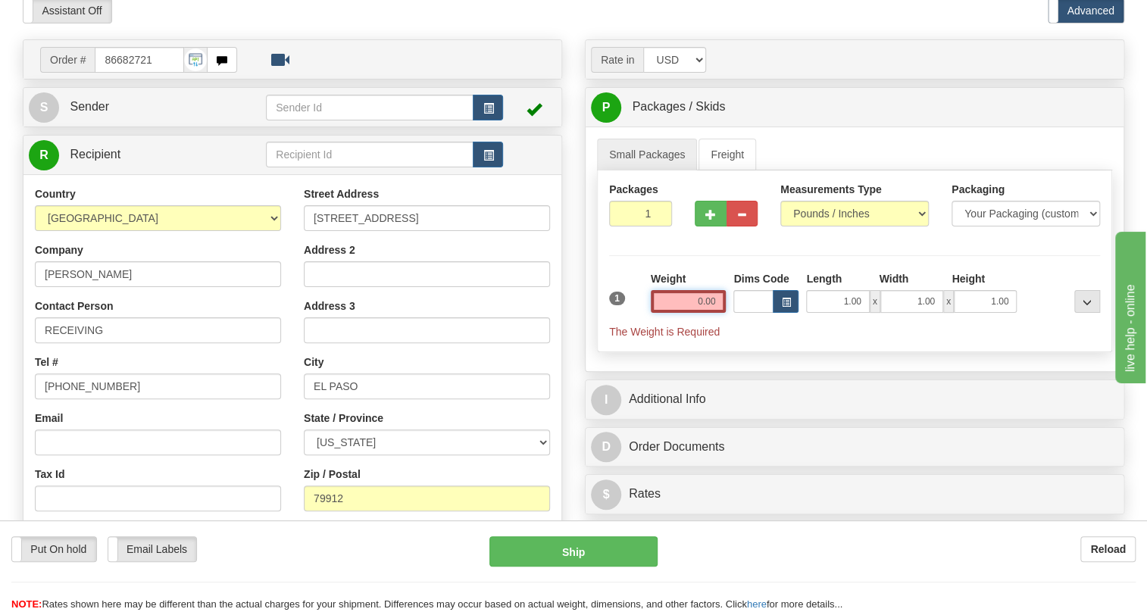
click at [705, 313] on input "0.00" at bounding box center [689, 301] width 76 height 23
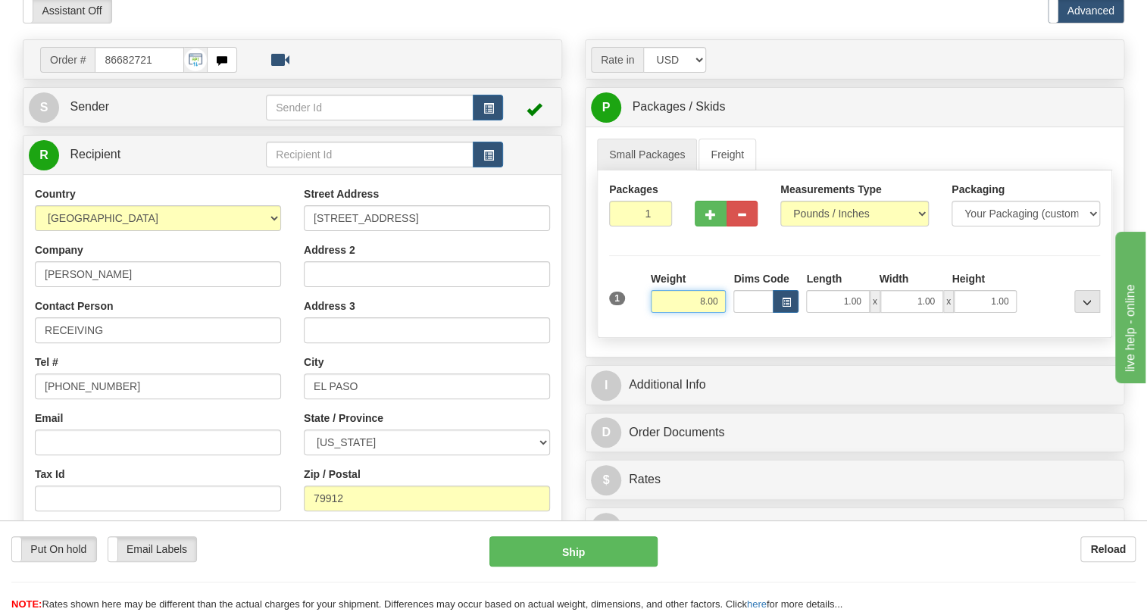
type input "8.00"
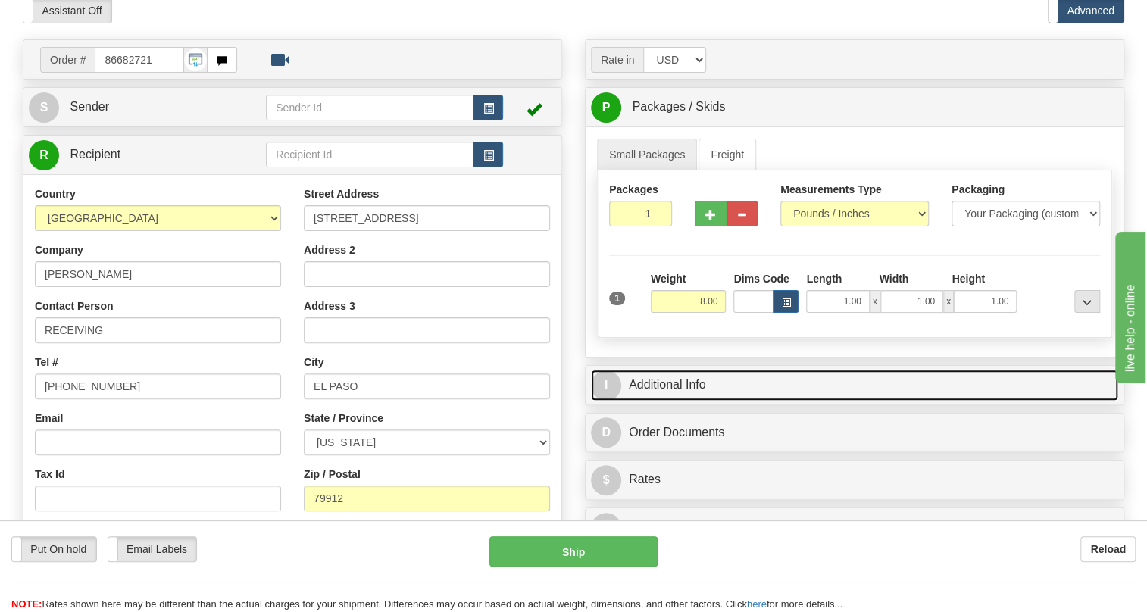
click at [674, 401] on link "I Additional Info" at bounding box center [854, 385] width 527 height 31
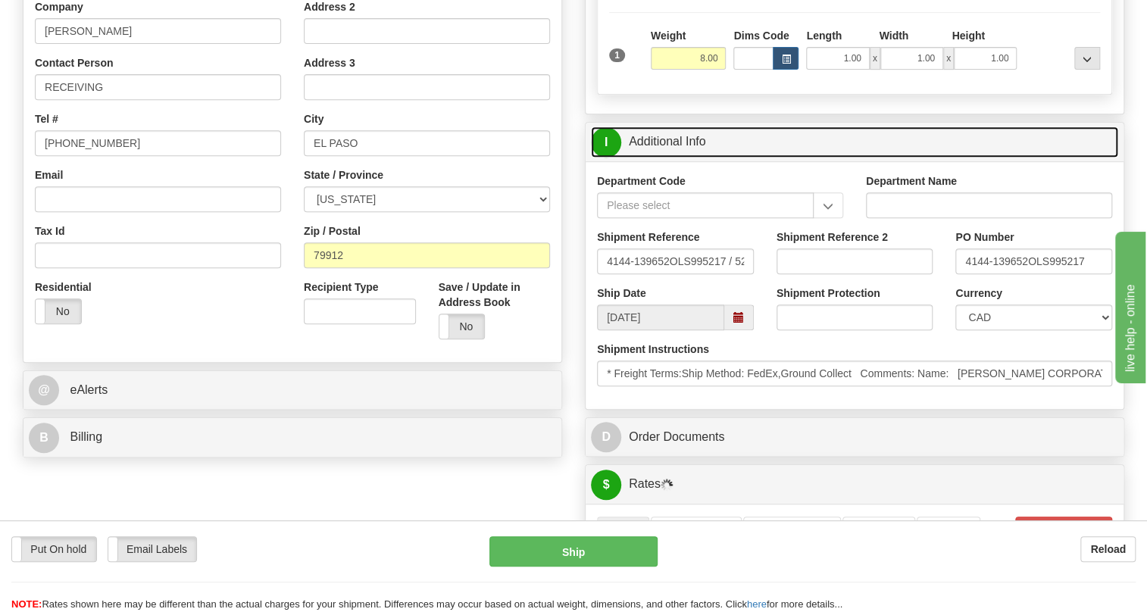
scroll to position [344, 0]
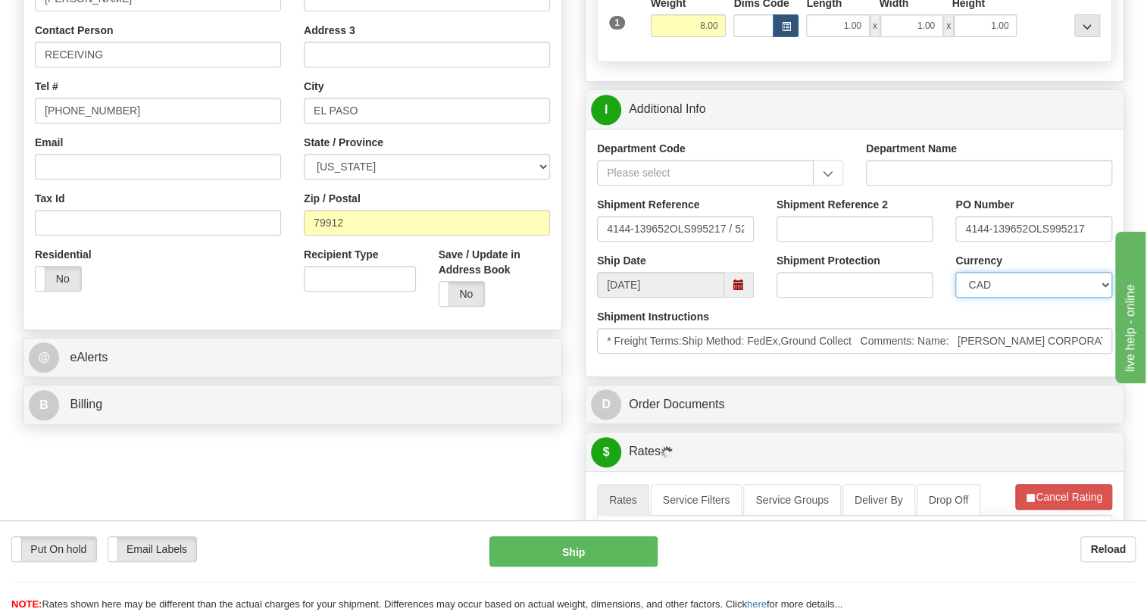
click at [1031, 298] on select "CAD USD EUR ZAR RON ANG ARN AUD AUS AWG BBD BFR BGN BHD BMD BND BRC BRL CHP CKZ…" at bounding box center [1034, 285] width 157 height 26
select select "1"
click at [956, 298] on select "CAD USD EUR ZAR RON ANG ARN AUD AUS AWG BBD BFR BGN BHD BMD BND BRC BRL CHP CKZ…" at bounding box center [1034, 285] width 157 height 26
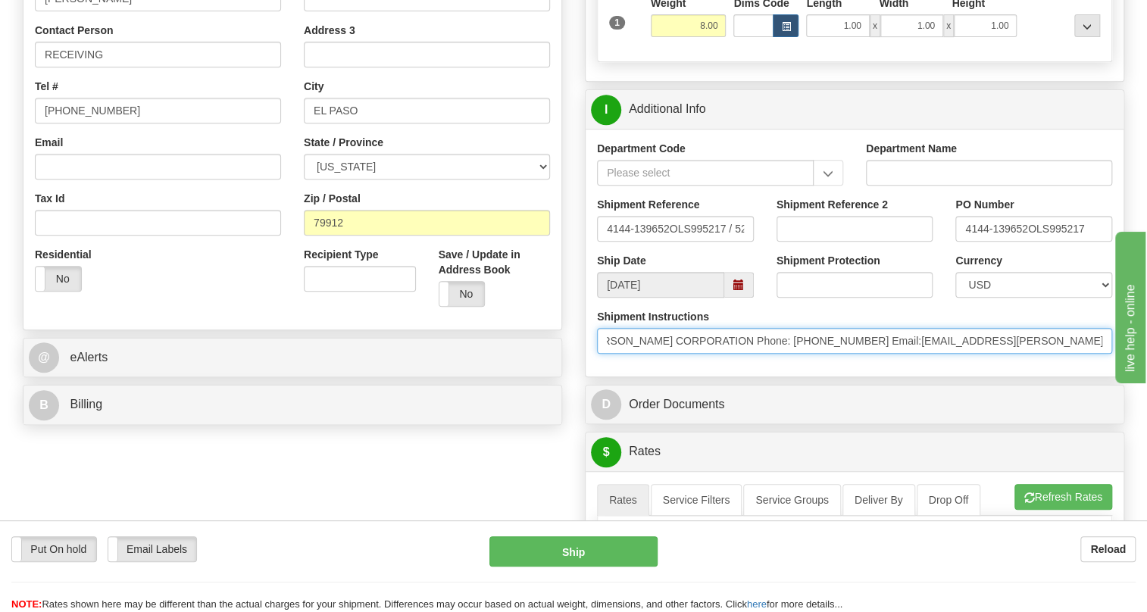
scroll to position [0, 773]
drag, startPoint x: 2086, startPoint y: 756, endPoint x: 1116, endPoint y: 390, distance: 1036.7
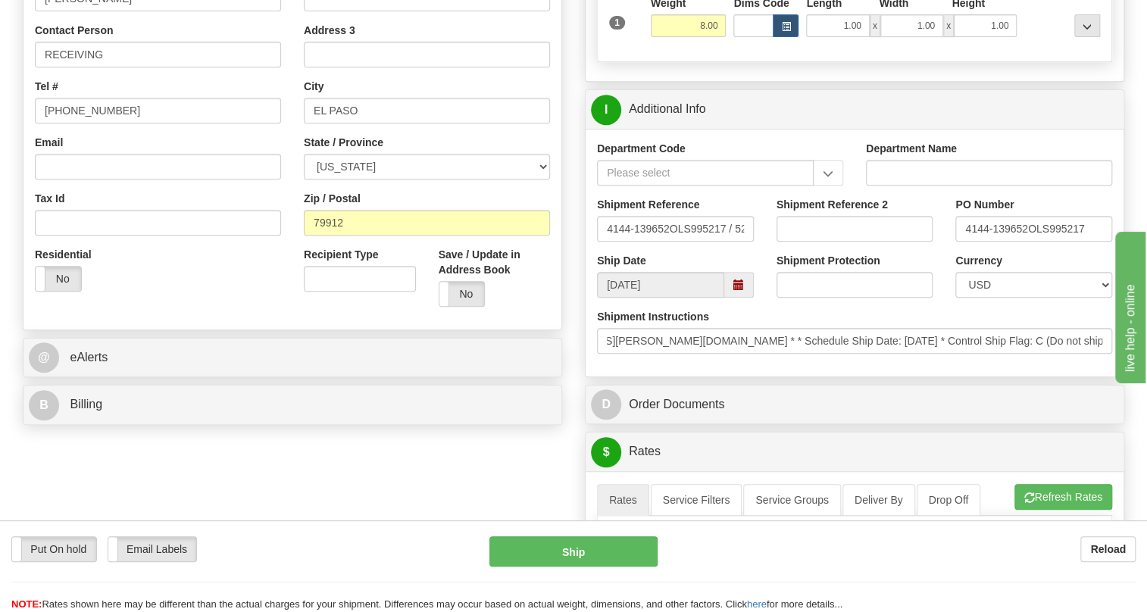
click at [734, 377] on div "Department Code Department Name Shipment Reference 4144-139652OLS995217 / 52631…" at bounding box center [855, 253] width 538 height 248
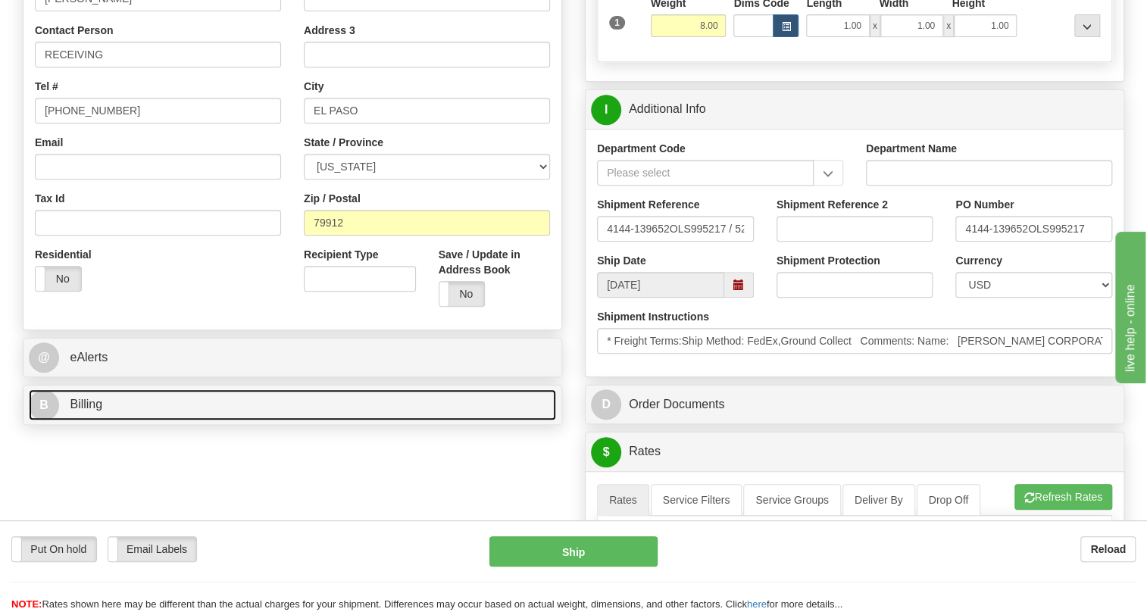
click at [89, 411] on span "Billing" at bounding box center [86, 404] width 33 height 13
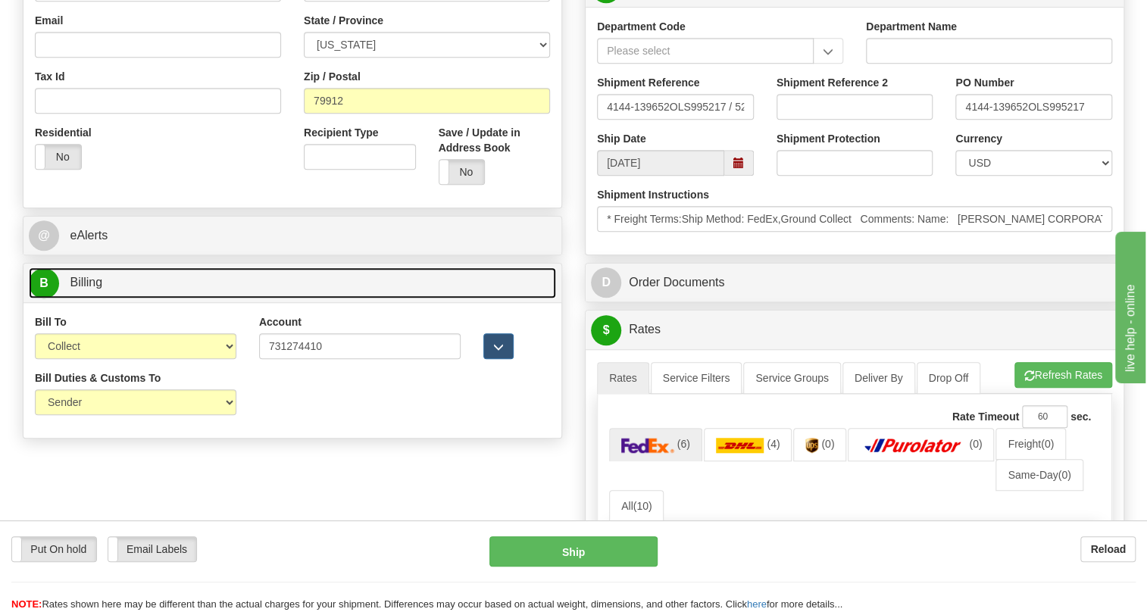
scroll to position [482, 0]
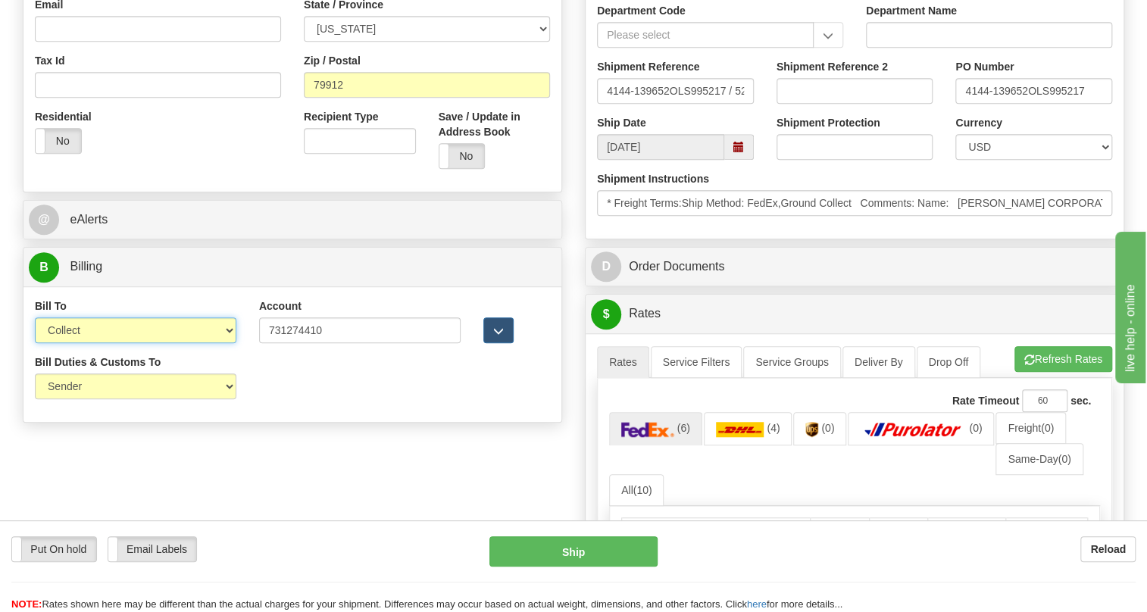
click at [153, 343] on select "Sender Recipient Third Party Collect" at bounding box center [136, 331] width 202 height 26
select select "2"
click at [35, 343] on select "Sender Recipient Third Party Collect" at bounding box center [136, 331] width 202 height 26
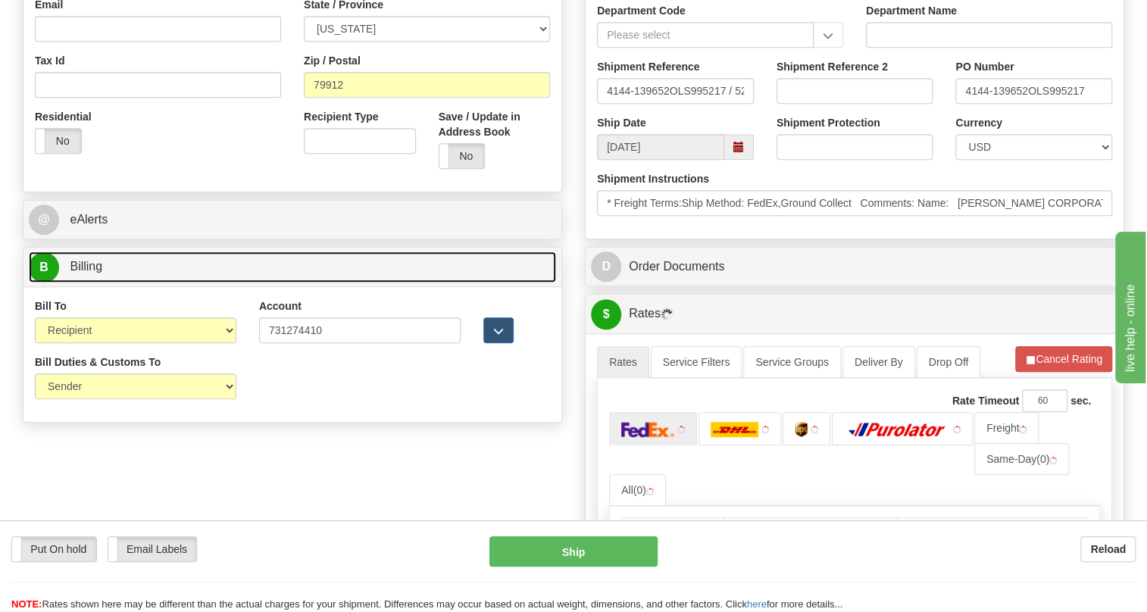
click at [94, 273] on span "Billing" at bounding box center [86, 266] width 33 height 13
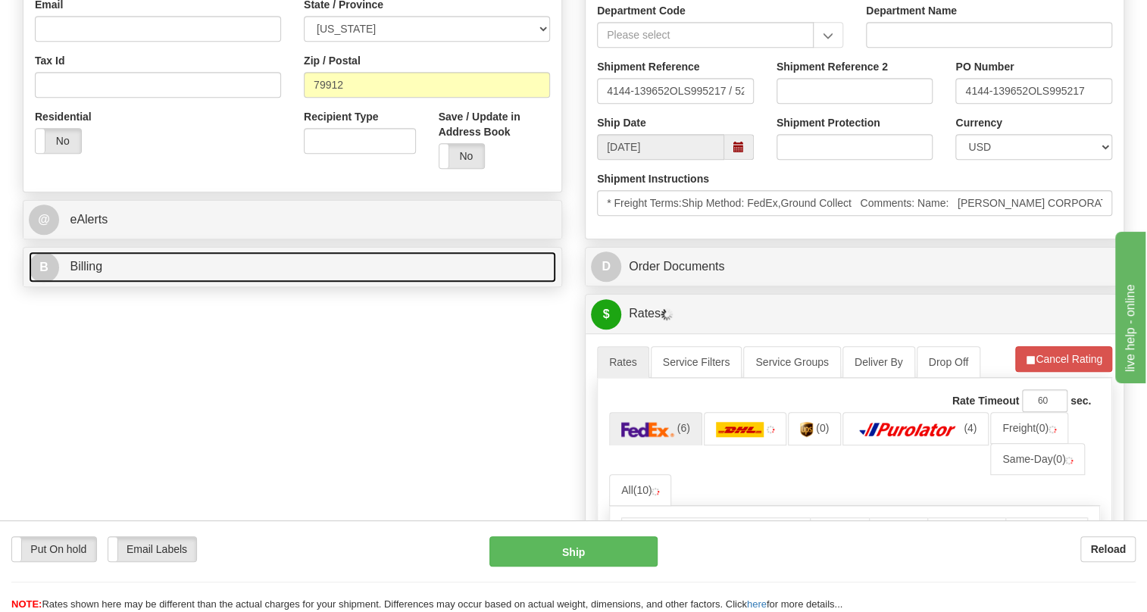
click at [75, 273] on span "Billing" at bounding box center [86, 266] width 33 height 13
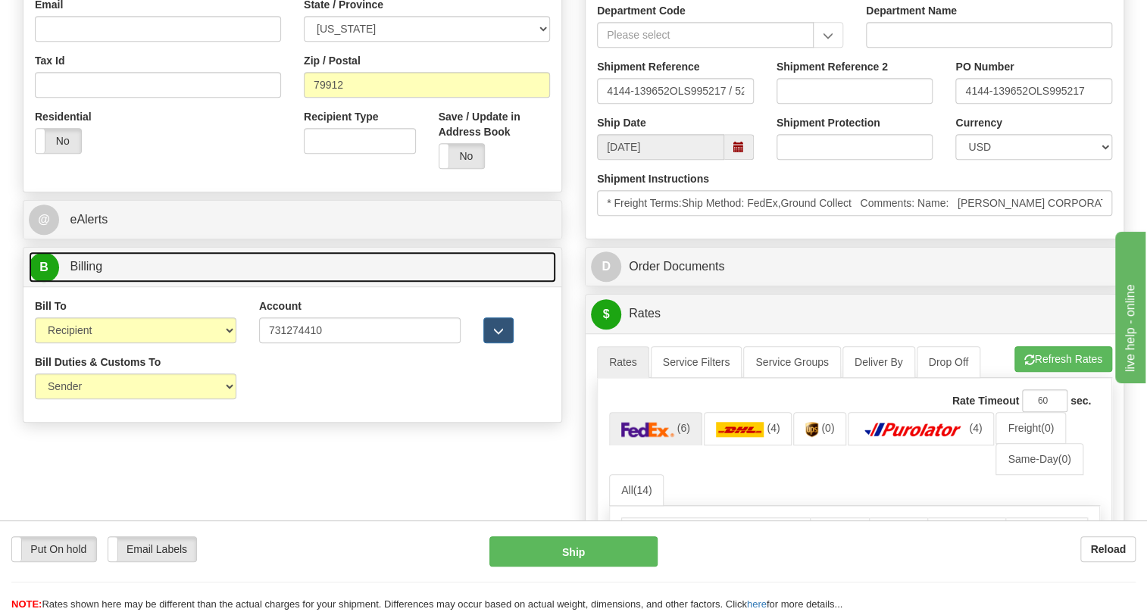
click at [89, 273] on span "Billing" at bounding box center [86, 266] width 33 height 13
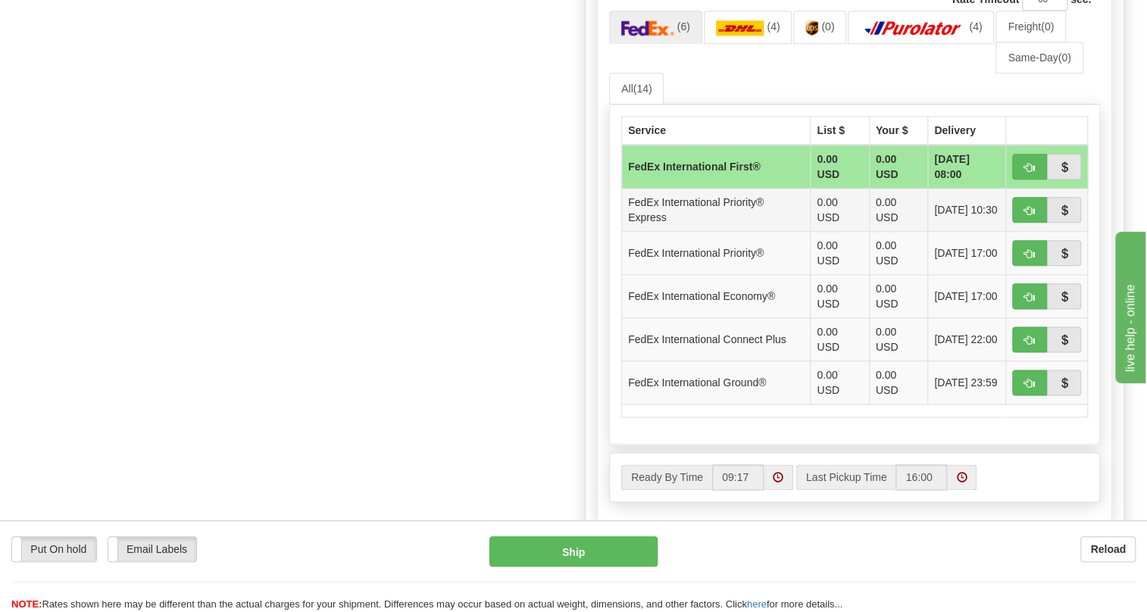
scroll to position [895, 0]
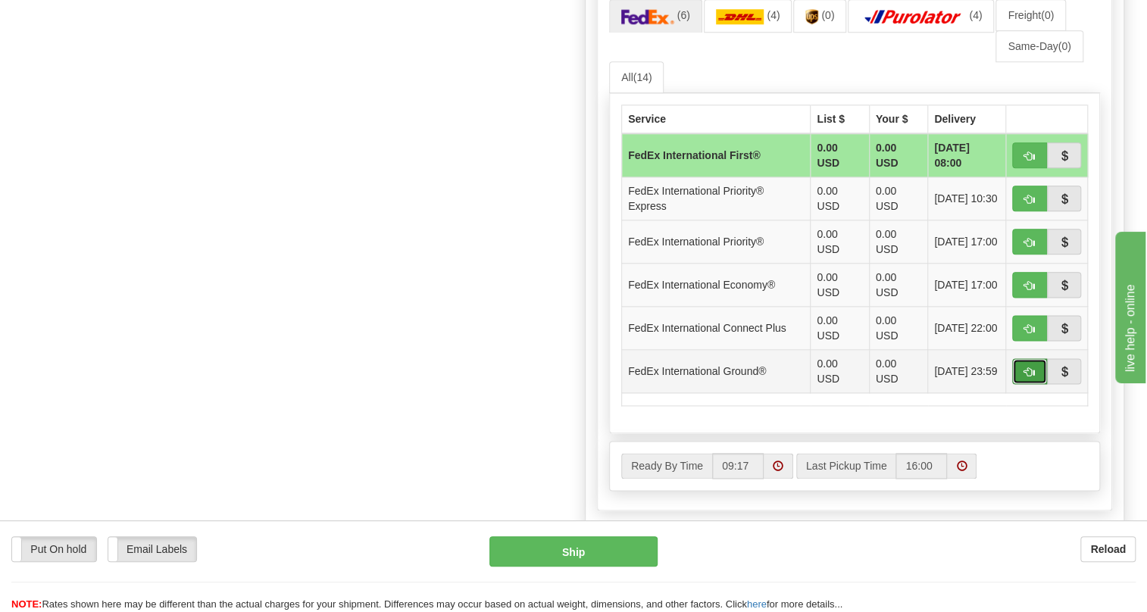
click at [1021, 384] on button "button" at bounding box center [1029, 371] width 35 height 26
type input "92"
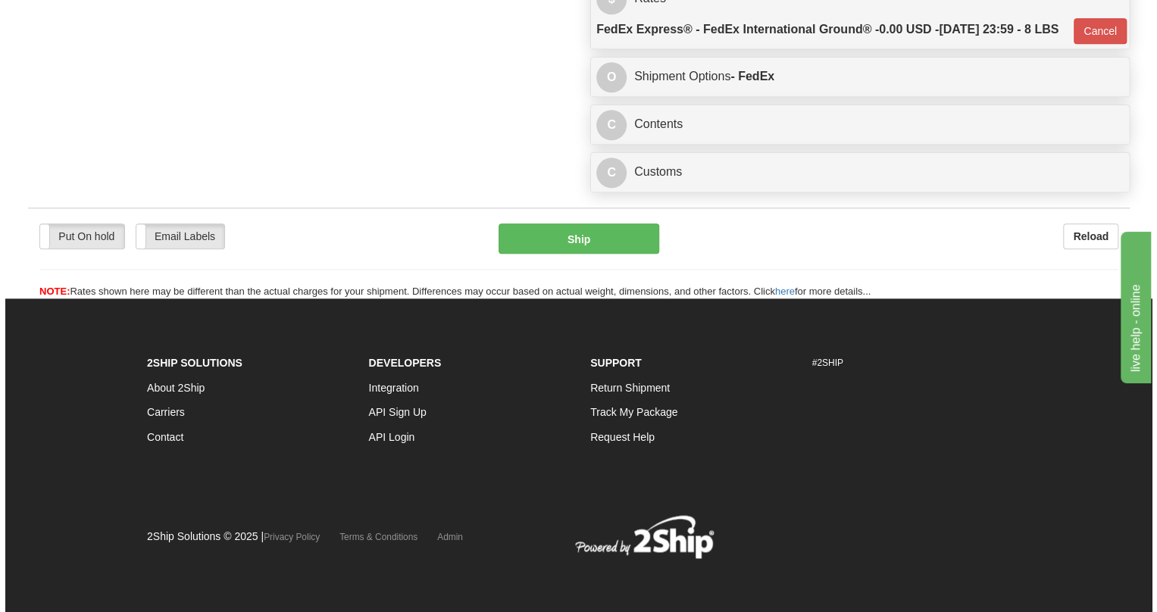
scroll to position [863, 0]
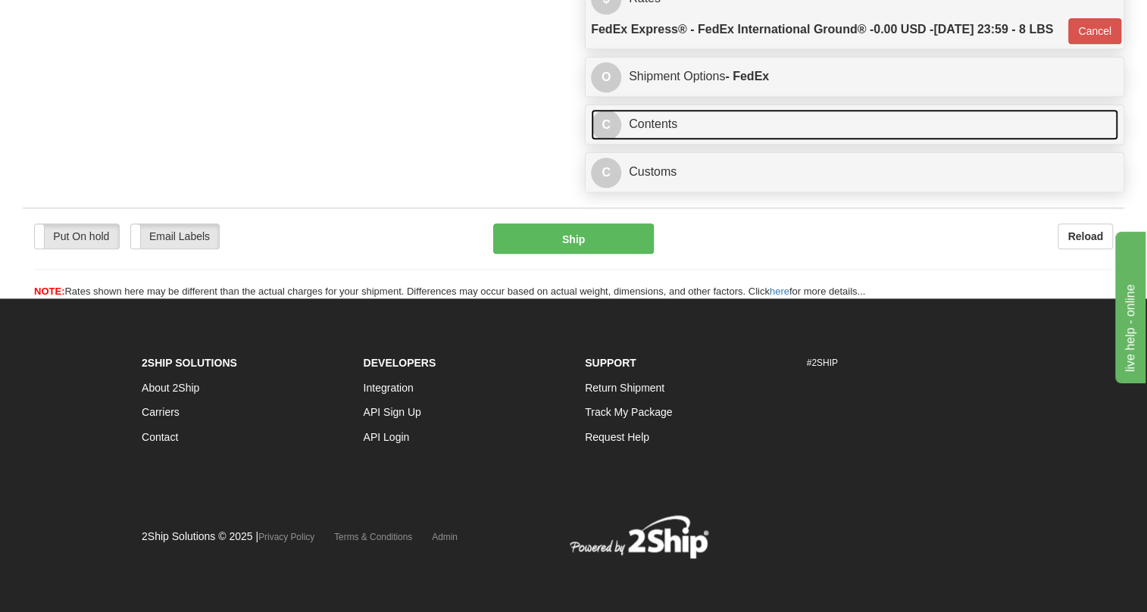
click at [645, 119] on link "C Contents" at bounding box center [854, 124] width 527 height 31
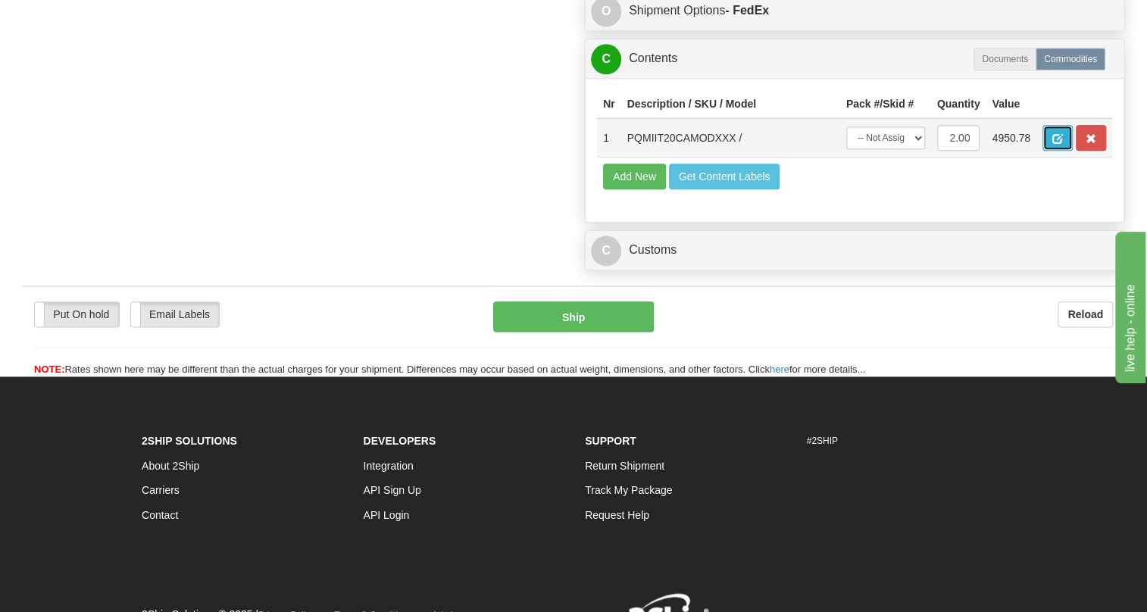
click at [1056, 144] on span "button" at bounding box center [1058, 139] width 11 height 10
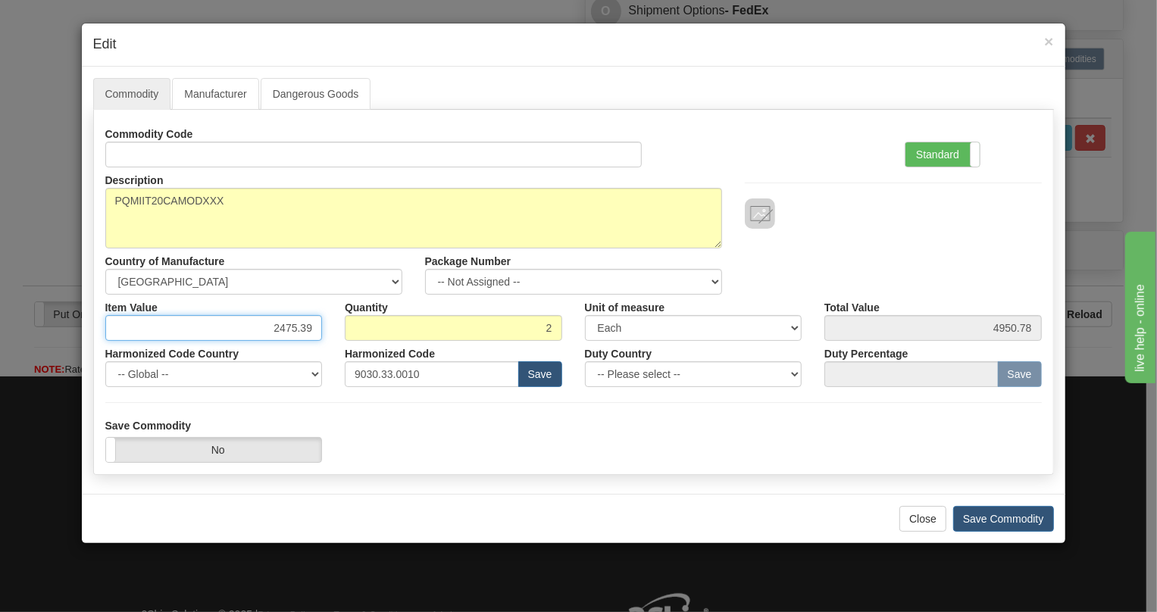
click at [290, 328] on input "2475.39" at bounding box center [213, 328] width 217 height 26
paste input "1.594,52"
click at [280, 330] on input "1.594,52" at bounding box center [213, 328] width 217 height 26
click at [296, 329] on input "1594,52" at bounding box center [213, 328] width 217 height 26
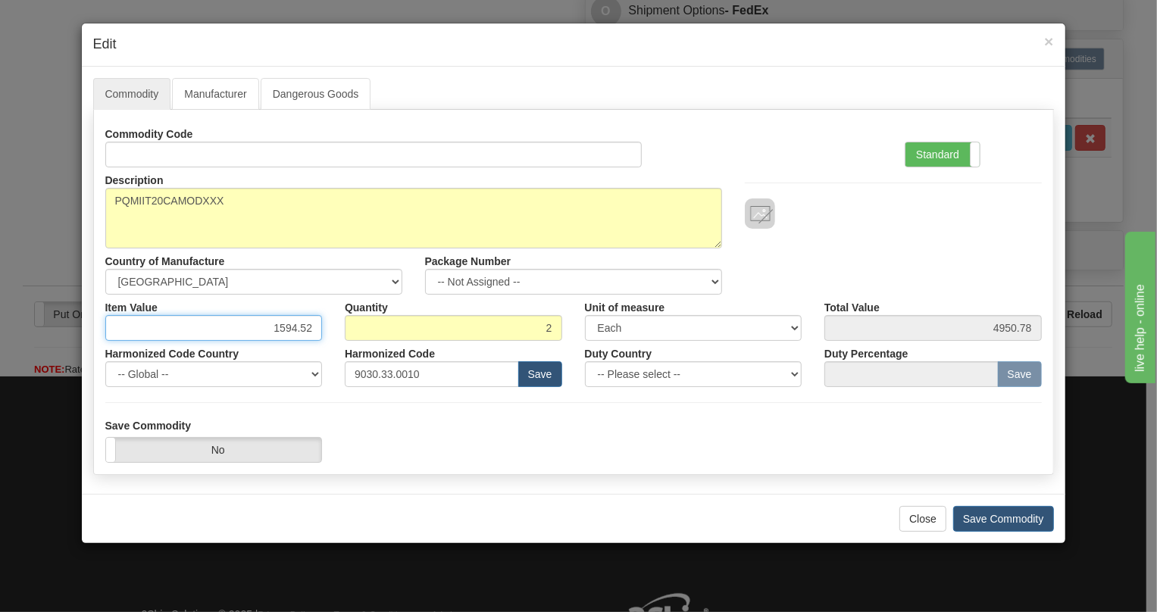
type input "1594.52"
type input "3189.04"
click at [328, 354] on div "Harmonized Code Country -- Global -- AFGHANISTAN ALAND ISLANDS ALBANIA ALGERIA …" at bounding box center [214, 364] width 240 height 46
click at [938, 156] on label "Standard" at bounding box center [943, 154] width 74 height 24
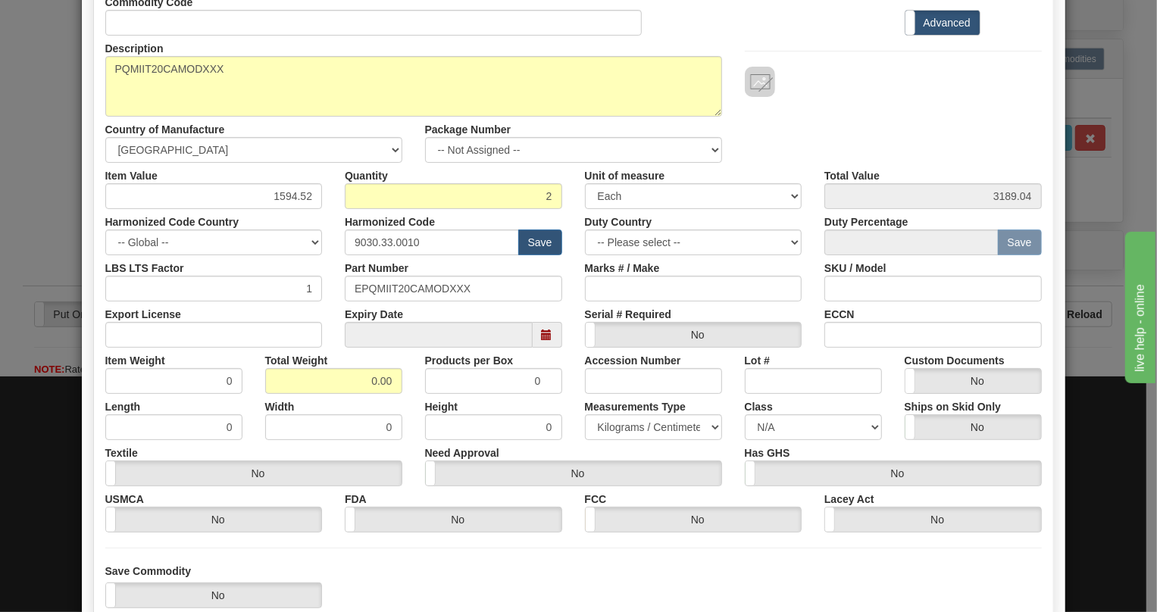
scroll to position [137, 0]
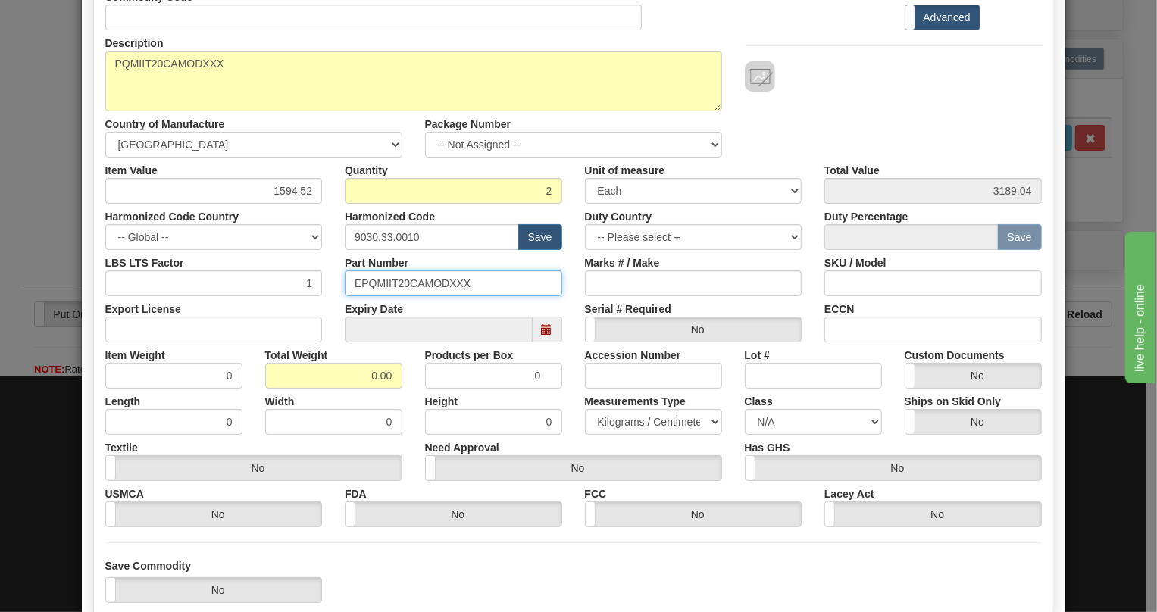
click at [427, 280] on input "EPQMIIT20CAMODXXX" at bounding box center [453, 284] width 217 height 26
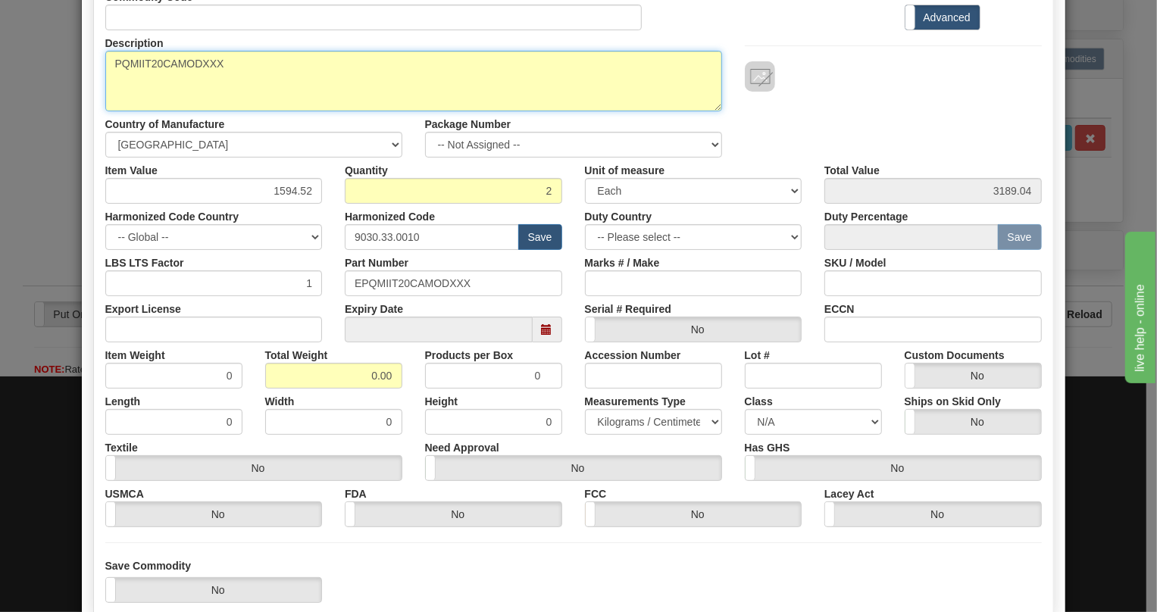
click at [169, 62] on textarea "PQMIIT20CAMODXXX" at bounding box center [413, 81] width 617 height 61
paste textarea "-T20-C-A-"
type textarea "PQMII-T20-C-A-MODXXX"
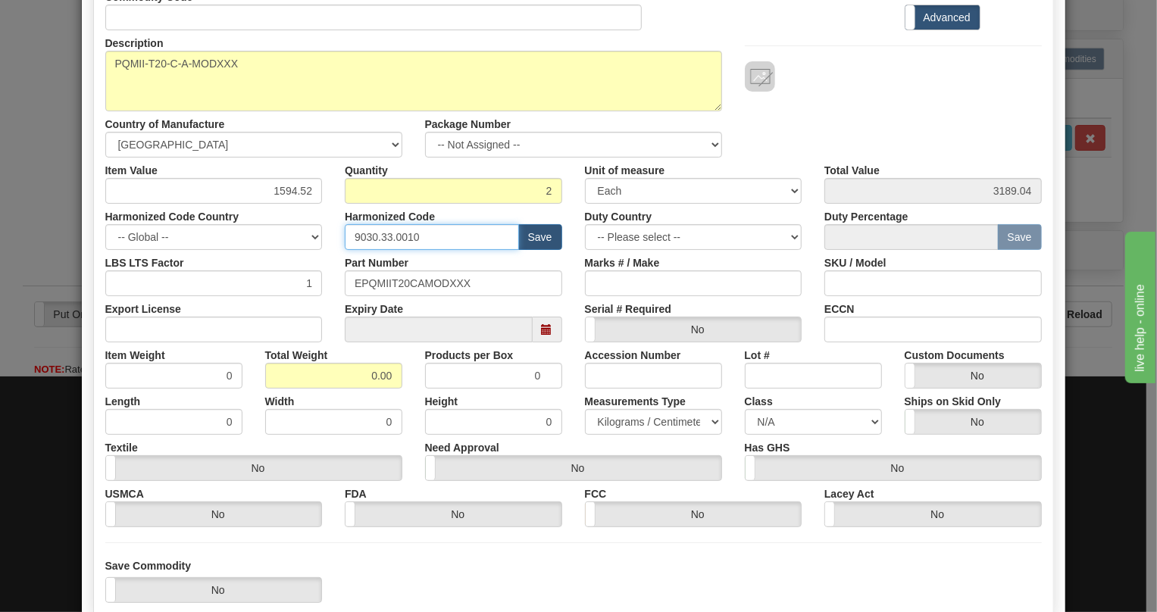
click at [385, 237] on input "9030.33.0010" at bounding box center [432, 237] width 174 height 26
paste input "28.30.000"
type input "9028.30.0000"
click at [337, 376] on input "0.00" at bounding box center [333, 376] width 137 height 26
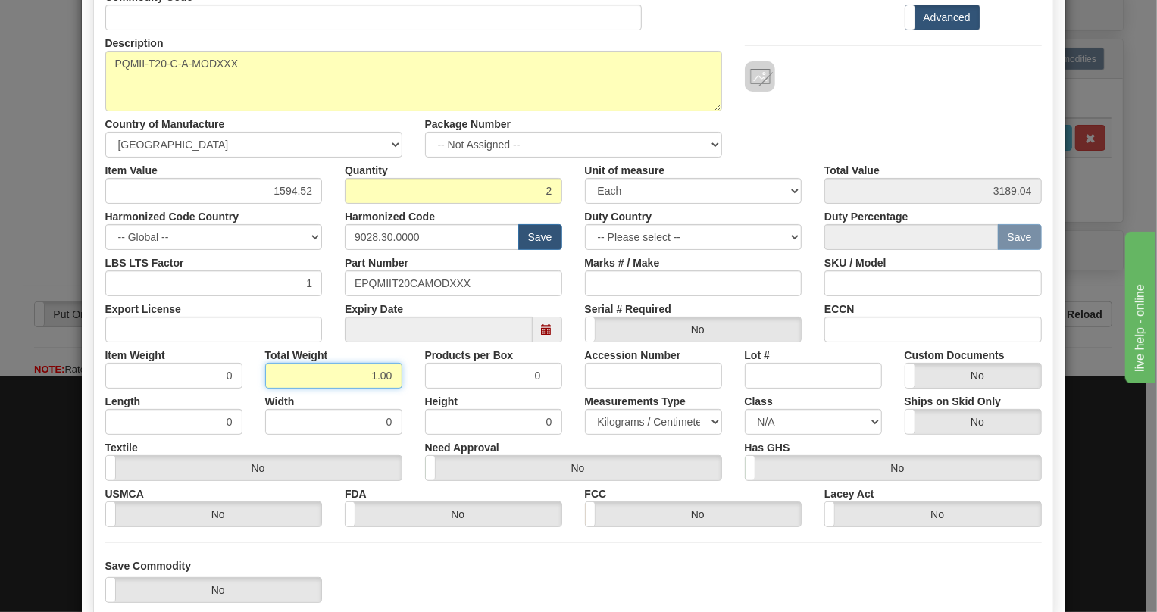
type input "1.00"
type input "0.5000"
drag, startPoint x: 623, startPoint y: 421, endPoint x: 623, endPoint y: 430, distance: 9.1
click at [623, 421] on select "Pounds / Inches Kilograms / Centimeters" at bounding box center [653, 422] width 137 height 26
select select "0"
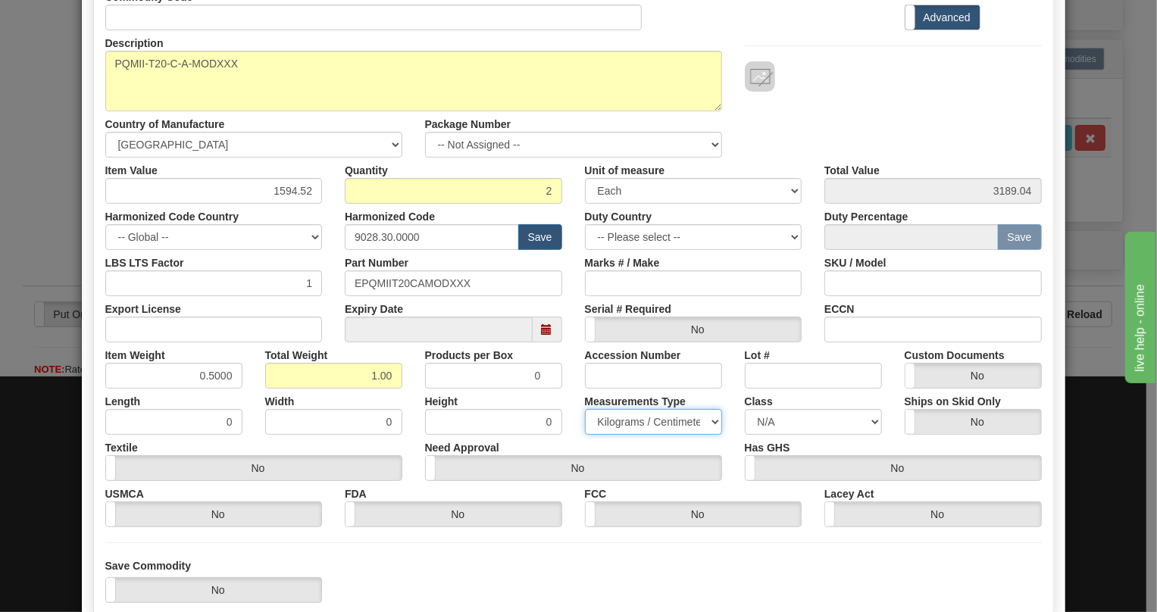
click at [585, 409] on select "Pounds / Inches Kilograms / Centimeters" at bounding box center [653, 422] width 137 height 26
click at [576, 443] on div "Need Approval Yes No" at bounding box center [574, 458] width 320 height 46
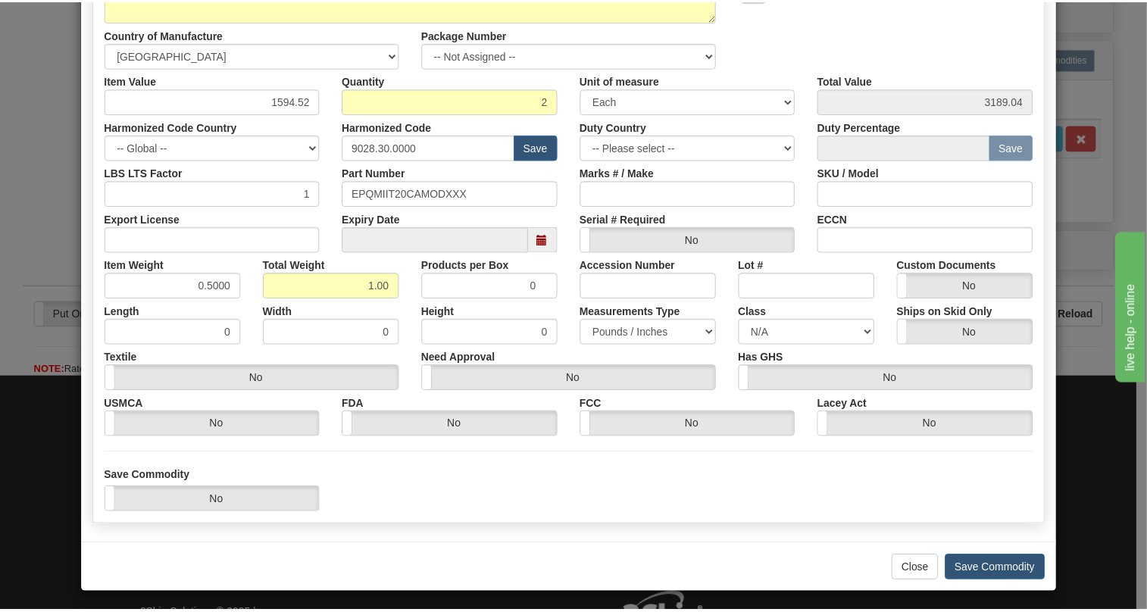
scroll to position [230, 0]
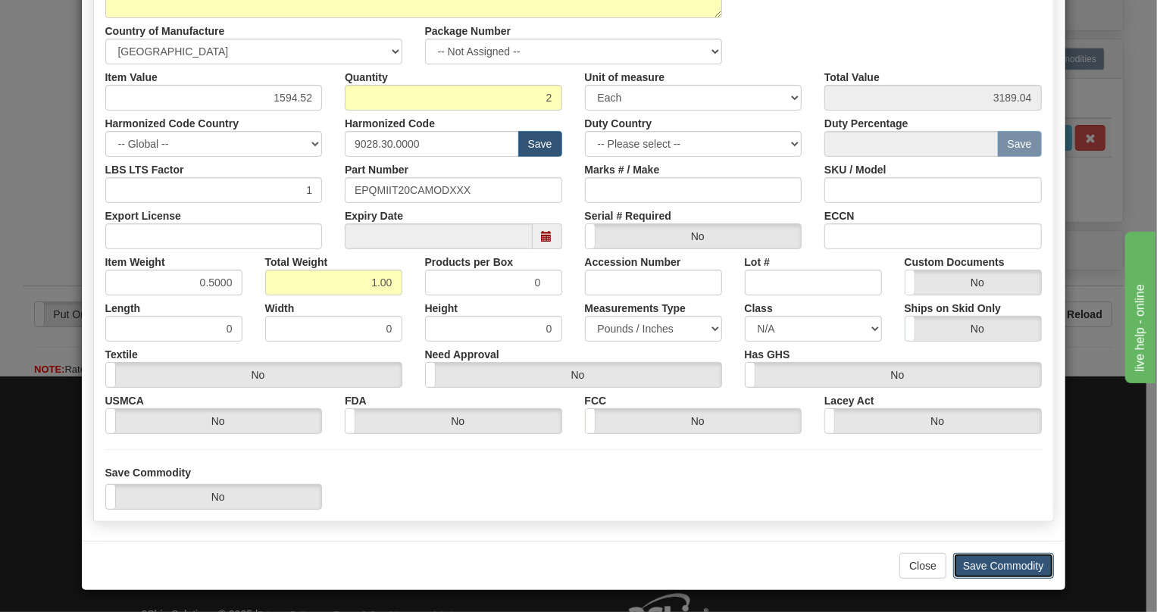
click at [999, 564] on button "Save Commodity" at bounding box center [1003, 566] width 101 height 26
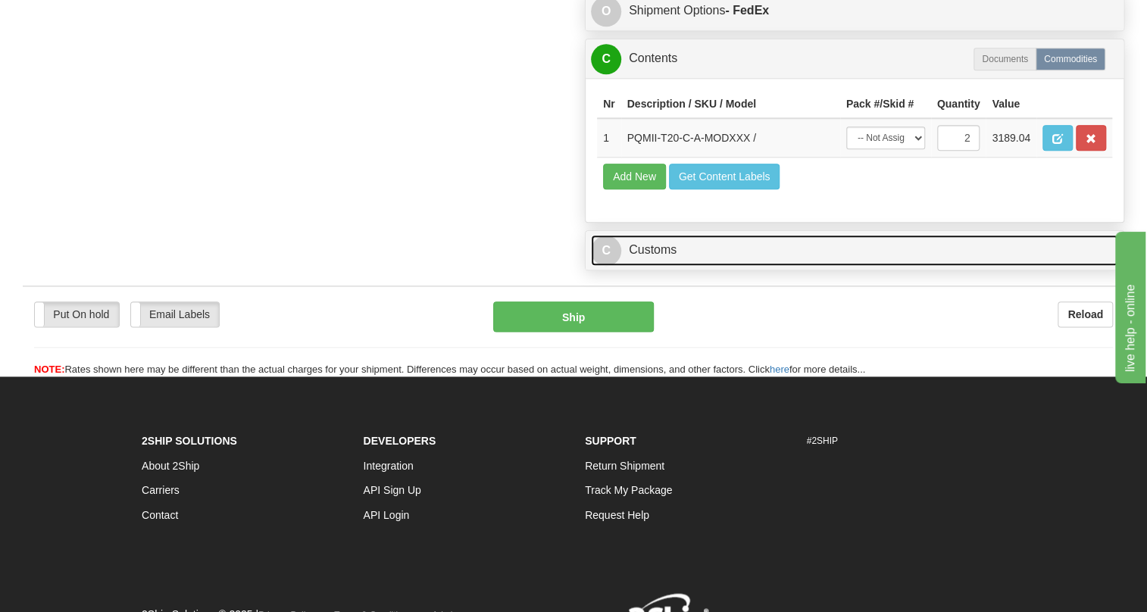
click at [666, 266] on link "C Customs" at bounding box center [854, 250] width 527 height 31
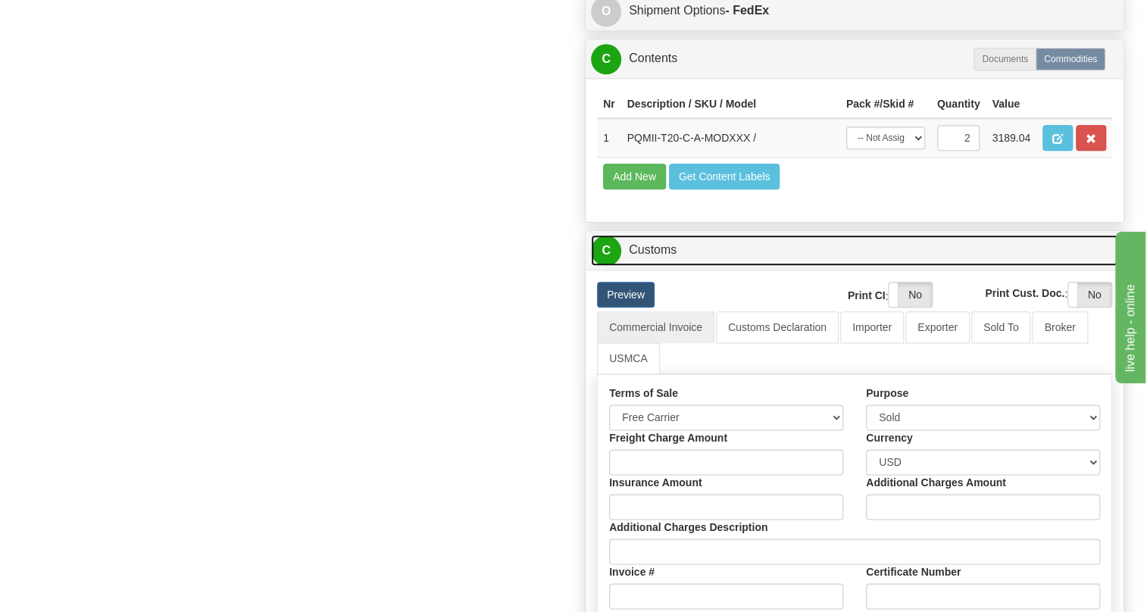
click at [666, 266] on link "C Customs" at bounding box center [854, 250] width 527 height 31
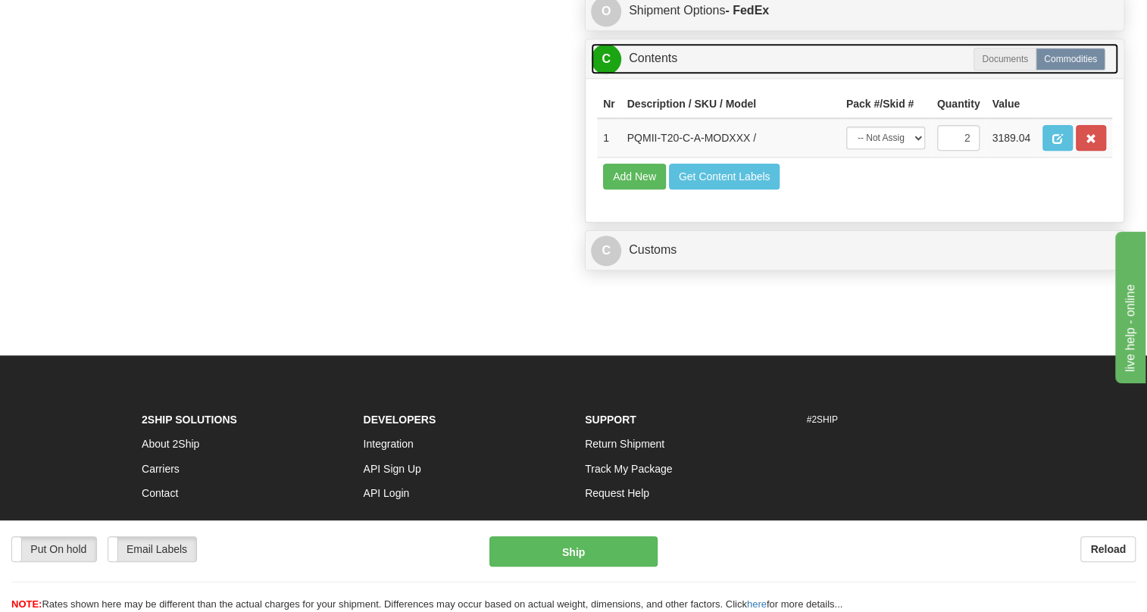
click at [659, 74] on link "C Contents" at bounding box center [854, 58] width 527 height 31
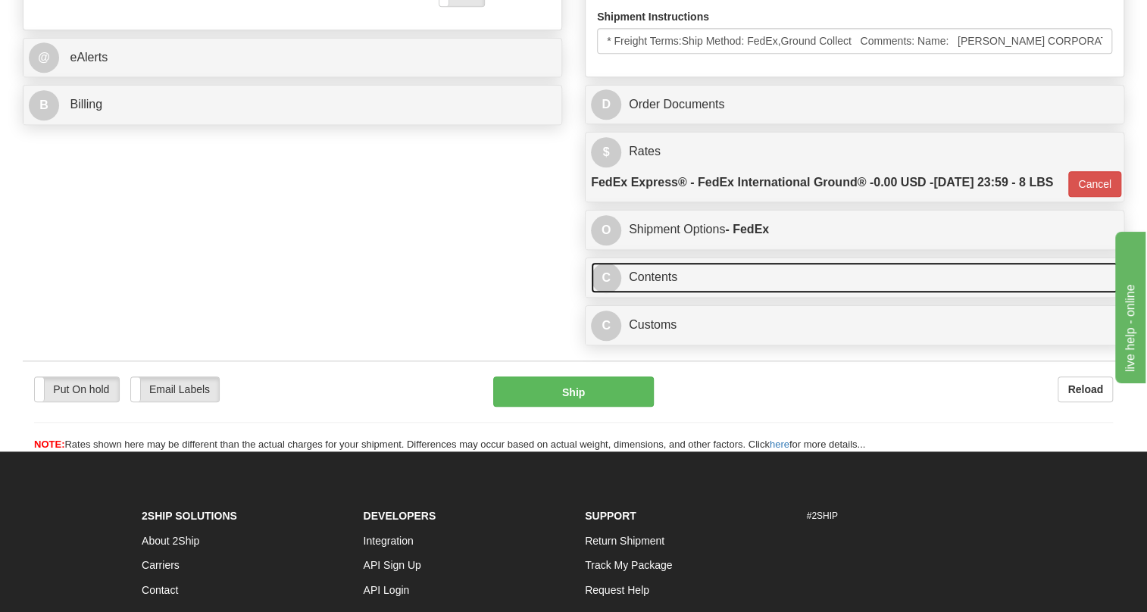
scroll to position [587, 0]
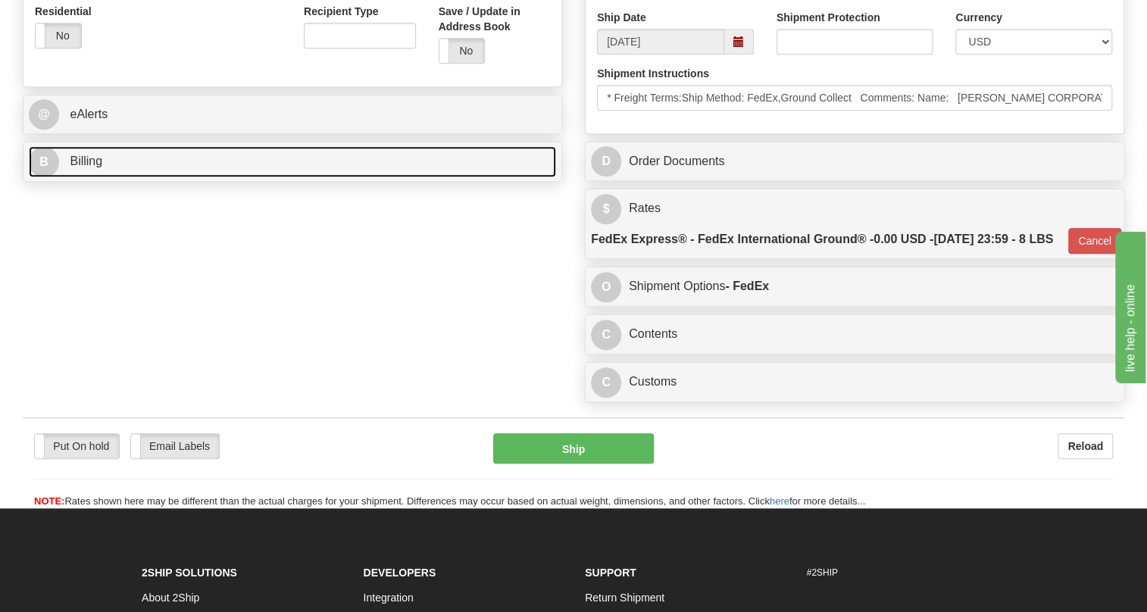
click at [92, 167] on span "Billing" at bounding box center [86, 161] width 33 height 13
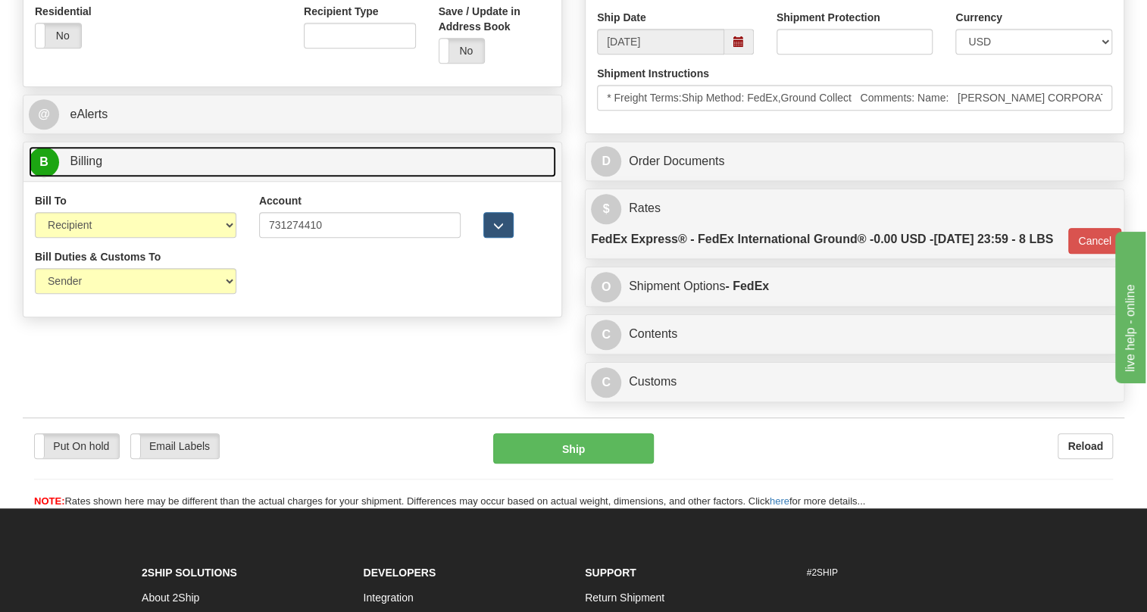
click at [92, 167] on span "Billing" at bounding box center [86, 161] width 33 height 13
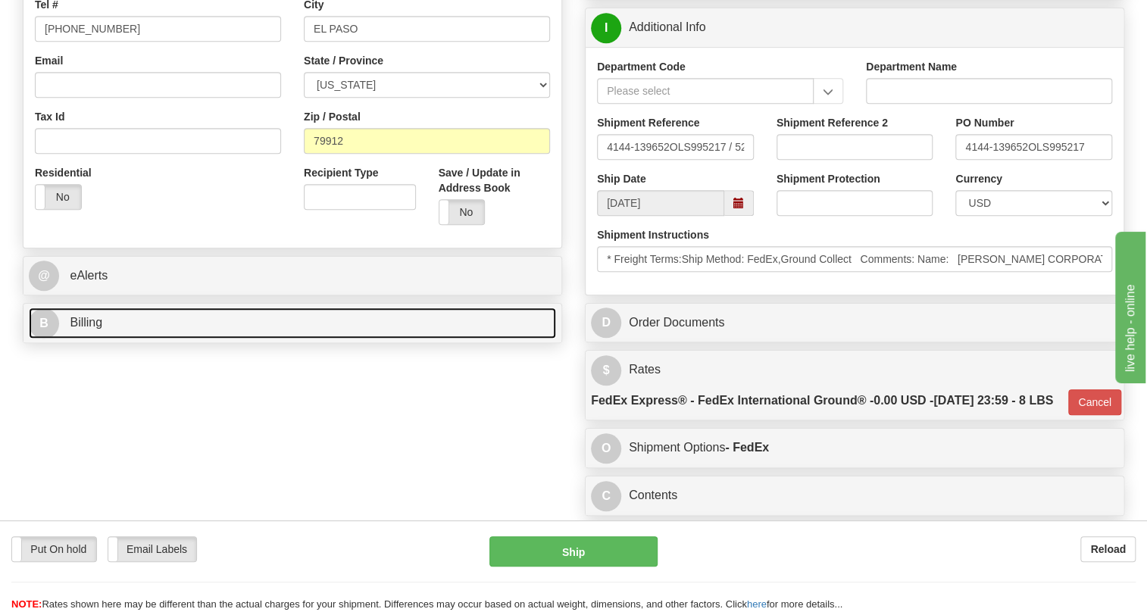
scroll to position [380, 0]
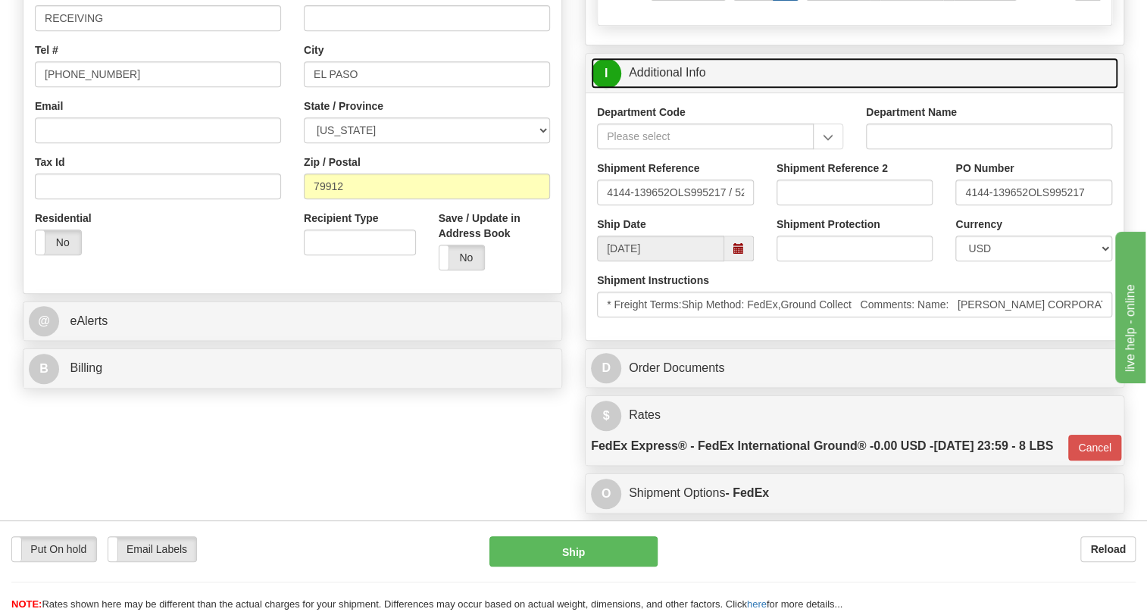
click at [672, 89] on link "I Additional Info" at bounding box center [854, 73] width 527 height 31
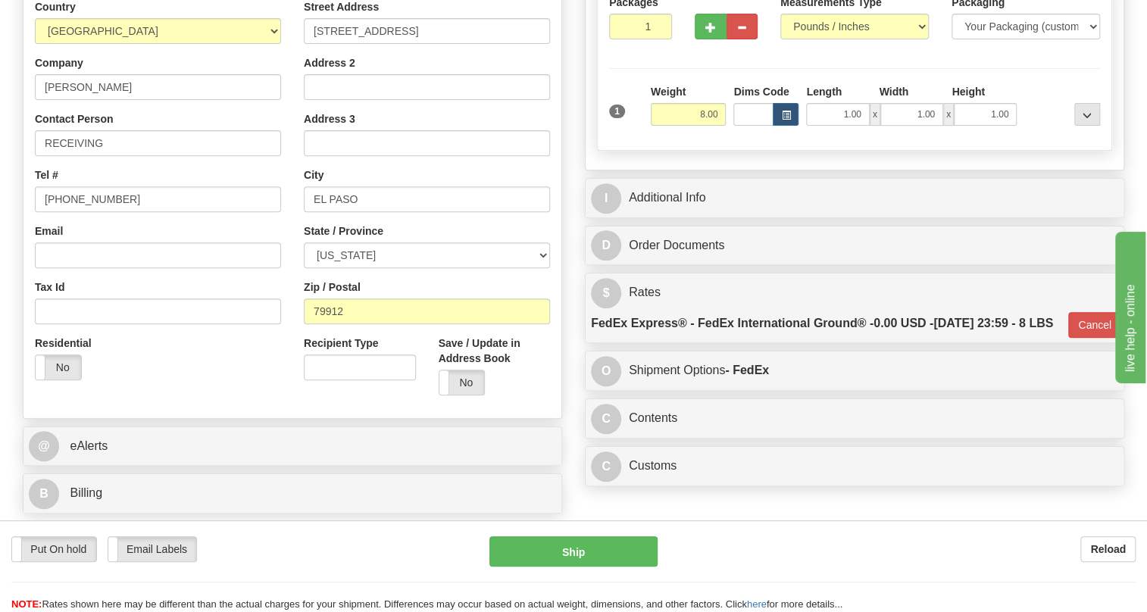
scroll to position [242, 0]
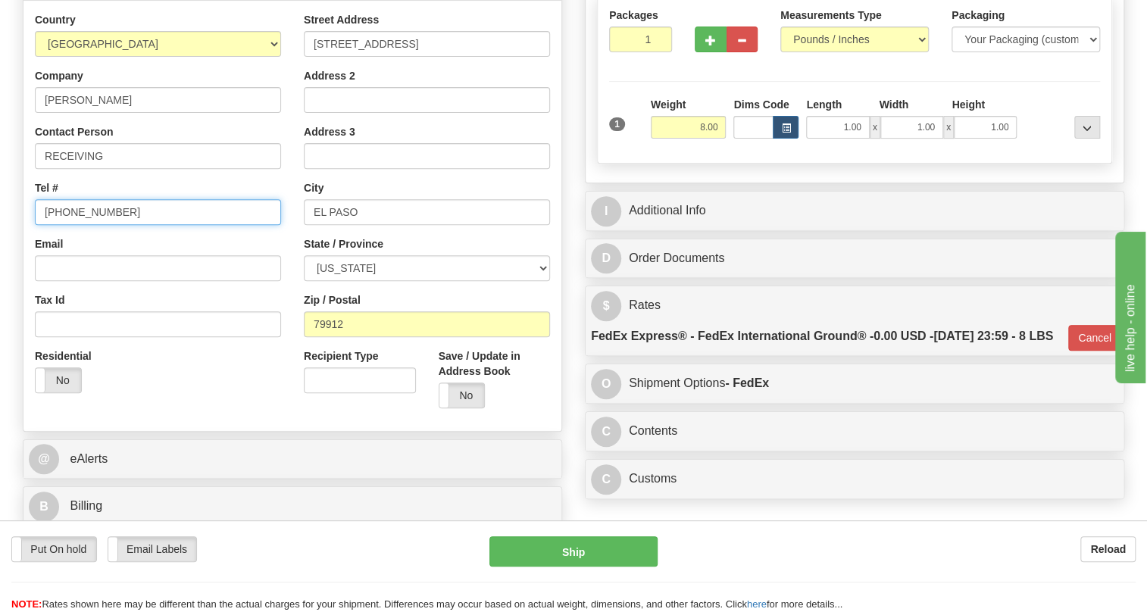
click at [96, 225] on input "(779)7960565" at bounding box center [158, 212] width 246 height 26
drag, startPoint x: 78, startPoint y: 246, endPoint x: 26, endPoint y: 249, distance: 52.3
click at [26, 249] on div "Country AFGHANISTAN ALAND ISLANDS ALBANIA ALGERIA AMERICAN SAMOA ANDORRA ANGOLA…" at bounding box center [157, 208] width 269 height 393
type input "000-000-0000"
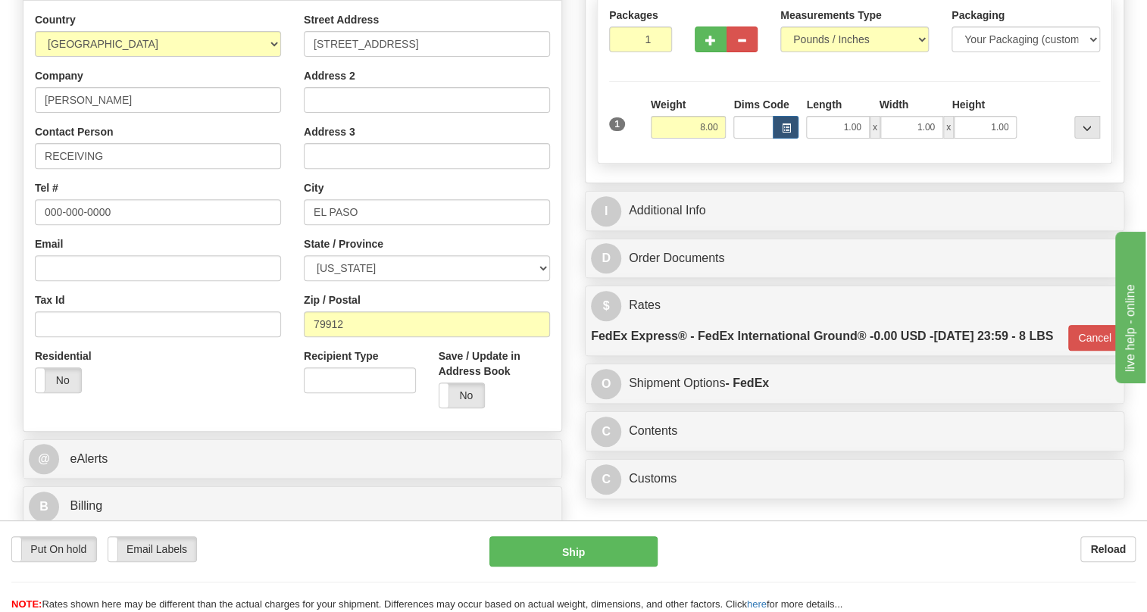
click at [265, 273] on div "Email" at bounding box center [158, 258] width 246 height 45
drag, startPoint x: 76, startPoint y: 133, endPoint x: 48, endPoint y: 136, distance: 27.4
click at [48, 113] on input "Eaton" at bounding box center [158, 100] width 246 height 26
type input "EATON"
click at [287, 217] on div "Country AFGHANISTAN ALAND ISLANDS ALBANIA ALGERIA AMERICAN SAMOA ANDORRA ANGOLA…" at bounding box center [157, 208] width 269 height 393
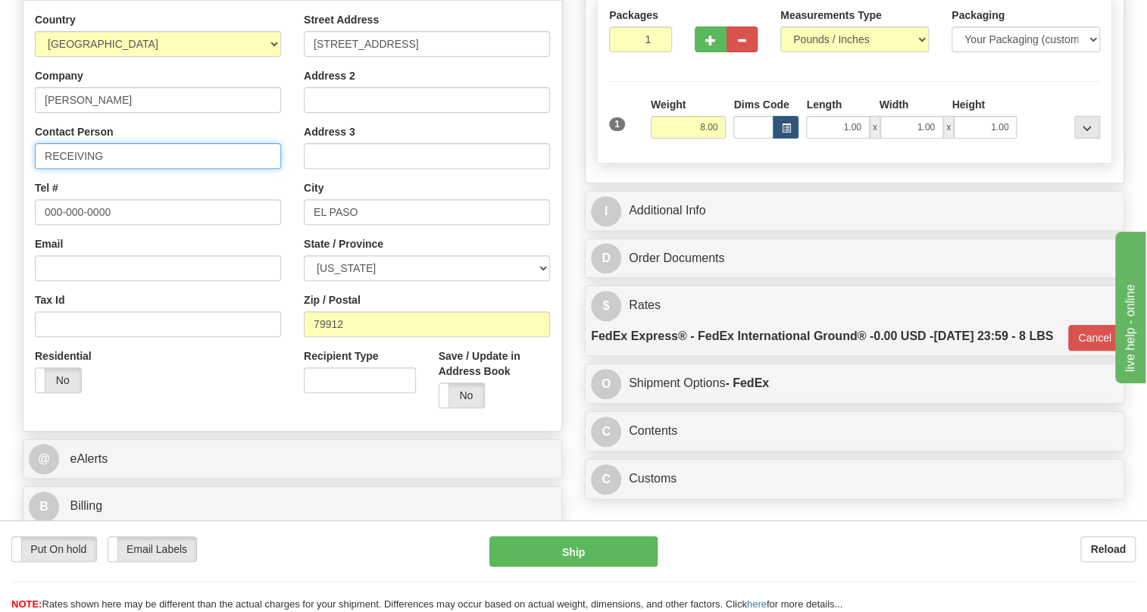
click at [129, 169] on input "RECEIVING" at bounding box center [158, 156] width 246 height 26
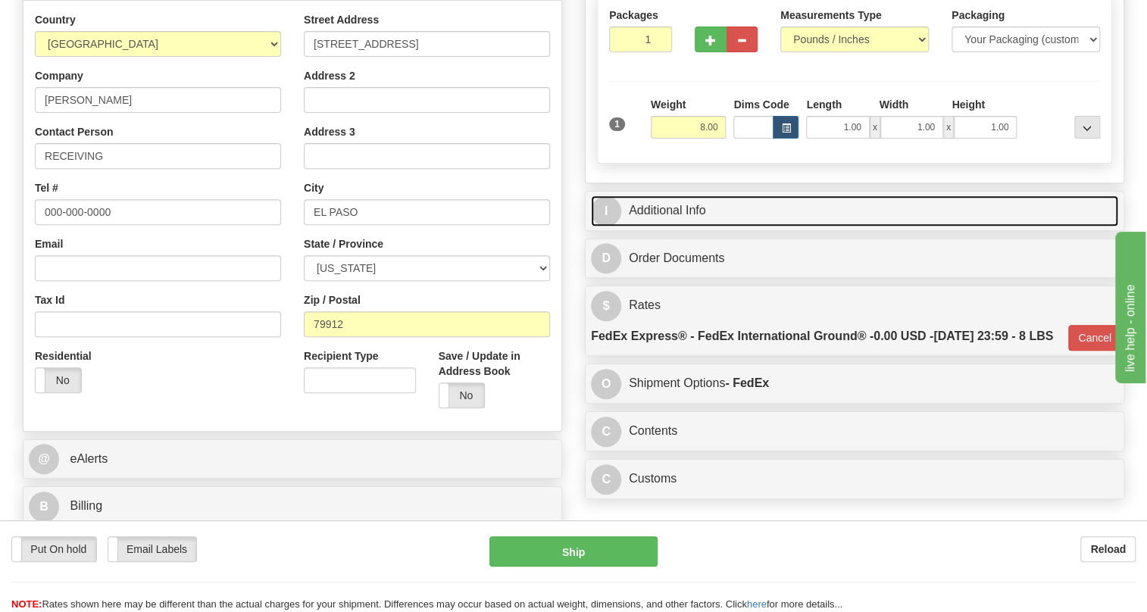
click at [659, 227] on link "I Additional Info" at bounding box center [854, 211] width 527 height 31
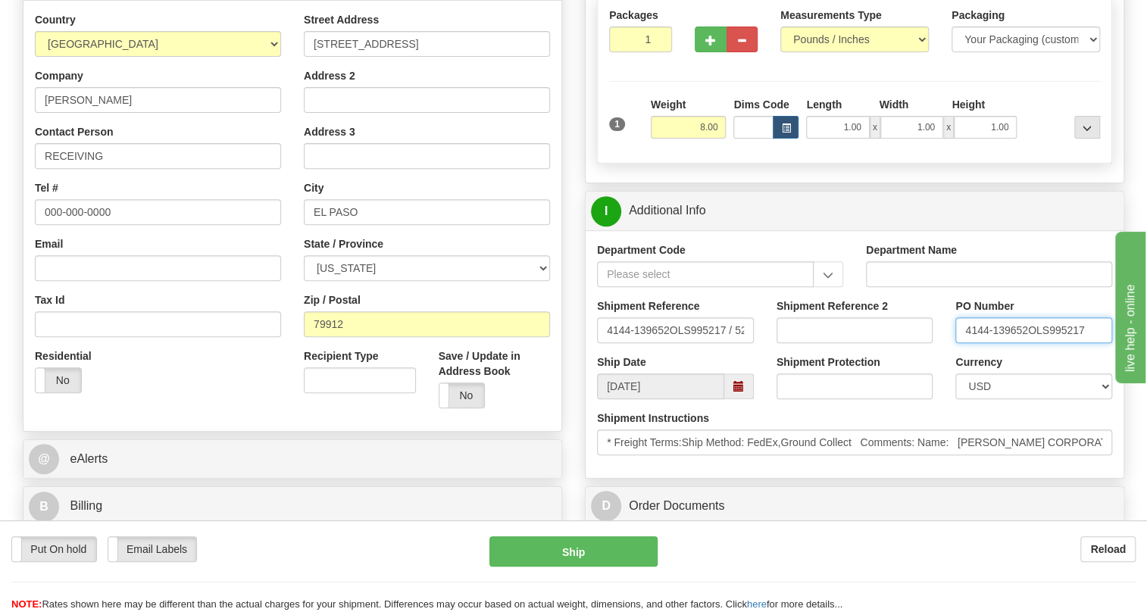
drag, startPoint x: 1029, startPoint y: 364, endPoint x: 967, endPoint y: 364, distance: 62.1
click at [967, 343] on input "4144-139652OLS995217" at bounding box center [1034, 331] width 157 height 26
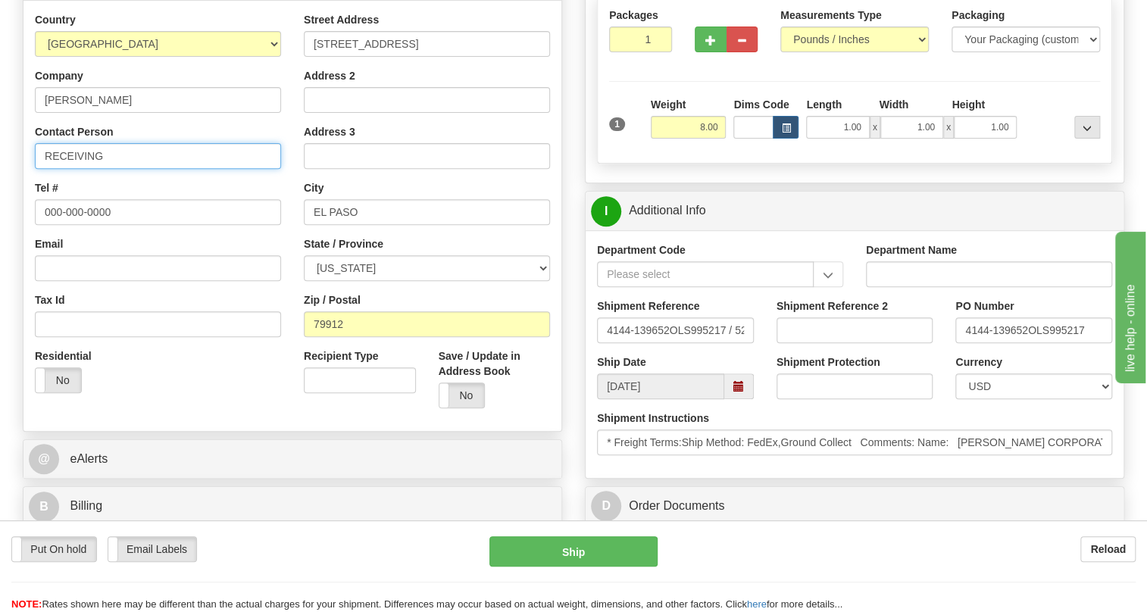
click at [112, 169] on input "RECEIVING" at bounding box center [158, 156] width 246 height 26
paste input "4144-139652"
type input "RECEIVING / PO# 4144-139652"
click at [296, 225] on div "Street Address 420 PAN AMERICA DRIVE BLDG A STE 4 Address 2 Address 3 City EL P…" at bounding box center [426, 216] width 269 height 408
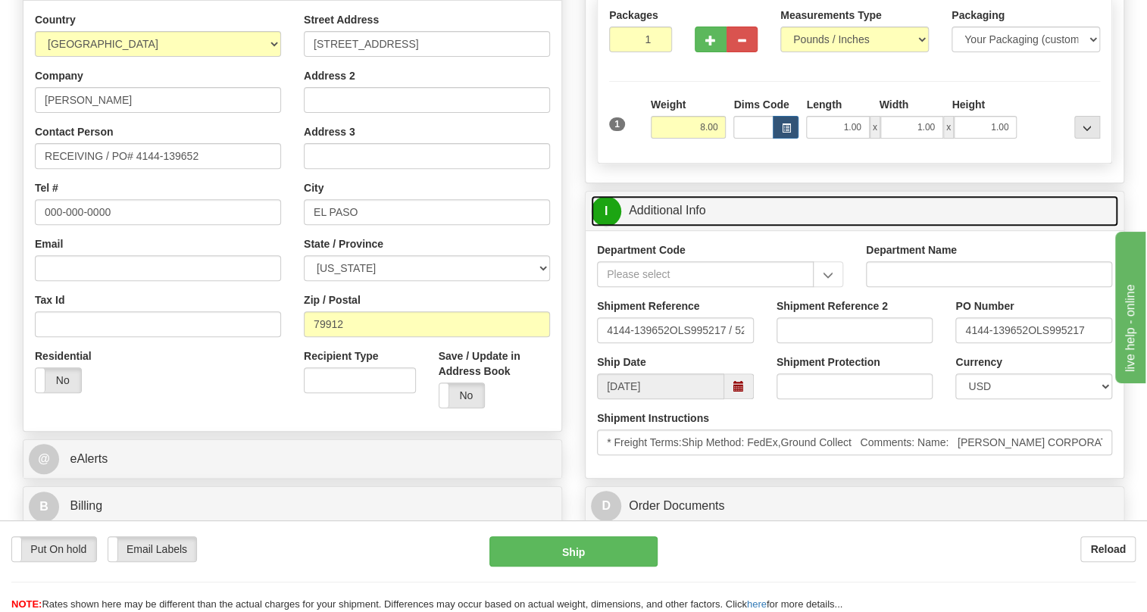
click at [687, 227] on link "I Additional Info" at bounding box center [854, 211] width 527 height 31
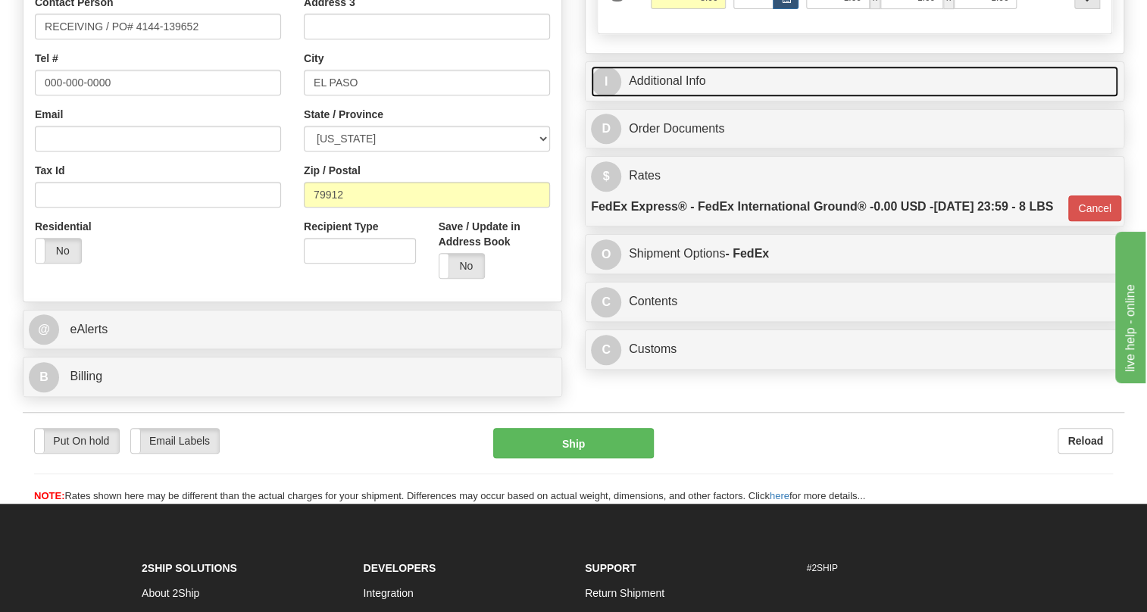
scroll to position [380, 0]
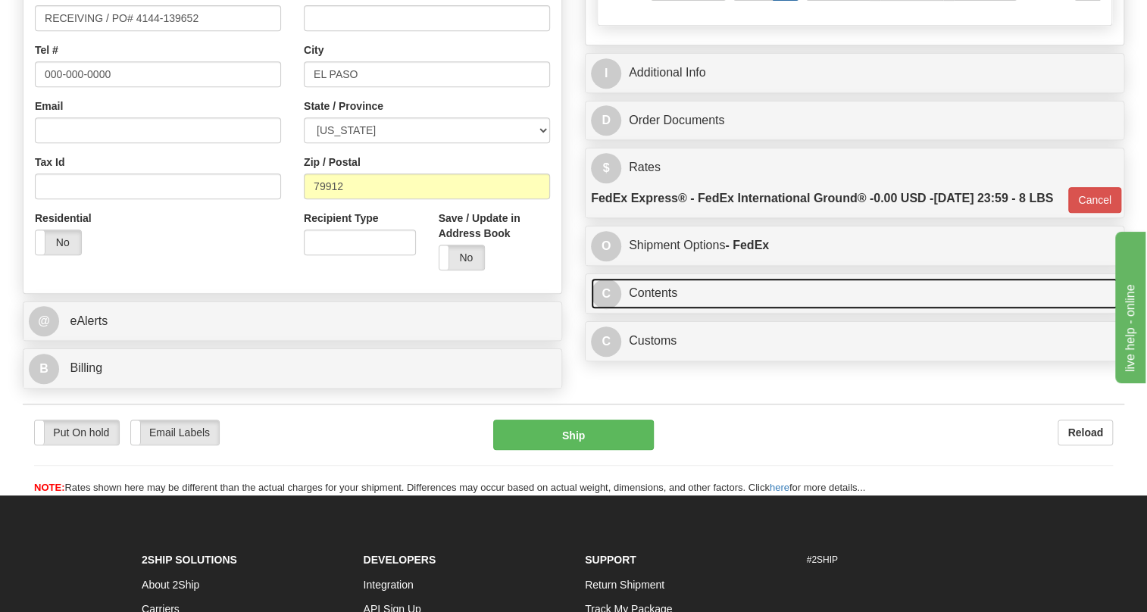
click at [659, 309] on link "C Contents" at bounding box center [854, 293] width 527 height 31
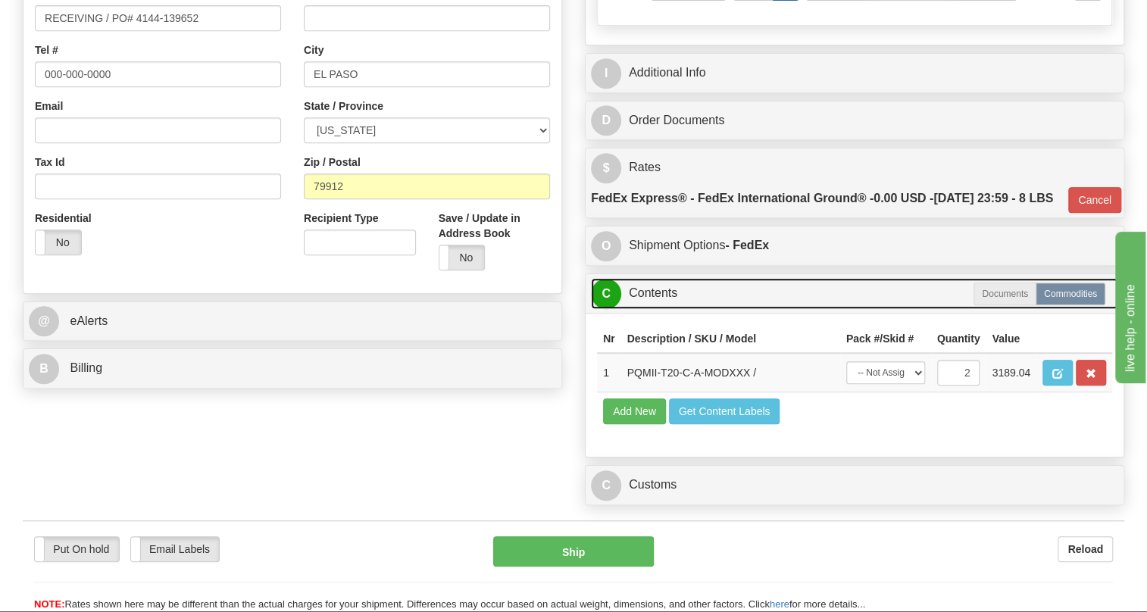
click at [659, 309] on link "C Contents" at bounding box center [854, 293] width 527 height 31
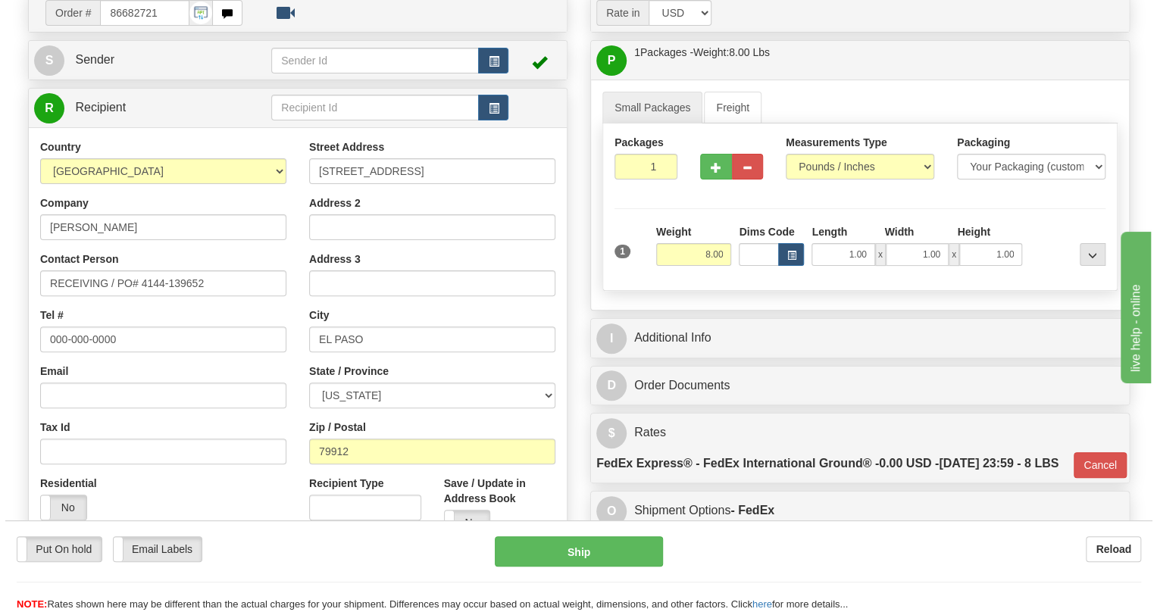
scroll to position [105, 0]
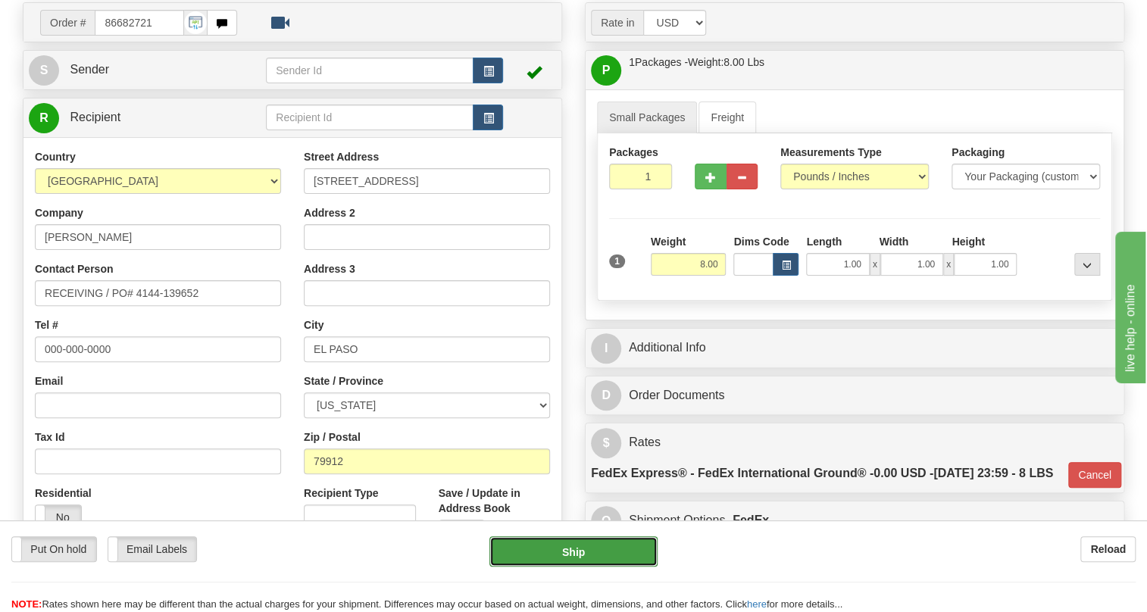
click at [571, 553] on button "Ship" at bounding box center [574, 552] width 168 height 30
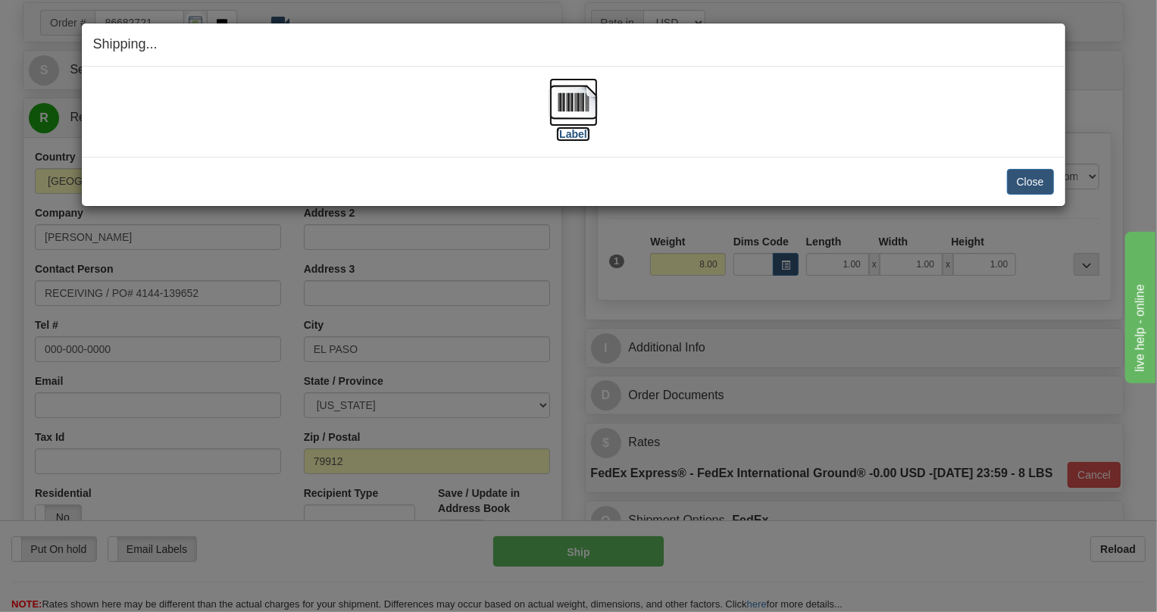
click at [566, 106] on img at bounding box center [573, 102] width 48 height 48
click at [589, 99] on img at bounding box center [573, 102] width 48 height 48
click at [1034, 179] on button "Close" at bounding box center [1030, 182] width 47 height 26
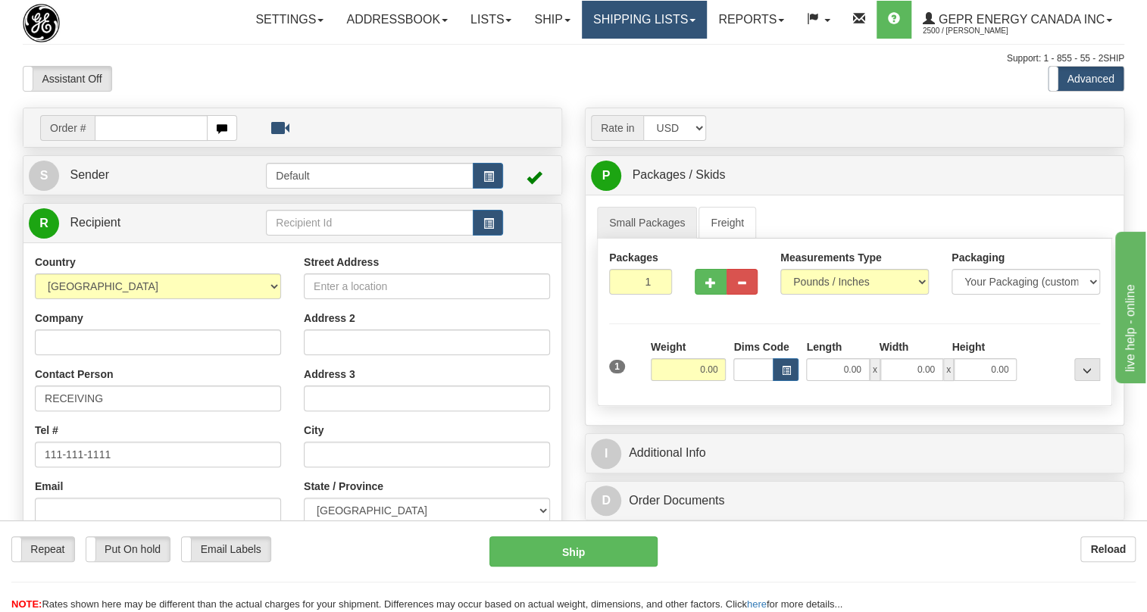
click at [693, 21] on span at bounding box center [693, 20] width 6 height 3
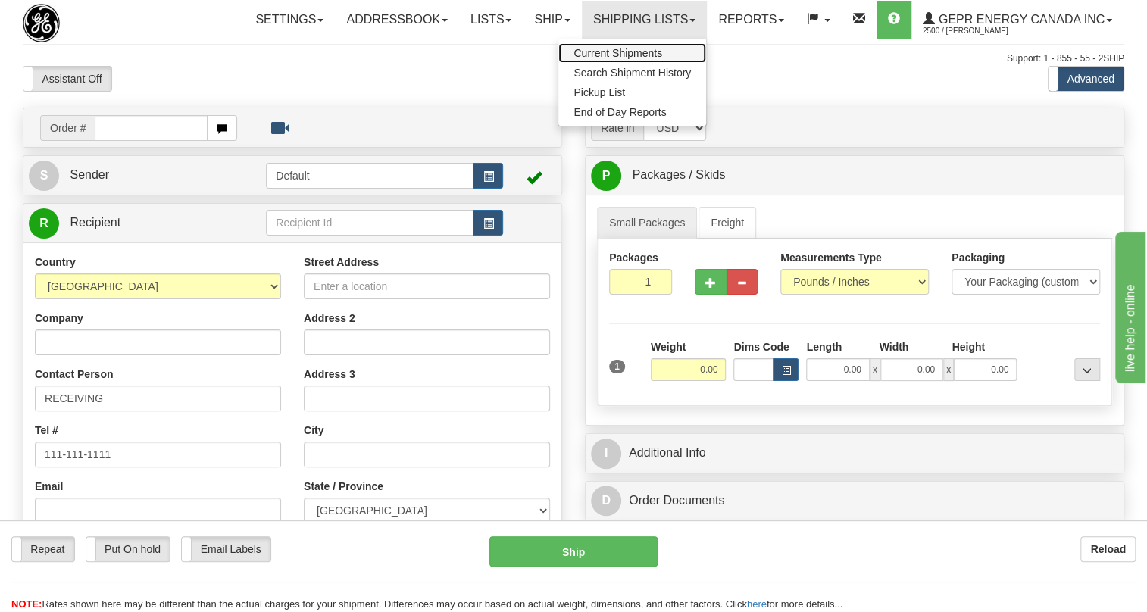
click at [626, 48] on span "Current Shipments" at bounding box center [618, 53] width 89 height 12
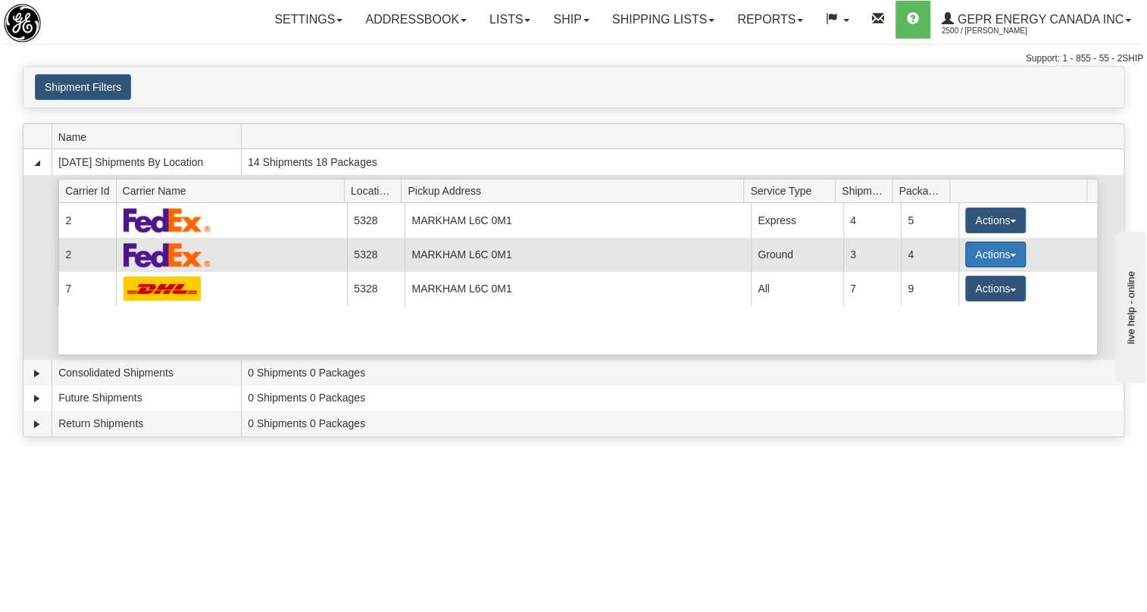
click at [1010, 254] on span "button" at bounding box center [1013, 255] width 6 height 3
click at [947, 281] on span "Details" at bounding box center [939, 282] width 41 height 11
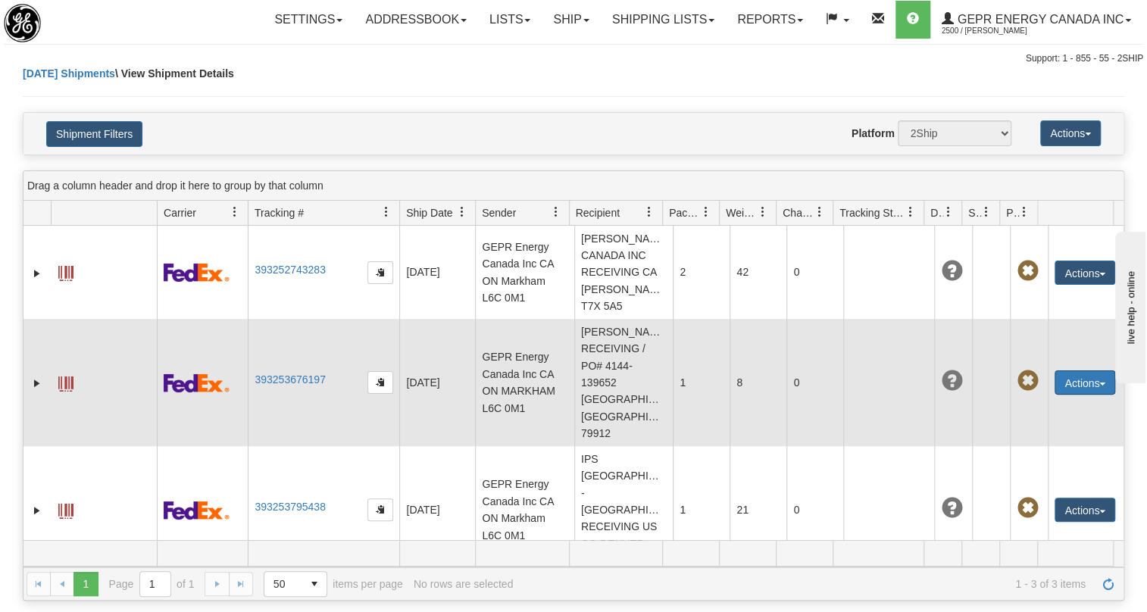
click at [1093, 371] on button "Actions" at bounding box center [1085, 383] width 61 height 24
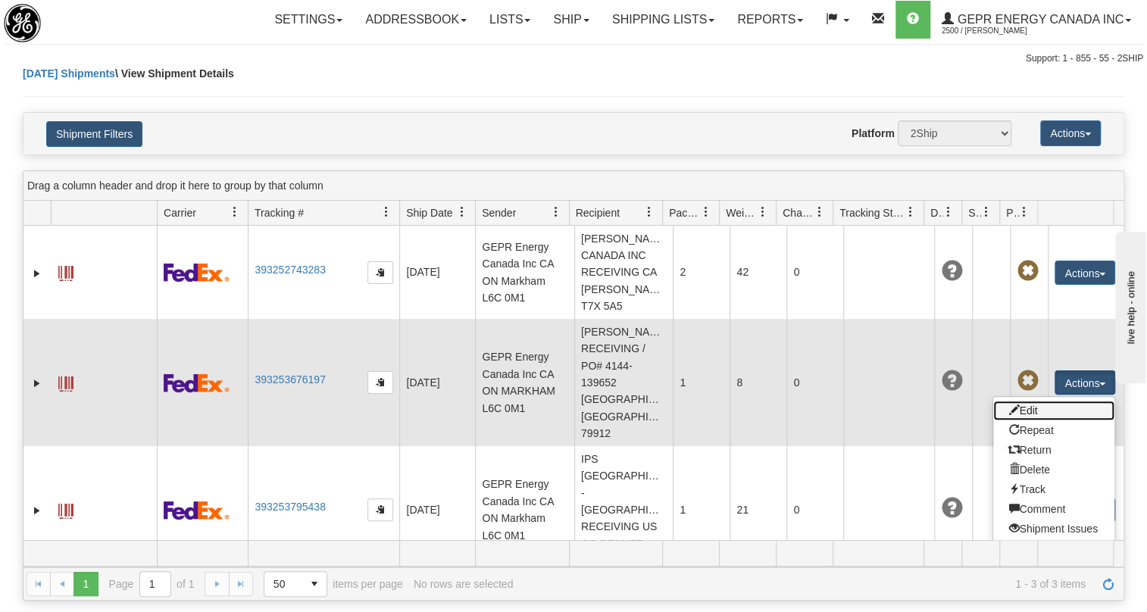
click at [1021, 401] on link "Edit" at bounding box center [1053, 411] width 121 height 20
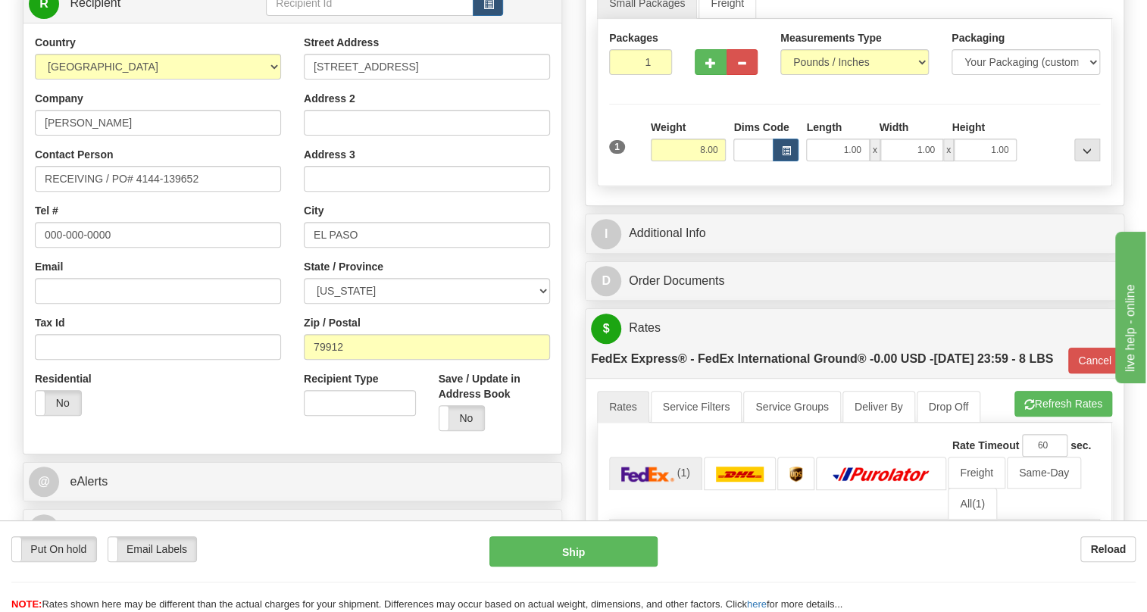
scroll to position [275, 0]
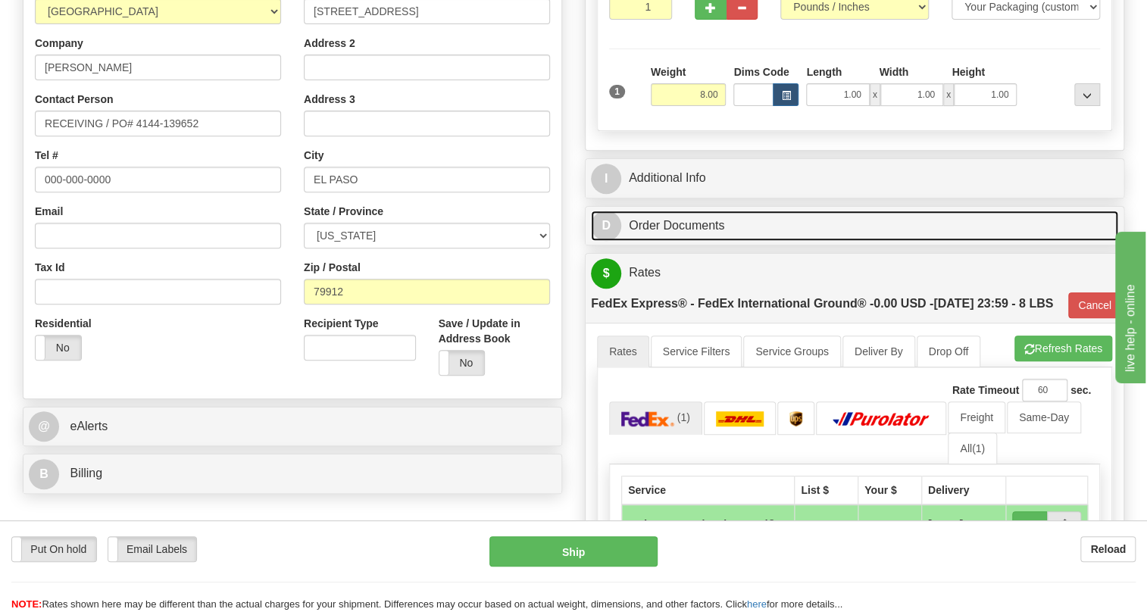
click at [648, 242] on link "D Order Documents" at bounding box center [854, 226] width 527 height 31
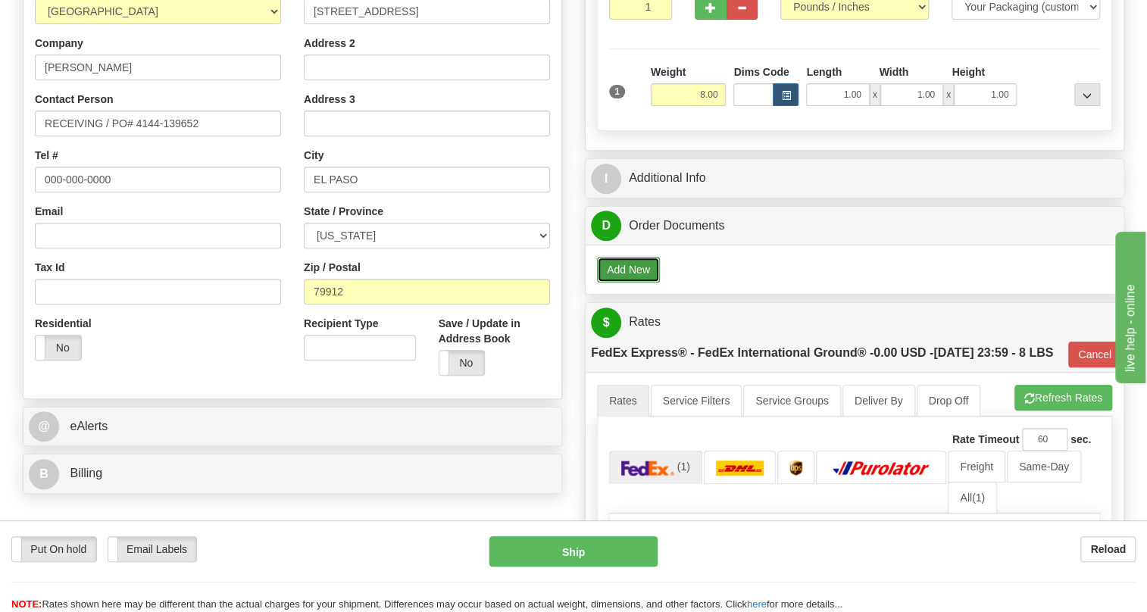
click at [642, 283] on button "Add New" at bounding box center [628, 270] width 63 height 26
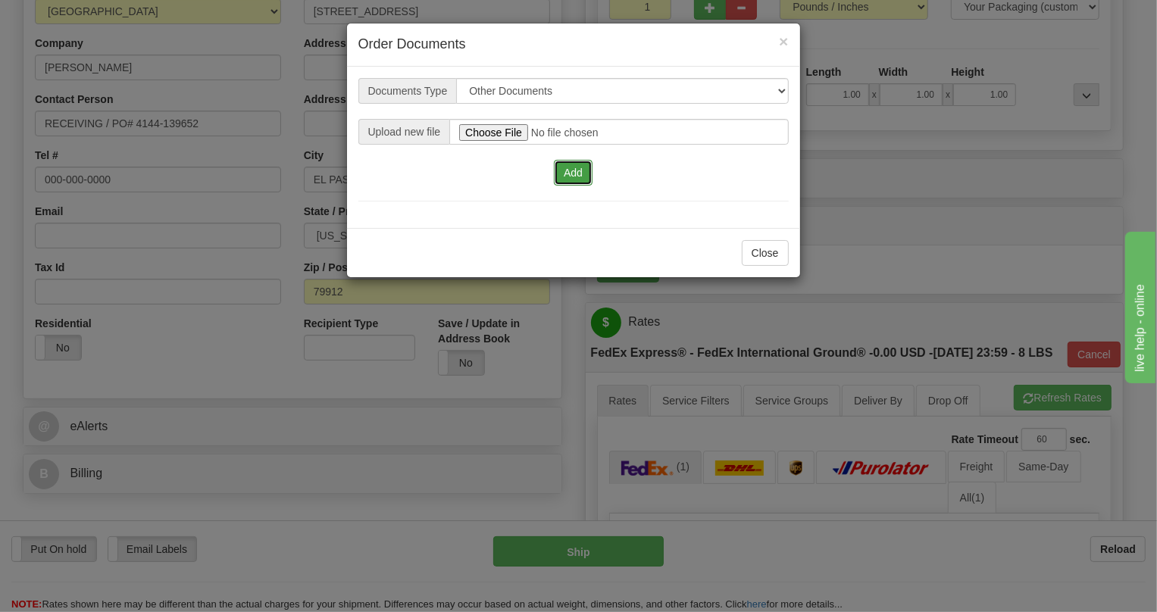
click at [576, 170] on button "Add" at bounding box center [573, 173] width 39 height 26
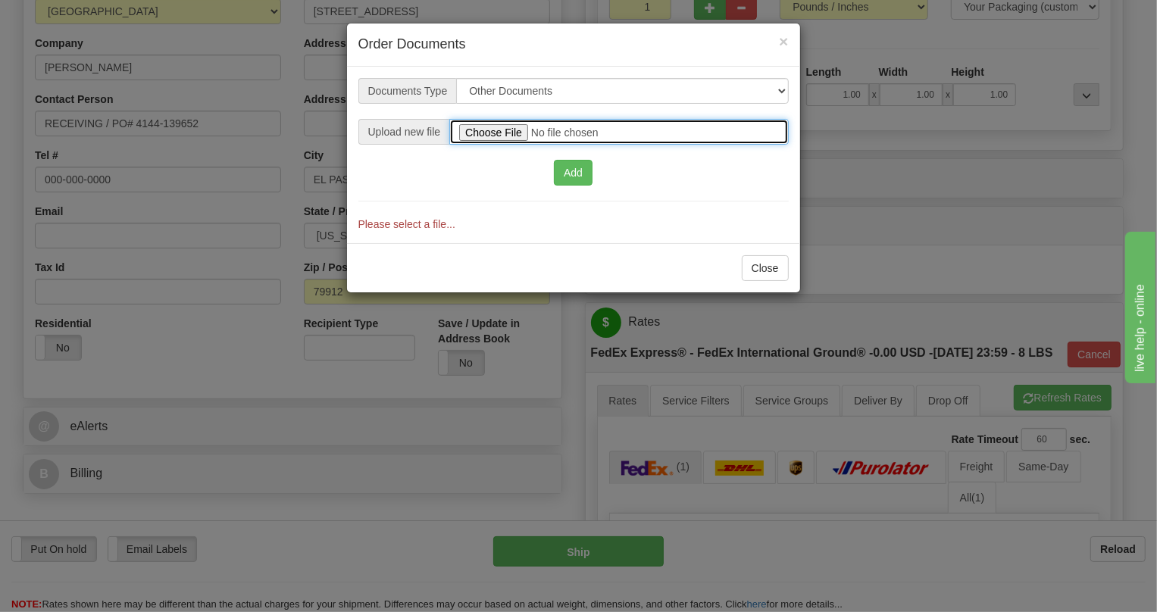
click at [497, 129] on input "file" at bounding box center [618, 132] width 339 height 26
type input "C:\fakepath\2025_USMCA_2025I1-1-554_TV 5399004719.pdf"
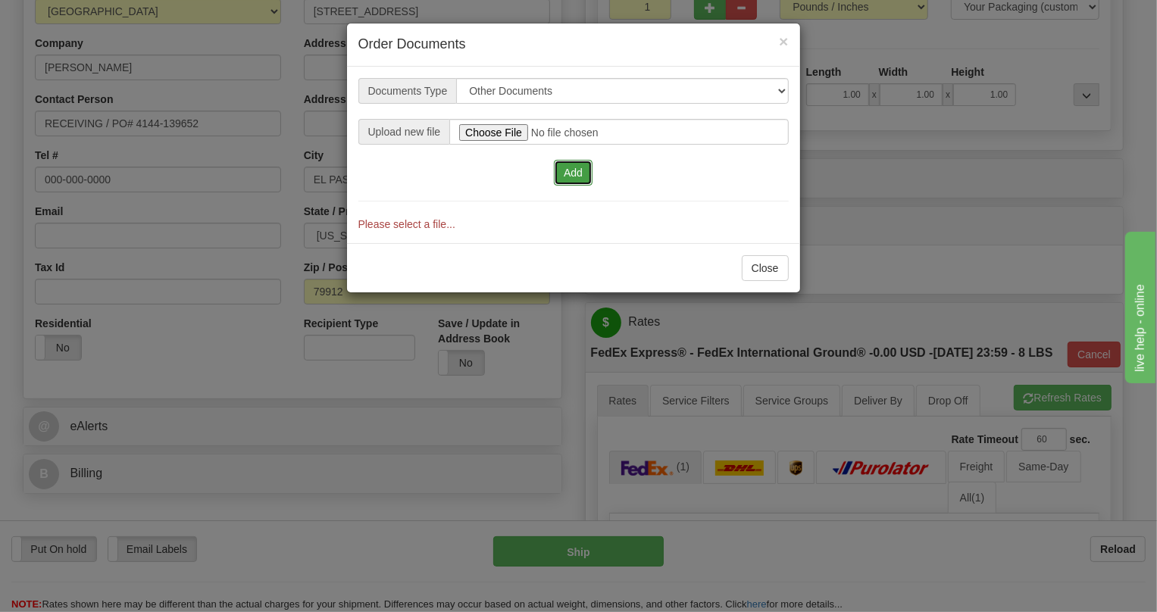
click at [571, 171] on button "Add" at bounding box center [573, 173] width 39 height 26
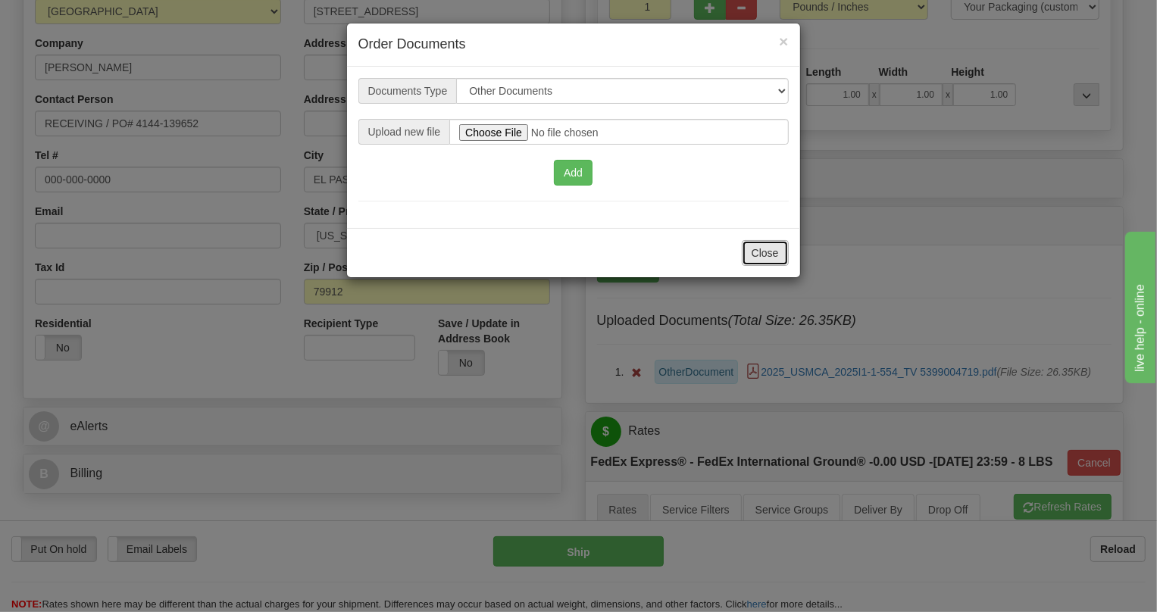
click at [768, 250] on button "Close" at bounding box center [765, 253] width 47 height 26
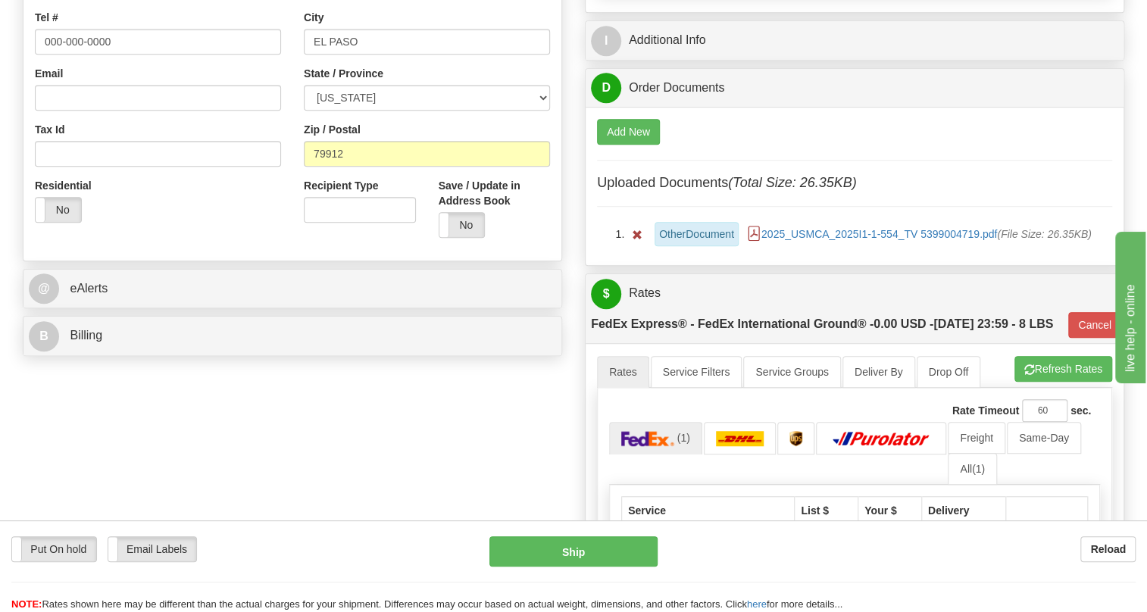
scroll to position [482, 0]
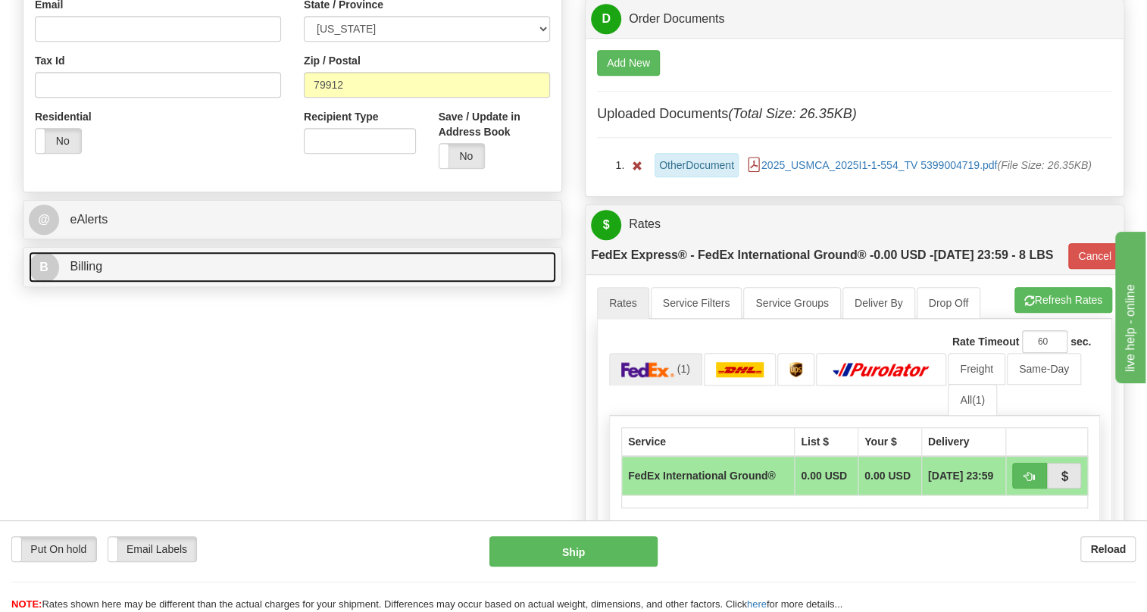
click at [90, 273] on span "Billing" at bounding box center [86, 266] width 33 height 13
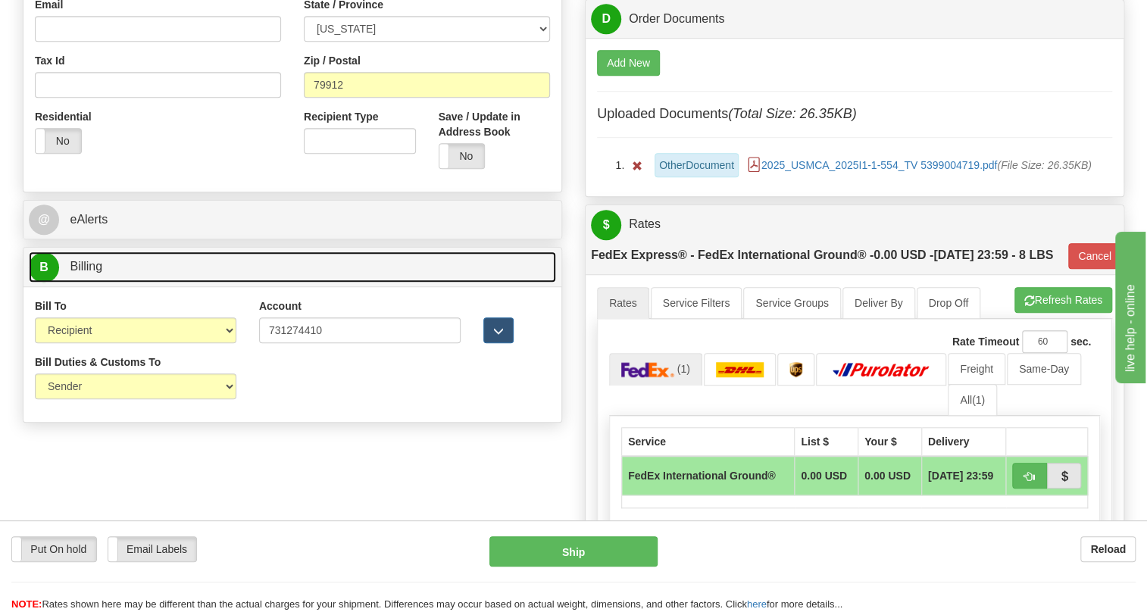
click at [90, 273] on span "Billing" at bounding box center [86, 266] width 33 height 13
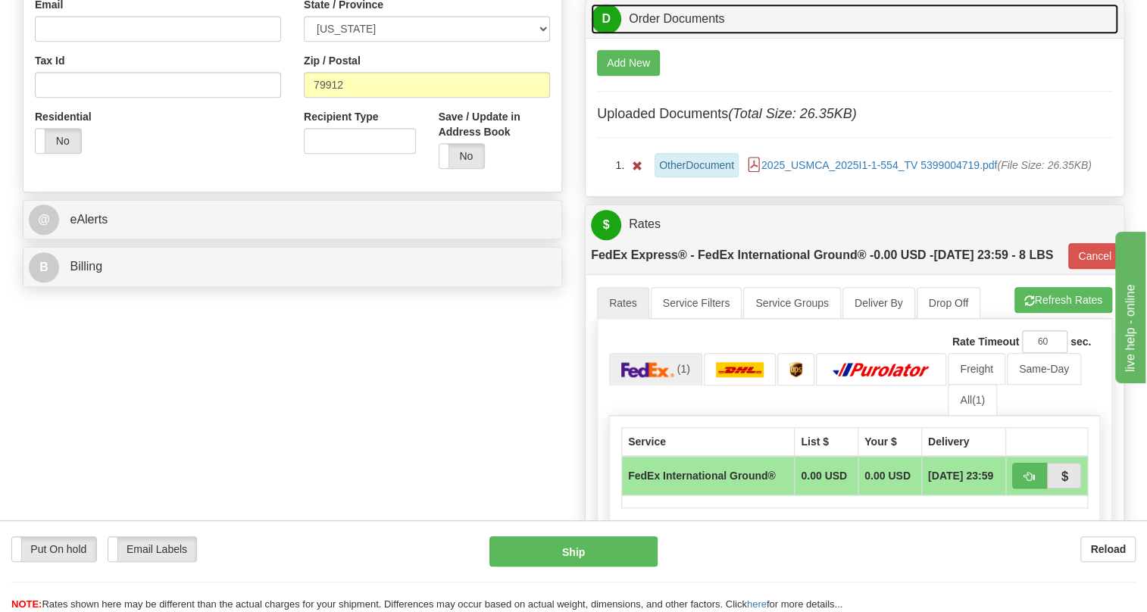
click at [669, 35] on link "D Order Documents" at bounding box center [854, 19] width 527 height 31
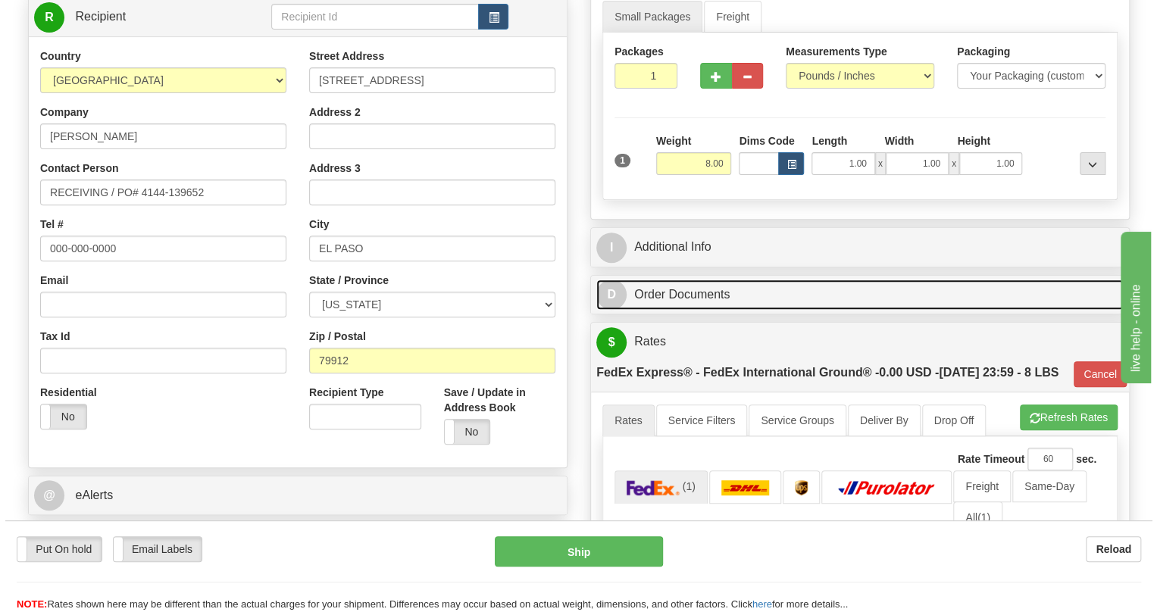
scroll to position [137, 0]
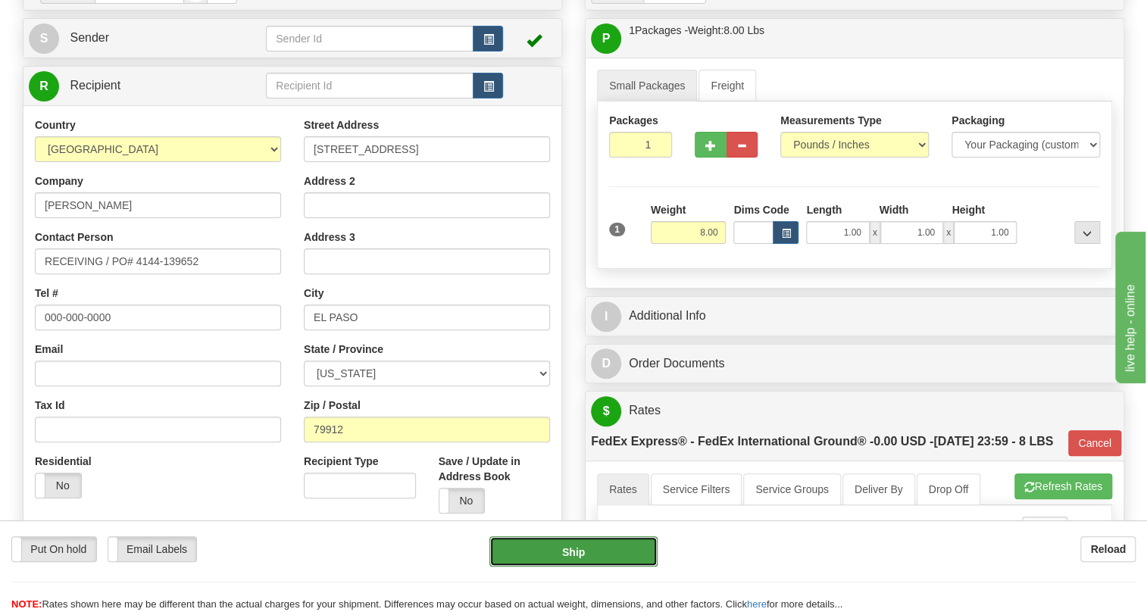
click at [566, 555] on button "Ship" at bounding box center [574, 552] width 168 height 30
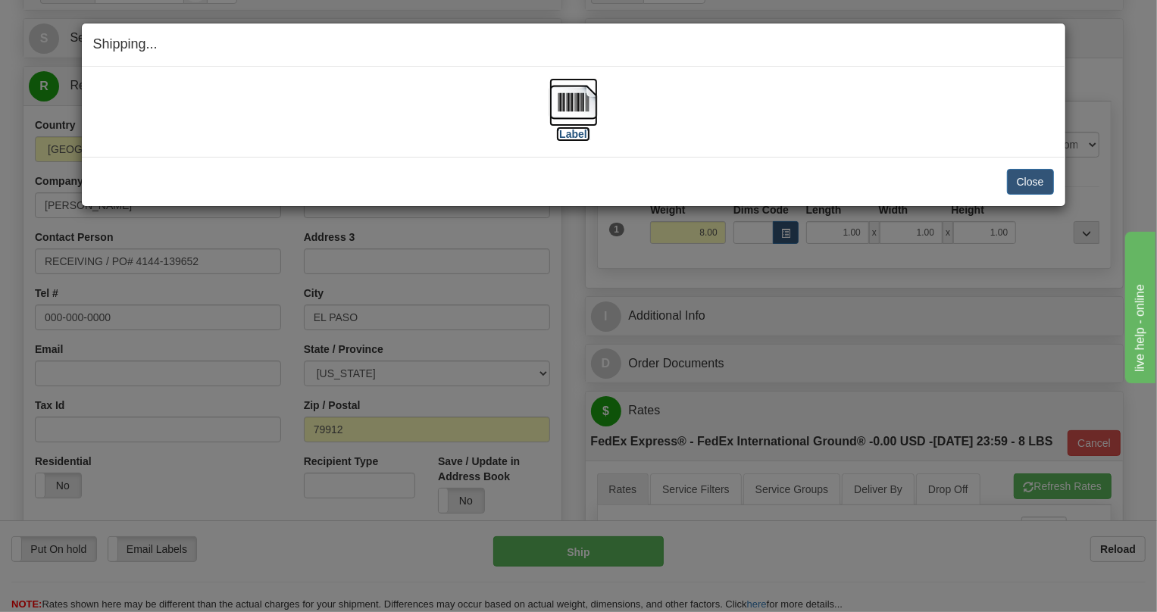
click at [570, 99] on img at bounding box center [573, 102] width 48 height 48
click at [1040, 185] on button "Close" at bounding box center [1030, 182] width 47 height 26
